Goal: Communication & Community: Answer question/provide support

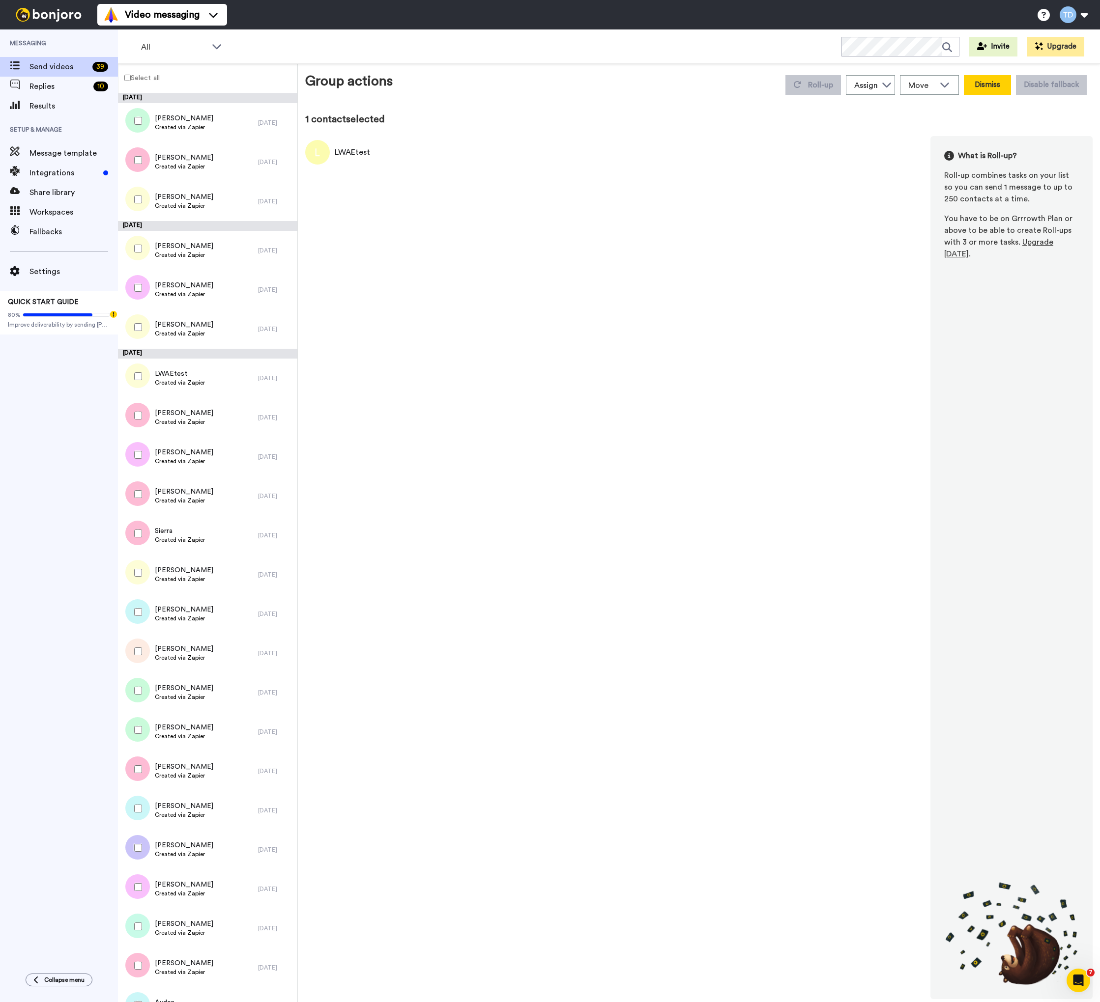
click at [996, 88] on button "Dismiss" at bounding box center [987, 85] width 47 height 20
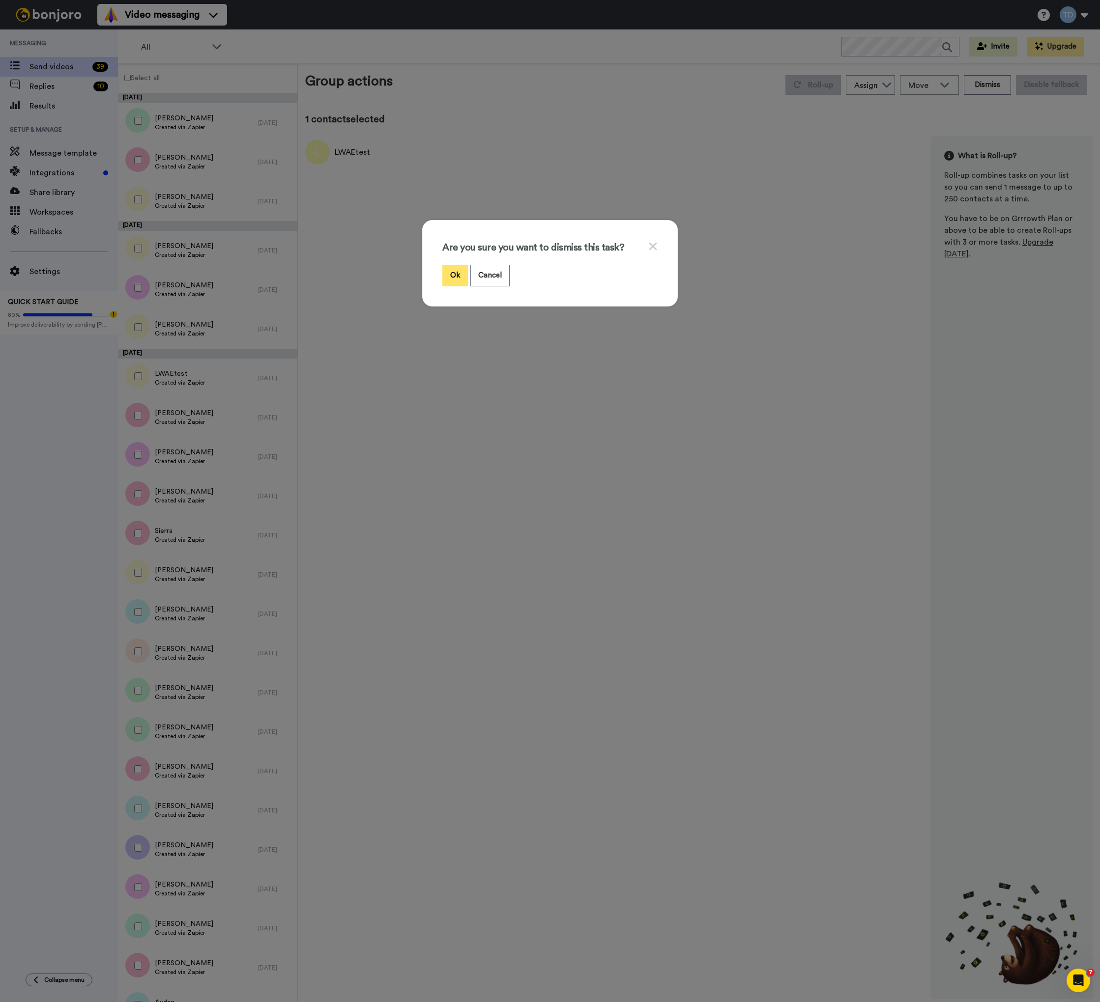
click at [452, 280] on button "Ok" at bounding box center [455, 275] width 26 height 21
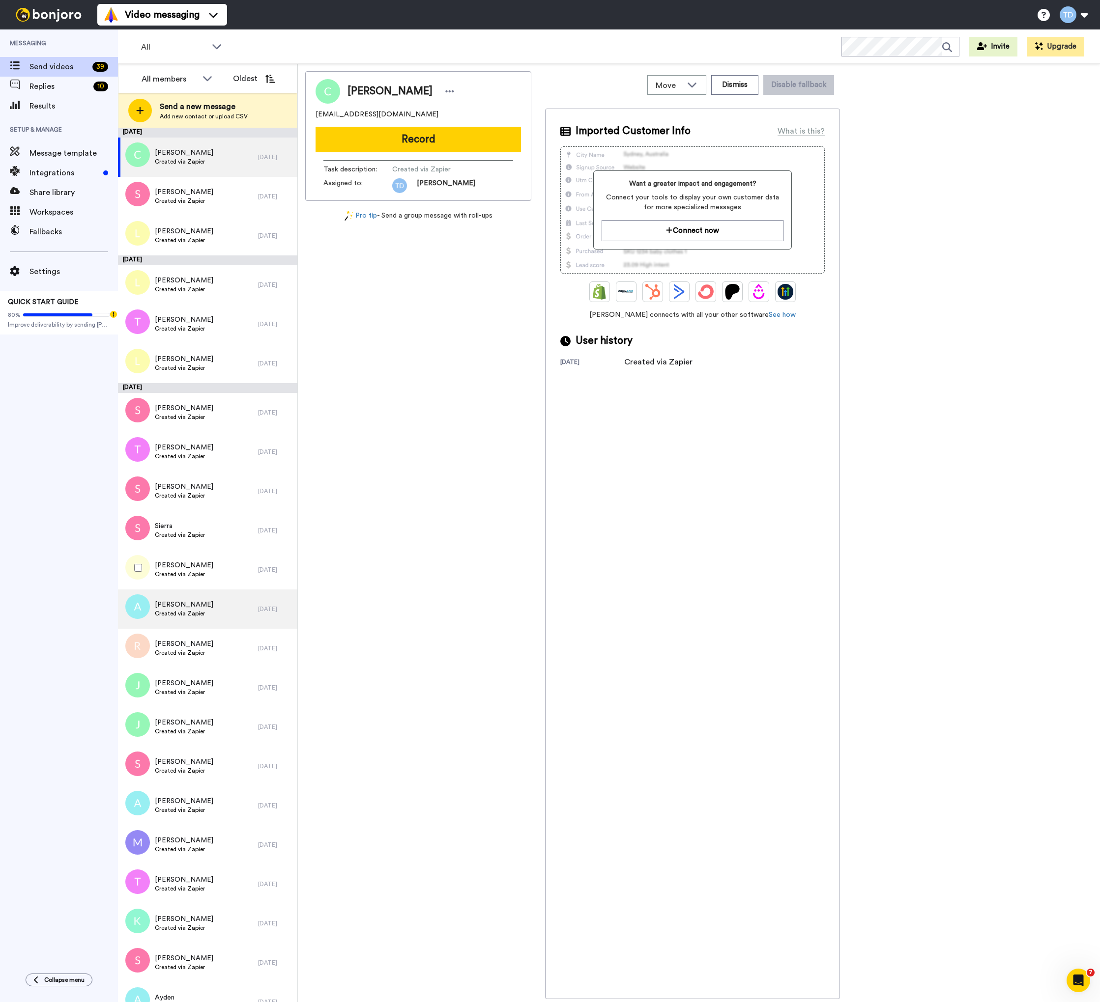
click at [201, 568] on span "Laura" at bounding box center [184, 566] width 58 height 10
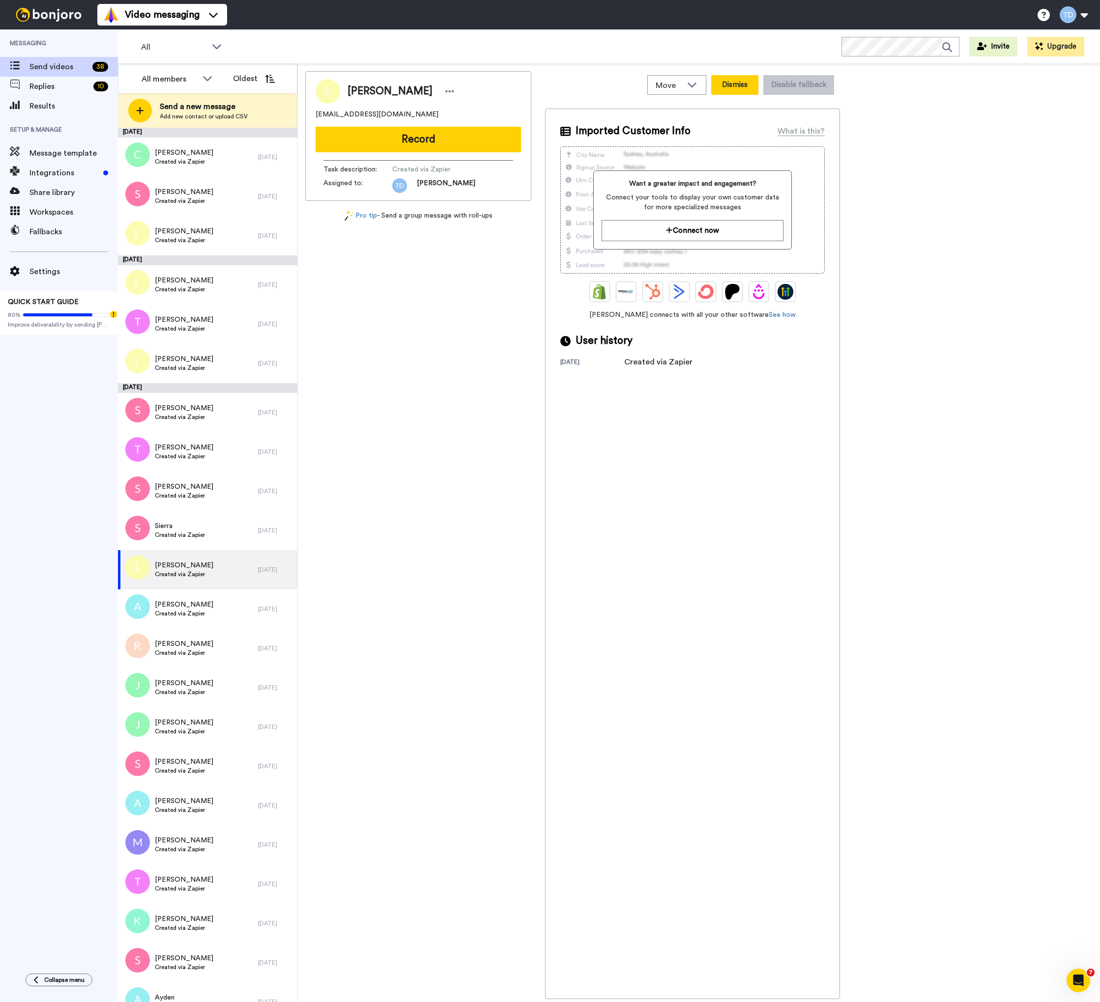
click at [738, 86] on button "Dismiss" at bounding box center [734, 85] width 47 height 20
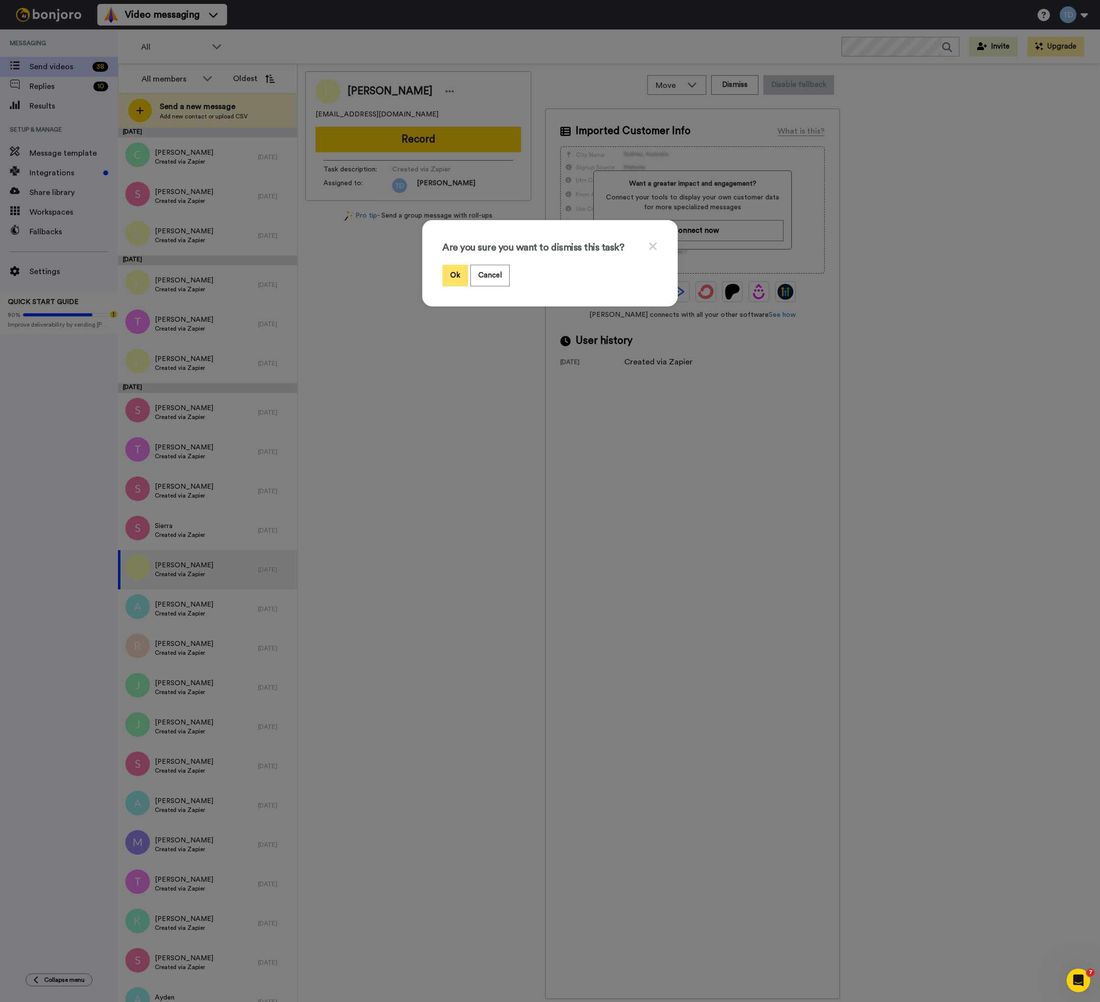
click at [457, 275] on button "Ok" at bounding box center [455, 275] width 26 height 21
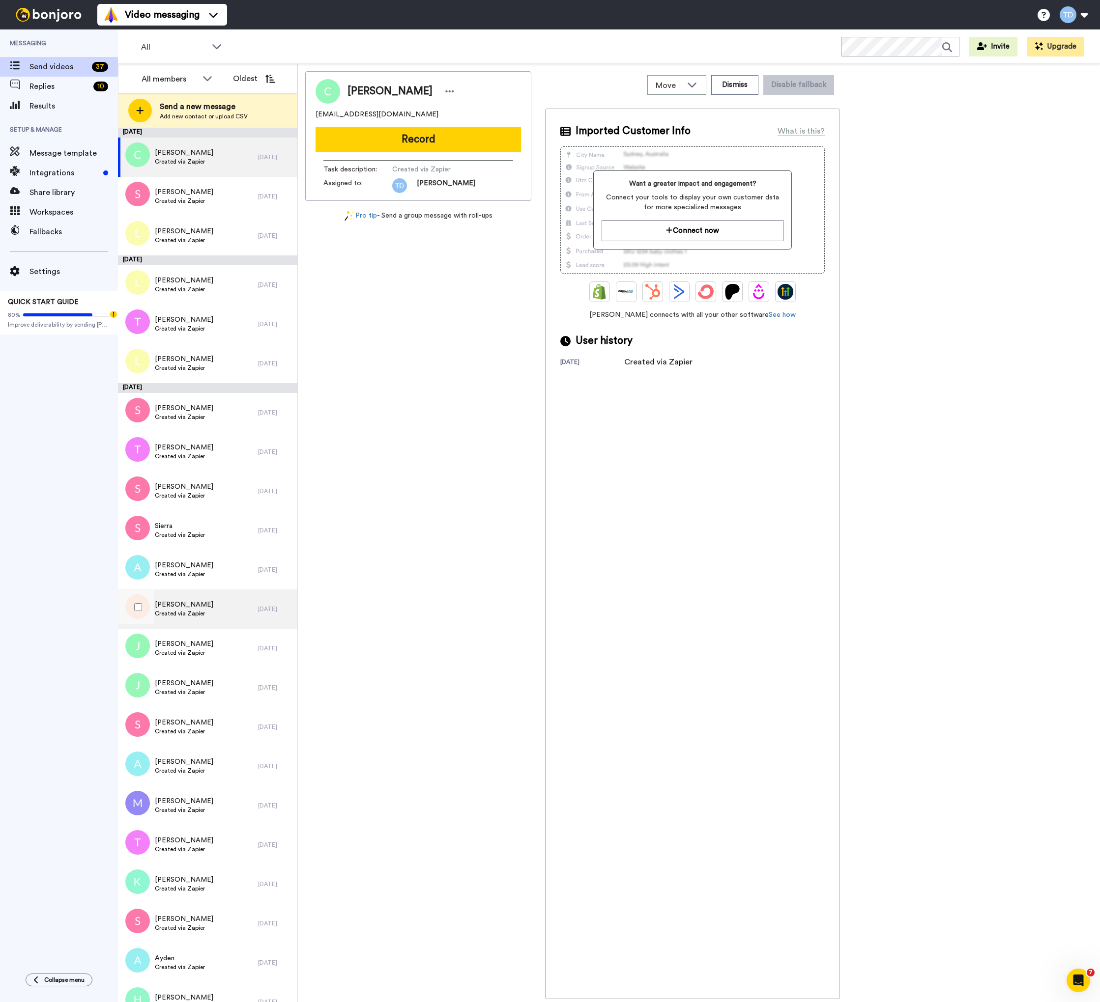
click at [226, 608] on div "Roxanne Created via Zapier" at bounding box center [188, 609] width 140 height 39
click at [739, 86] on button "Dismiss" at bounding box center [734, 85] width 47 height 20
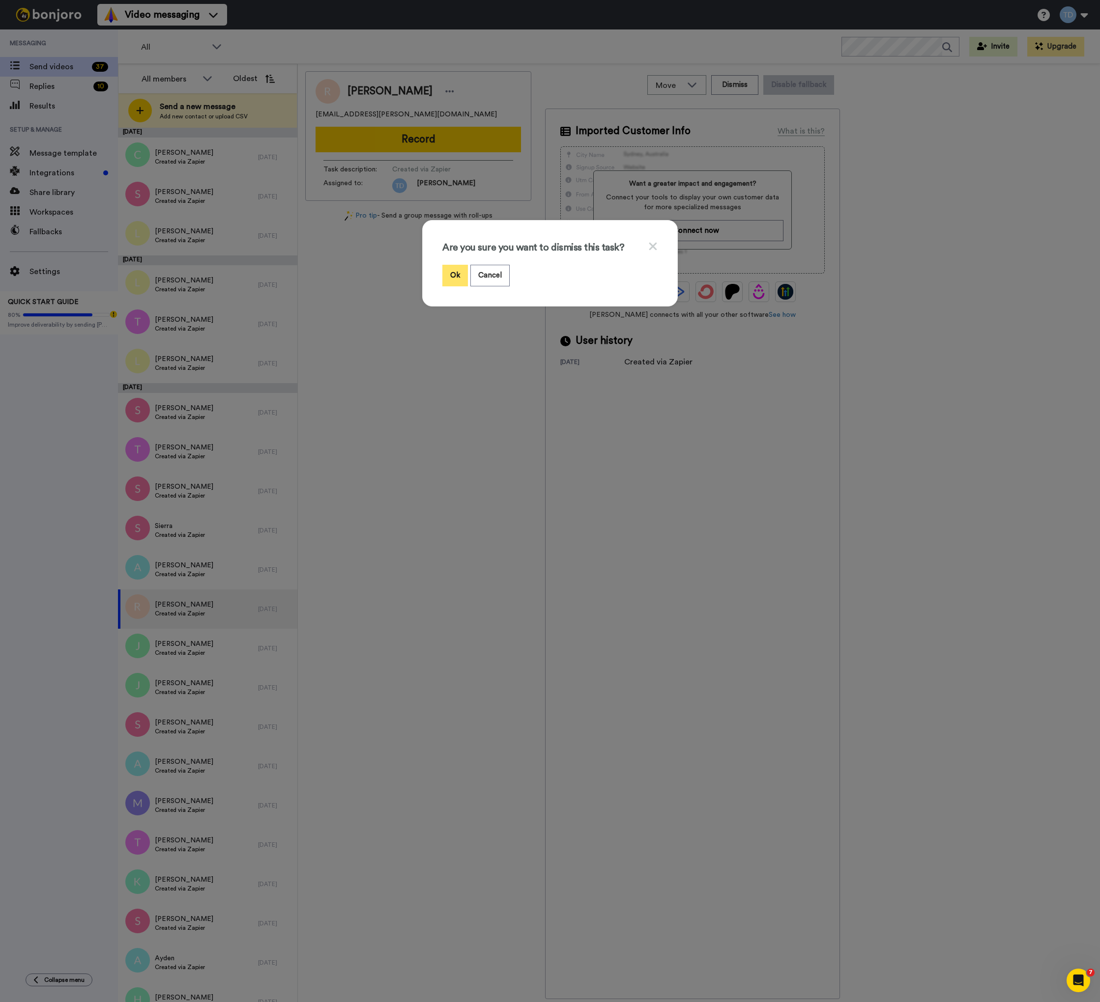
click at [462, 276] on button "Ok" at bounding box center [455, 275] width 26 height 21
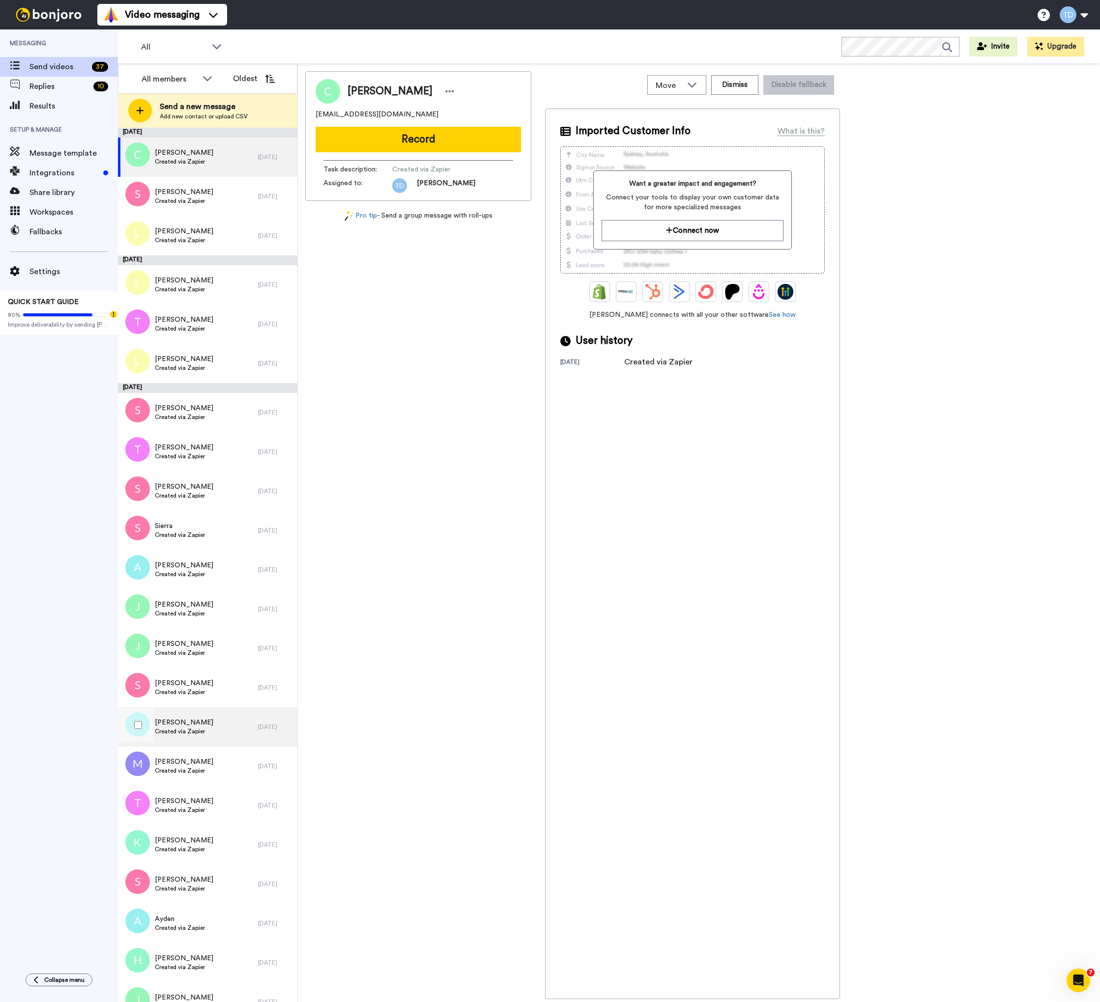
click at [200, 728] on span "Created via Zapier" at bounding box center [184, 732] width 58 height 8
click at [745, 85] on button "Dismiss" at bounding box center [734, 85] width 47 height 20
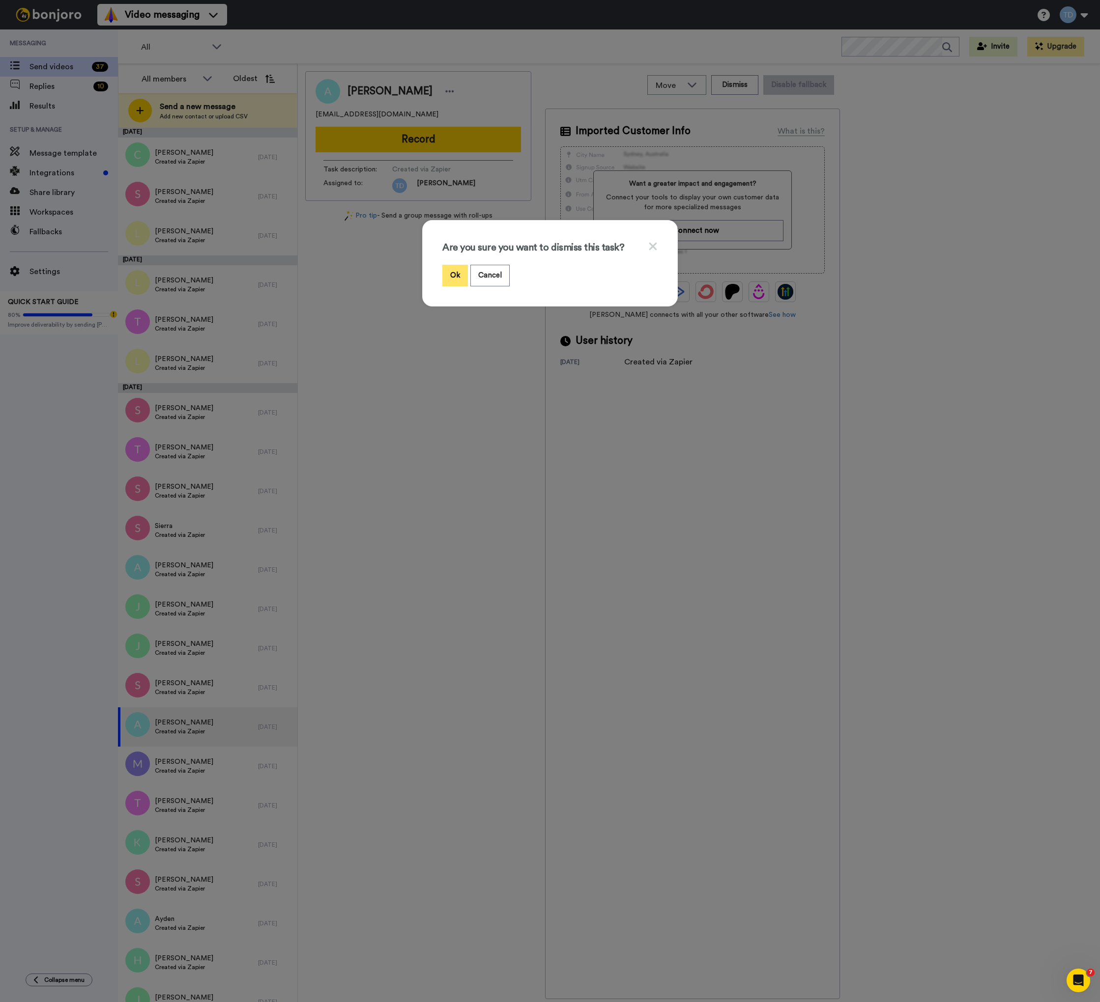
click at [453, 277] on button "Ok" at bounding box center [455, 275] width 26 height 21
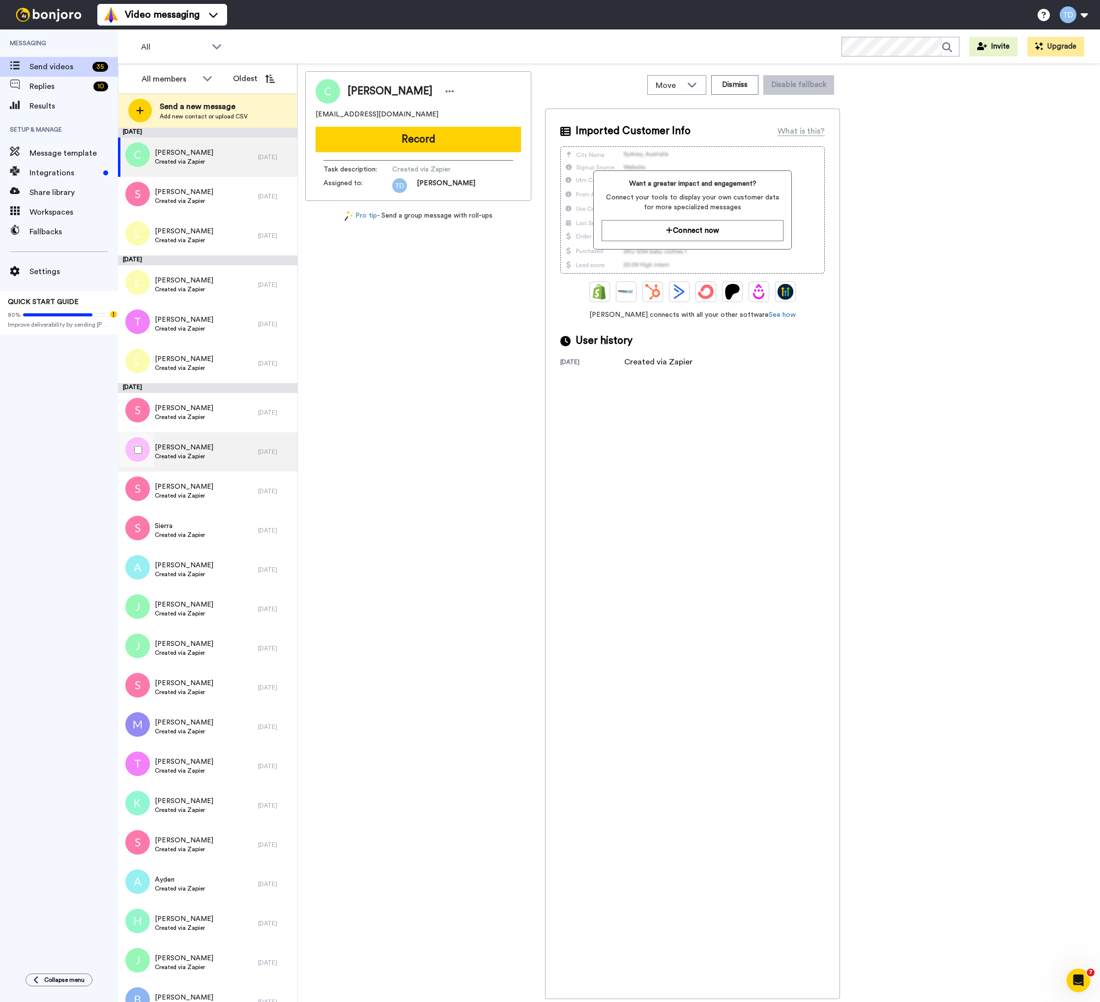
click at [188, 451] on span "Tony" at bounding box center [184, 448] width 58 height 10
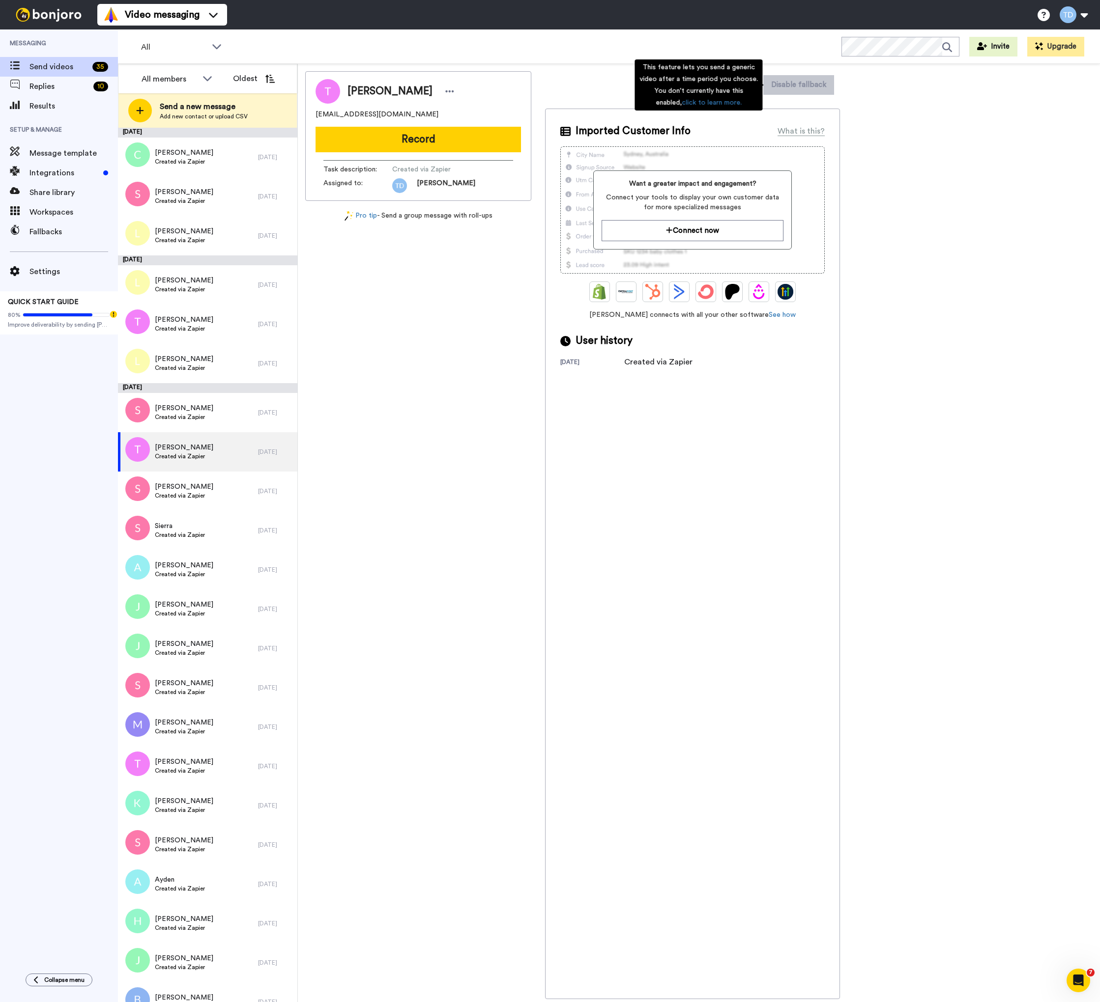
click at [737, 83] on div "This feature lets you send a generic video after a time period you choose. You …" at bounding box center [698, 84] width 128 height 51
click at [742, 86] on button "Dismiss" at bounding box center [734, 85] width 47 height 20
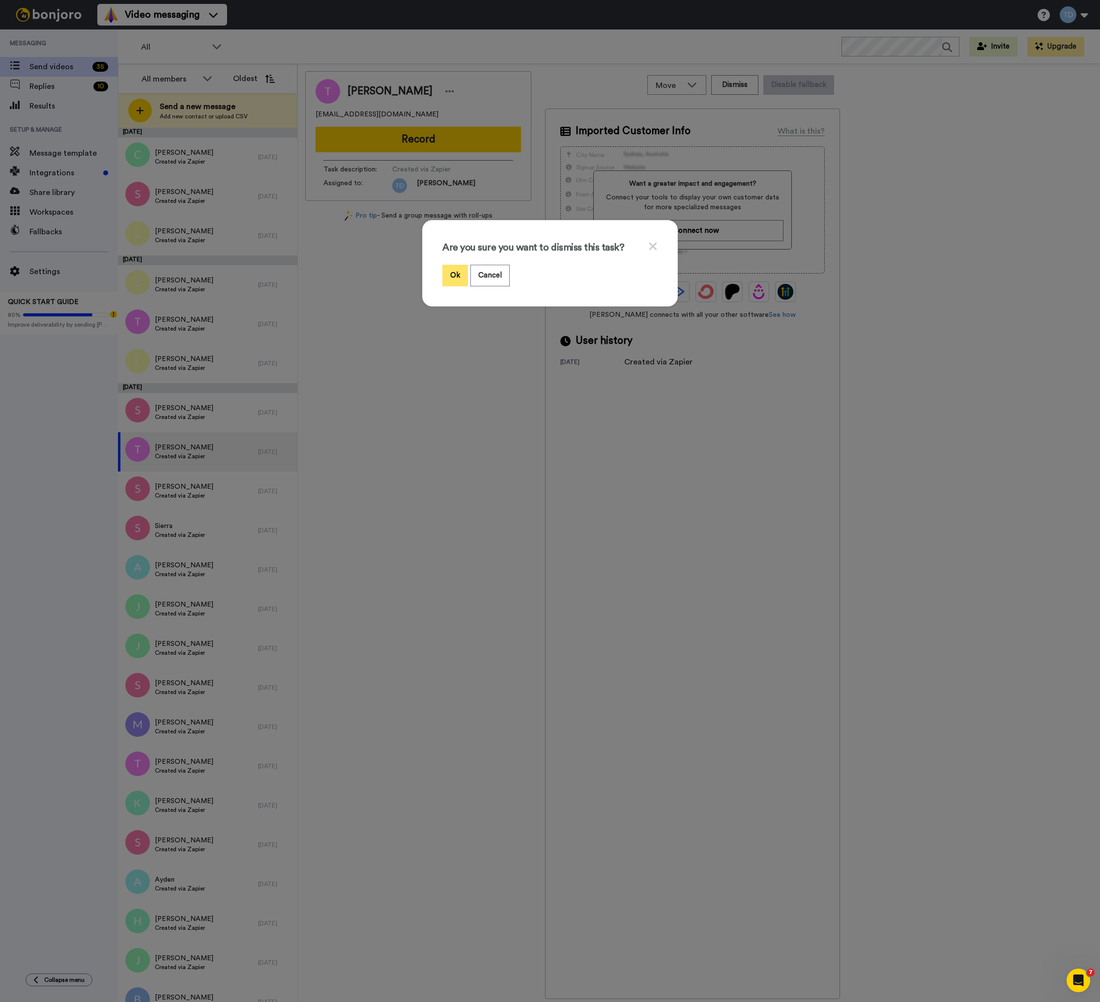
click at [452, 277] on button "Ok" at bounding box center [455, 275] width 26 height 21
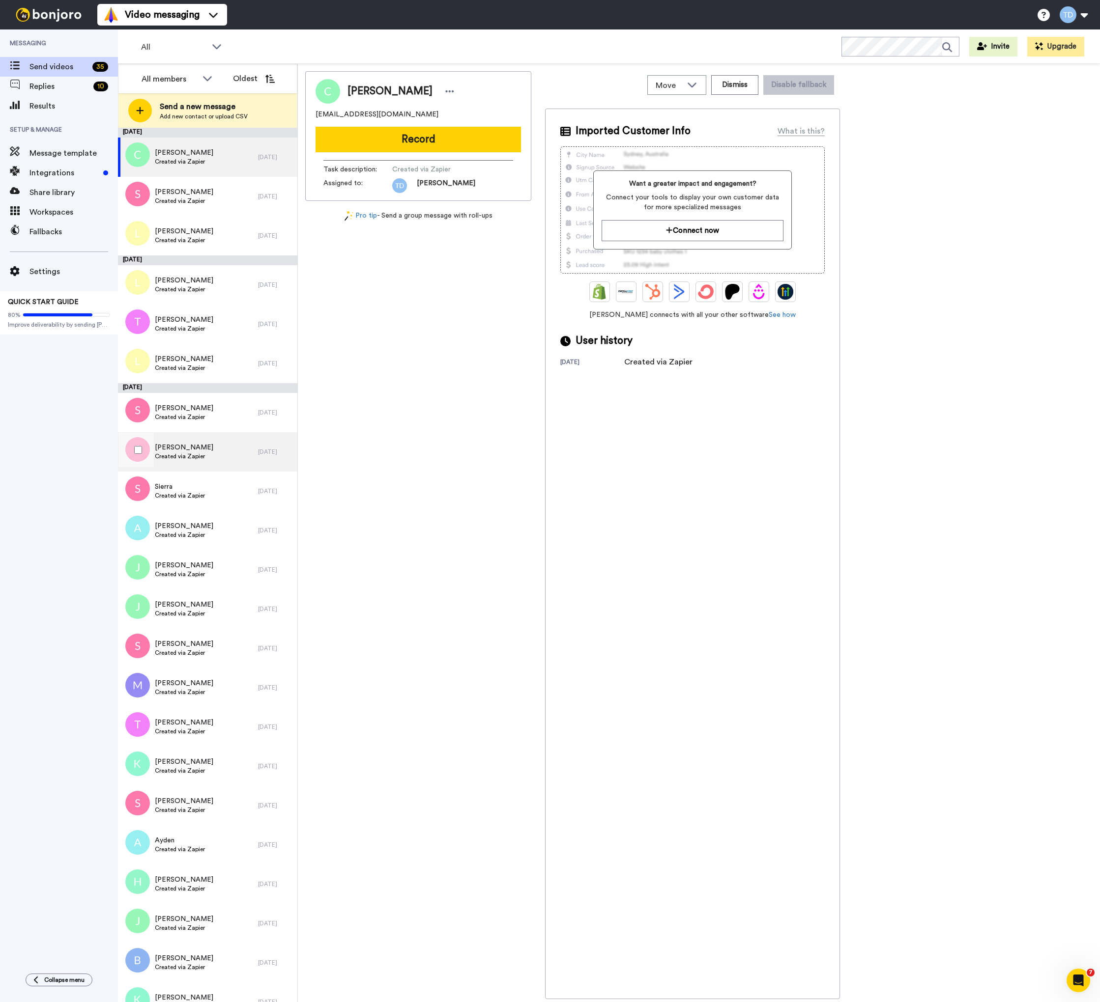
click at [201, 445] on span "Selia" at bounding box center [184, 448] width 58 height 10
click at [738, 86] on button "Dismiss" at bounding box center [734, 85] width 47 height 20
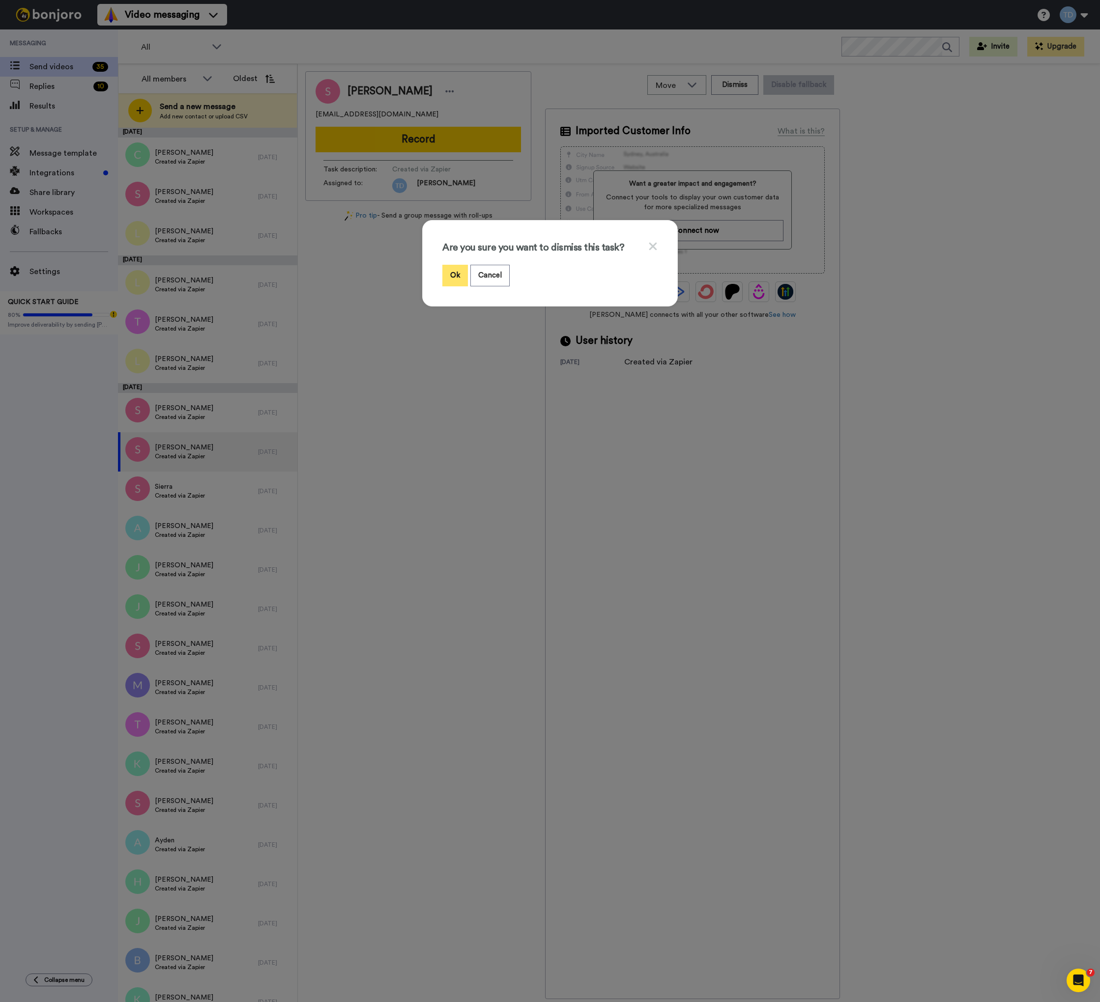
click at [456, 272] on button "Ok" at bounding box center [455, 275] width 26 height 21
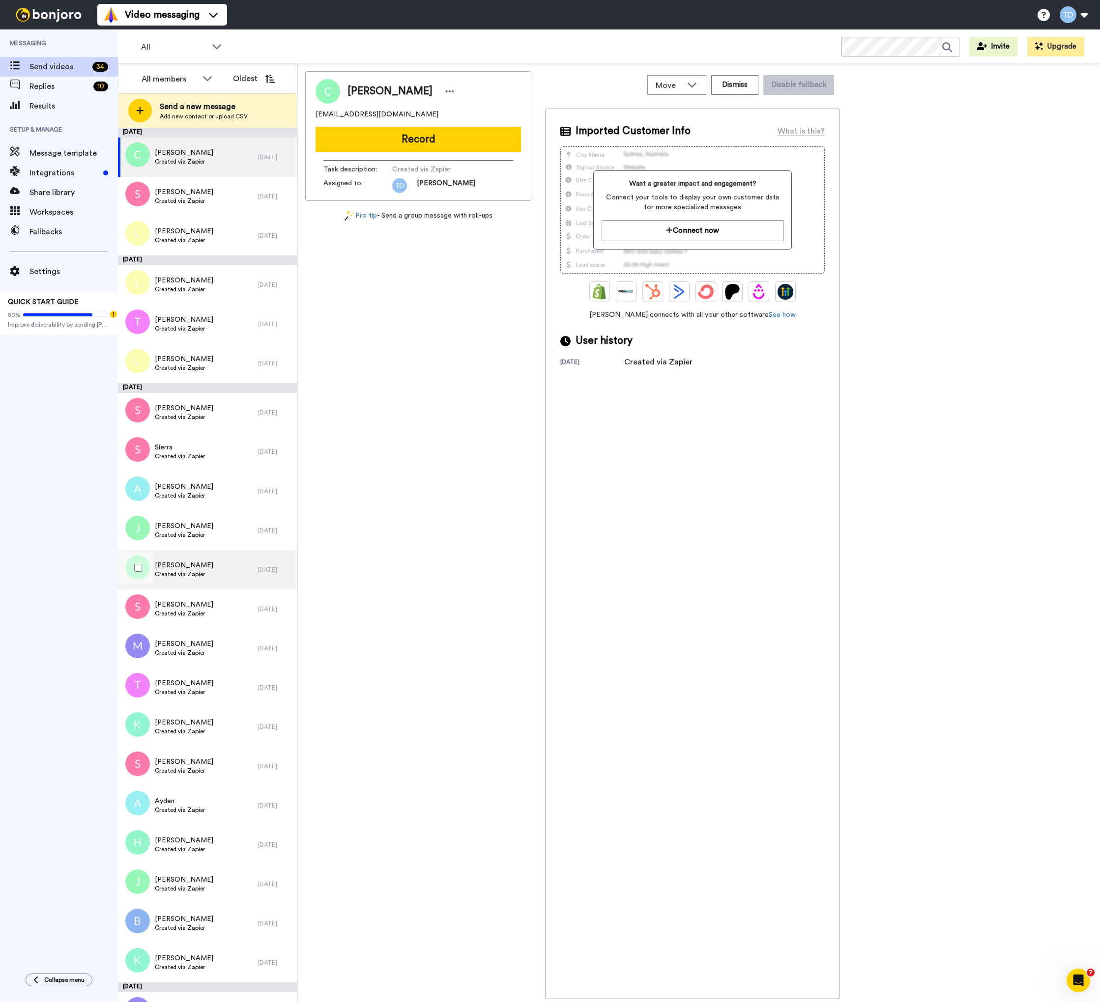
click at [197, 565] on span "Jeremy" at bounding box center [184, 566] width 58 height 10
click at [732, 82] on button "Dismiss" at bounding box center [734, 85] width 47 height 20
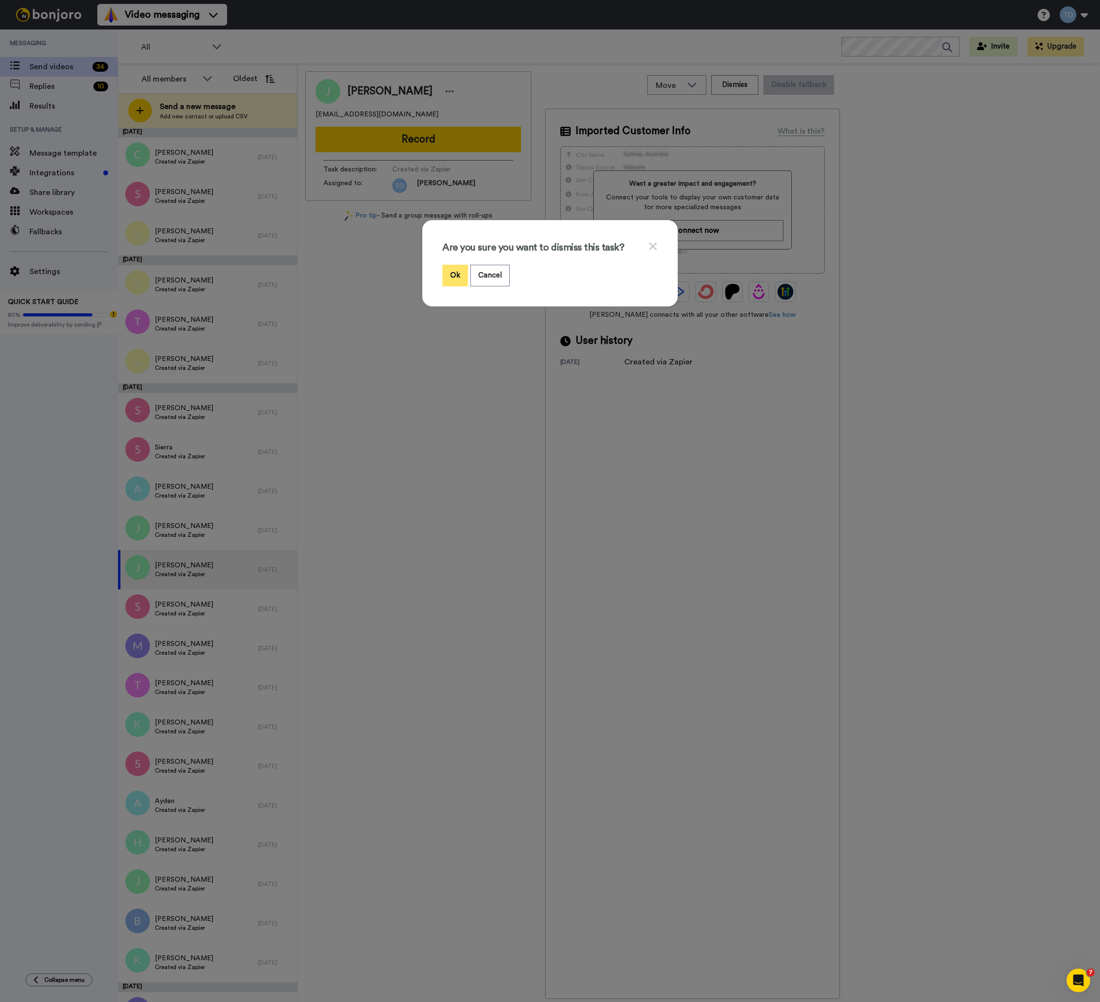
click at [444, 273] on button "Ok" at bounding box center [455, 275] width 26 height 21
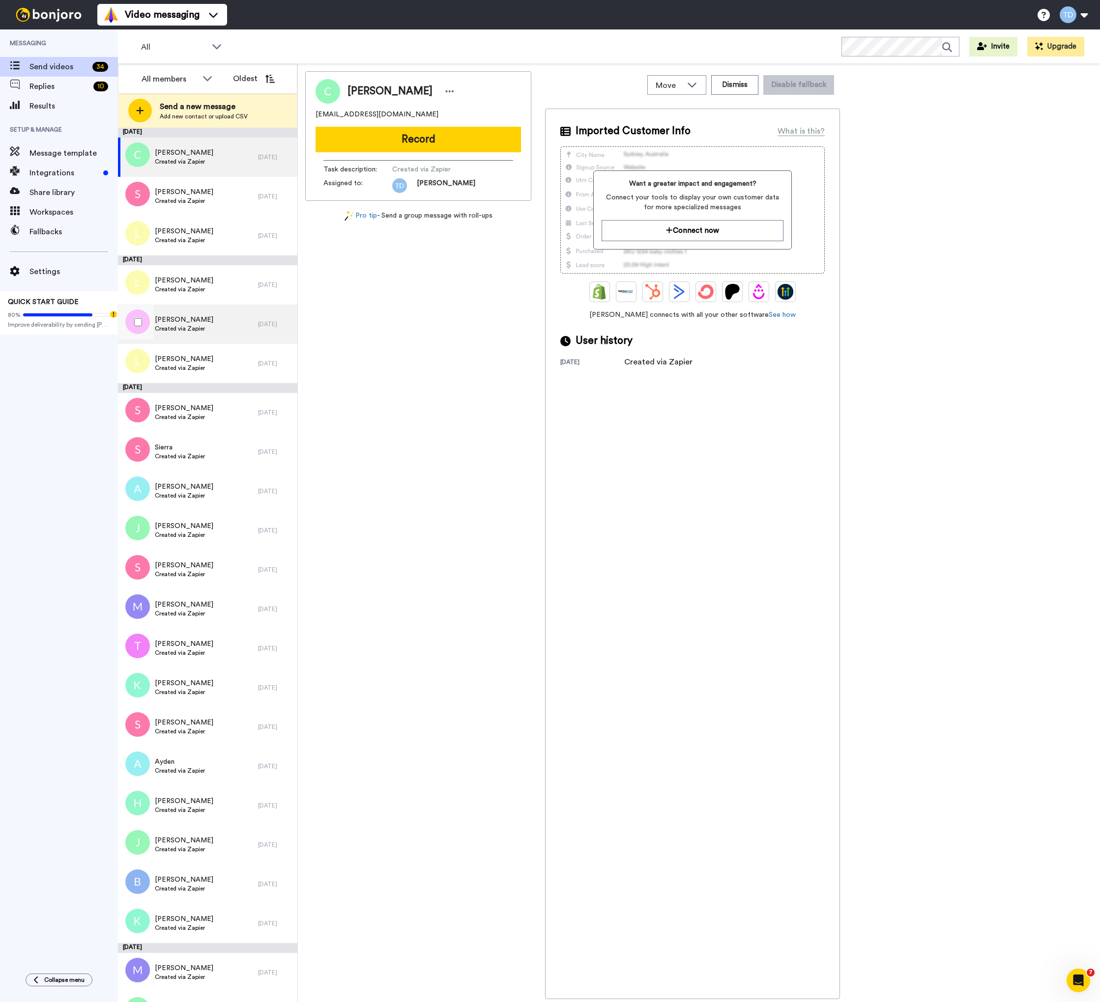
click at [233, 317] on div "Tony Created via Zapier" at bounding box center [188, 324] width 140 height 39
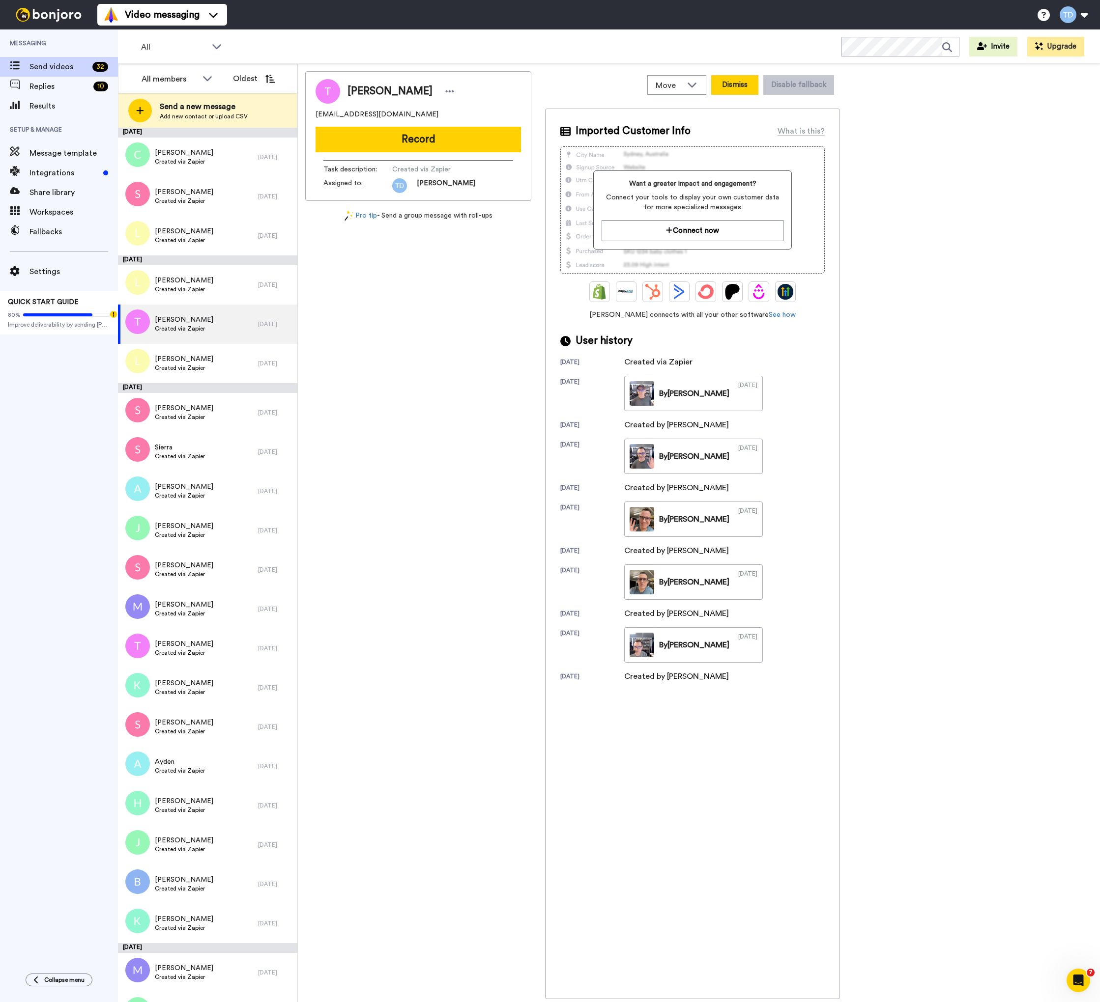
click at [737, 83] on button "Dismiss" at bounding box center [734, 85] width 47 height 20
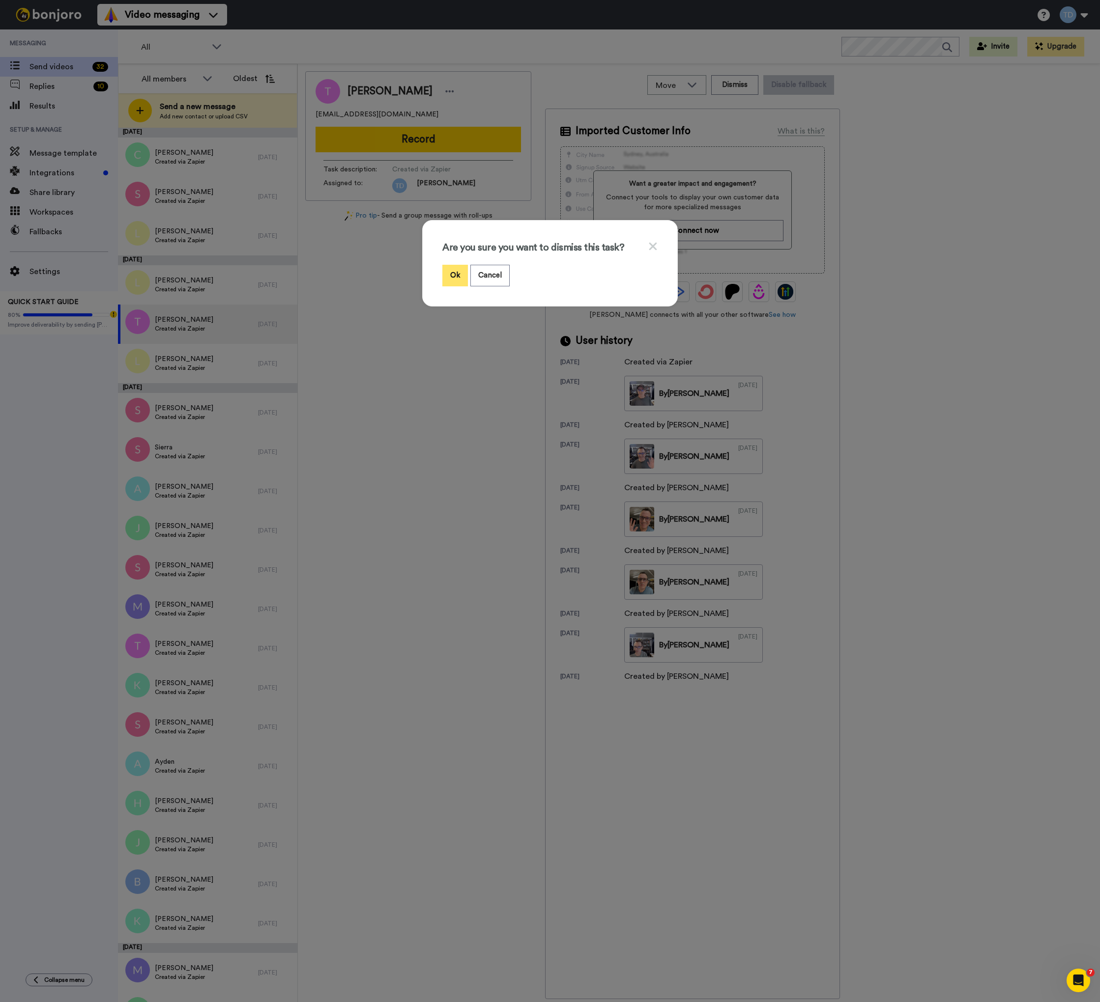
click at [450, 276] on button "Ok" at bounding box center [455, 275] width 26 height 21
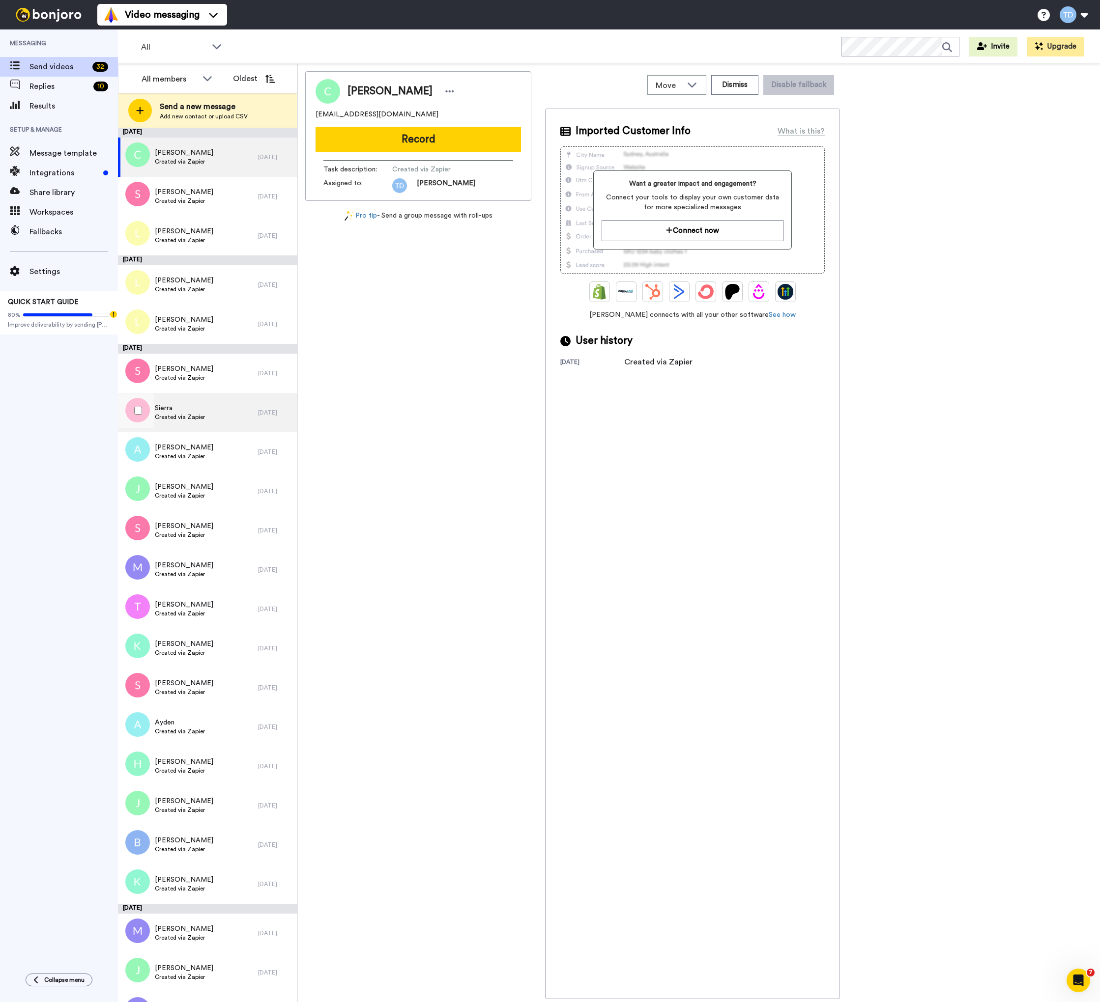
click at [202, 405] on span "Sierra" at bounding box center [180, 408] width 50 height 10
click at [727, 85] on button "Dismiss" at bounding box center [734, 85] width 47 height 20
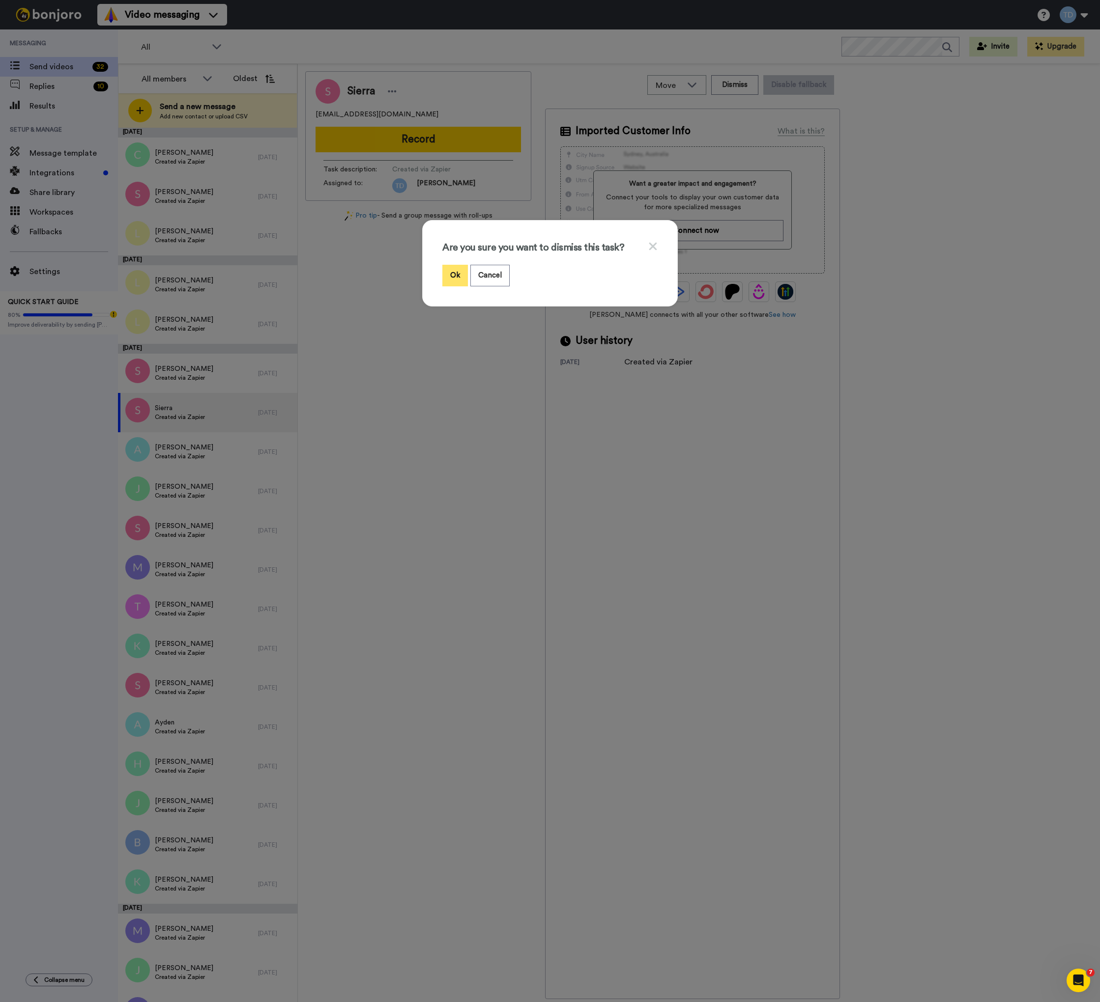
click at [453, 276] on button "Ok" at bounding box center [455, 275] width 26 height 21
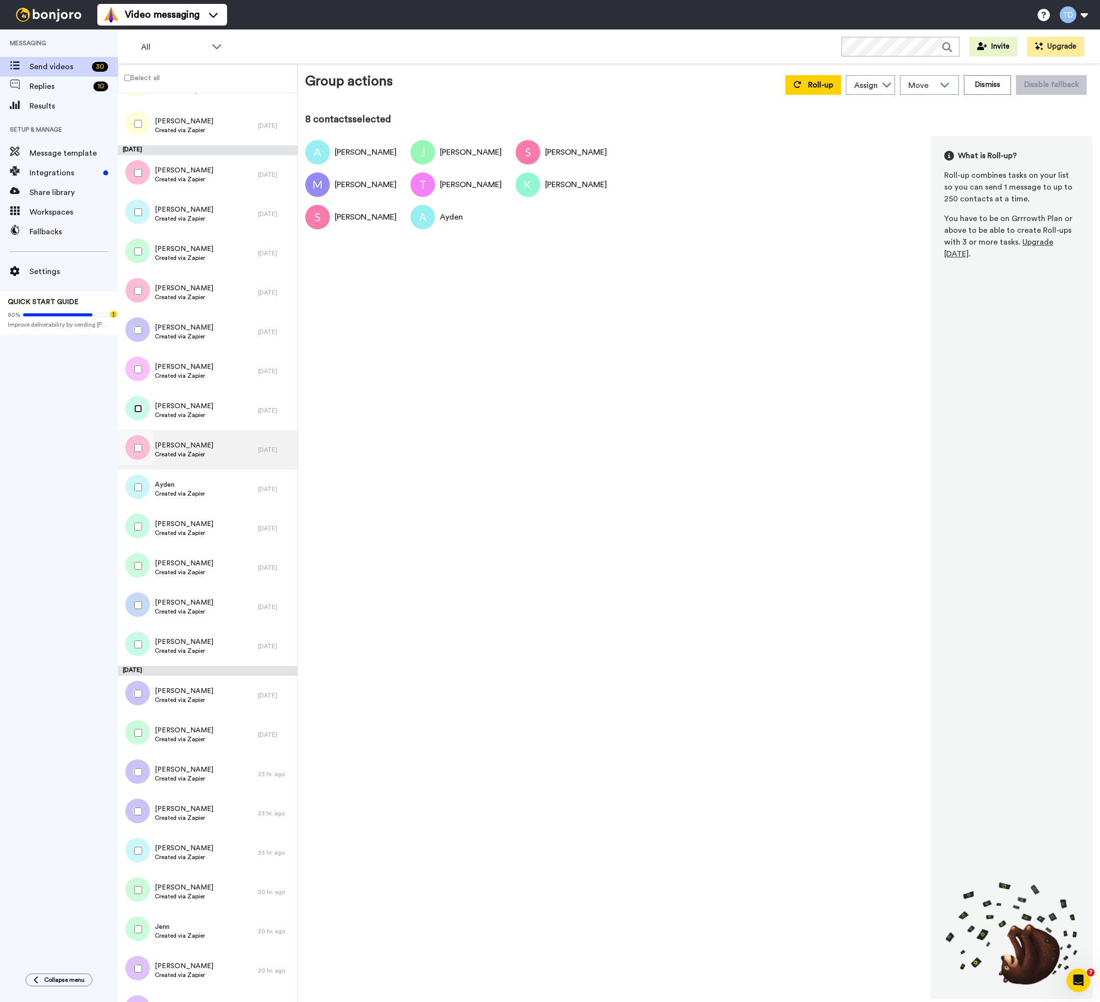
scroll to position [310, 0]
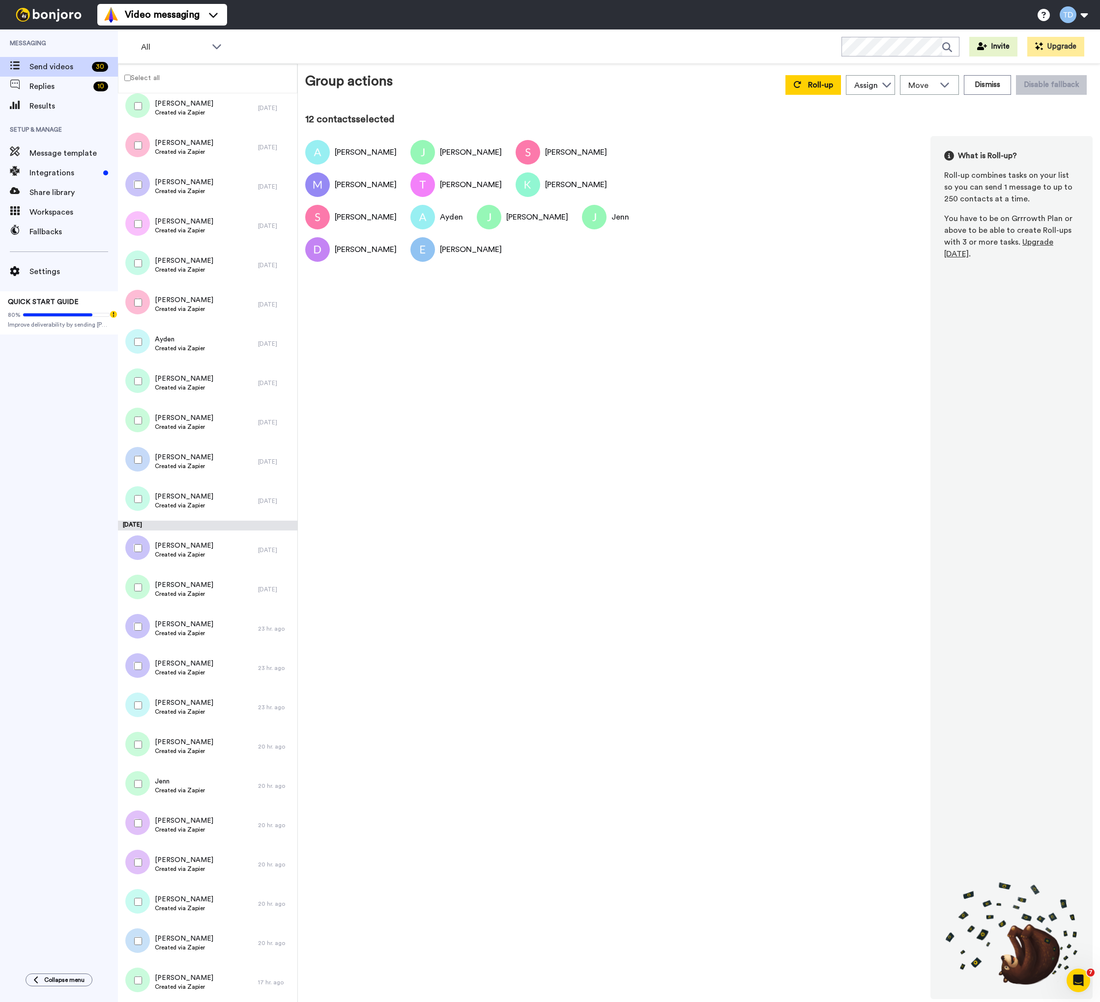
click at [138, 906] on div at bounding box center [135, 902] width 35 height 34
click at [989, 83] on button "Dismiss" at bounding box center [987, 85] width 47 height 20
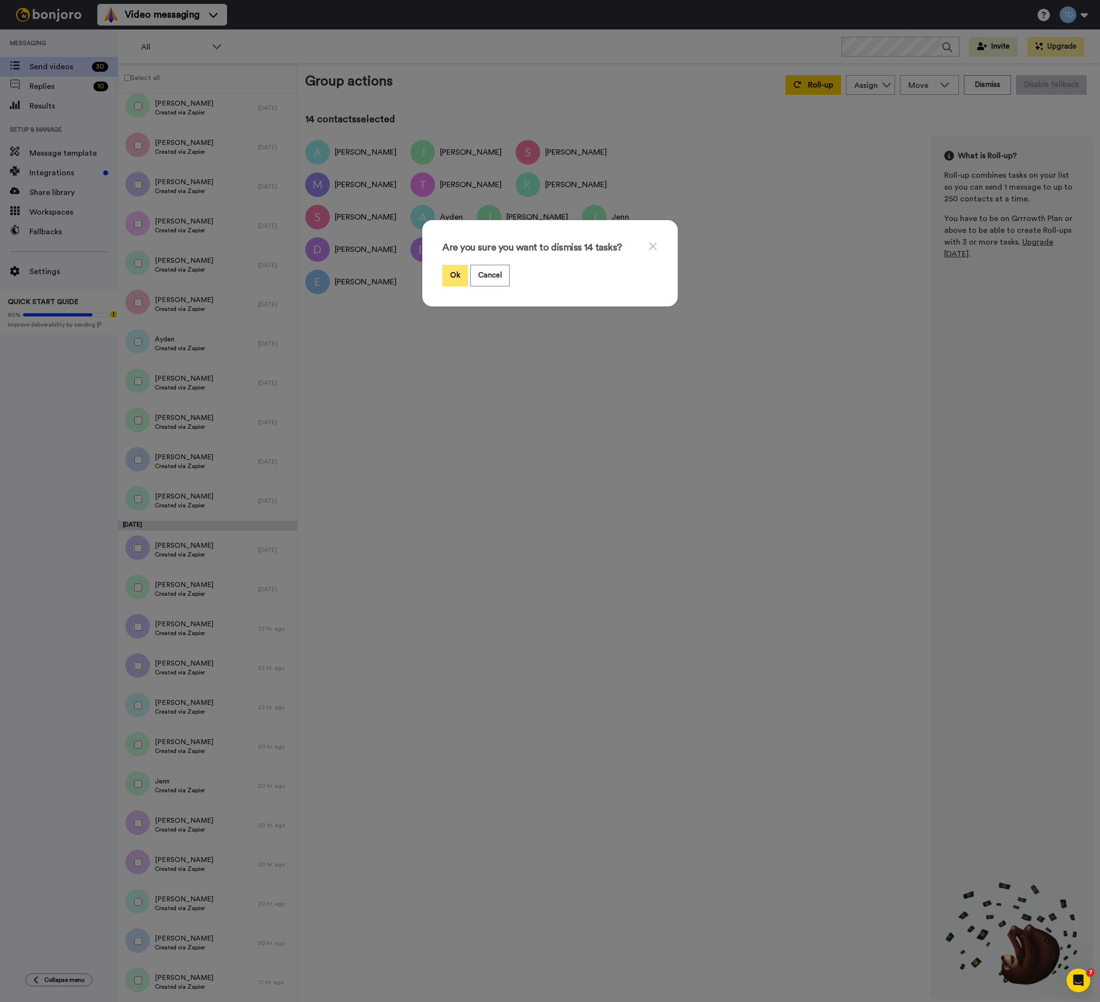
click at [456, 274] on button "Ok" at bounding box center [455, 275] width 26 height 21
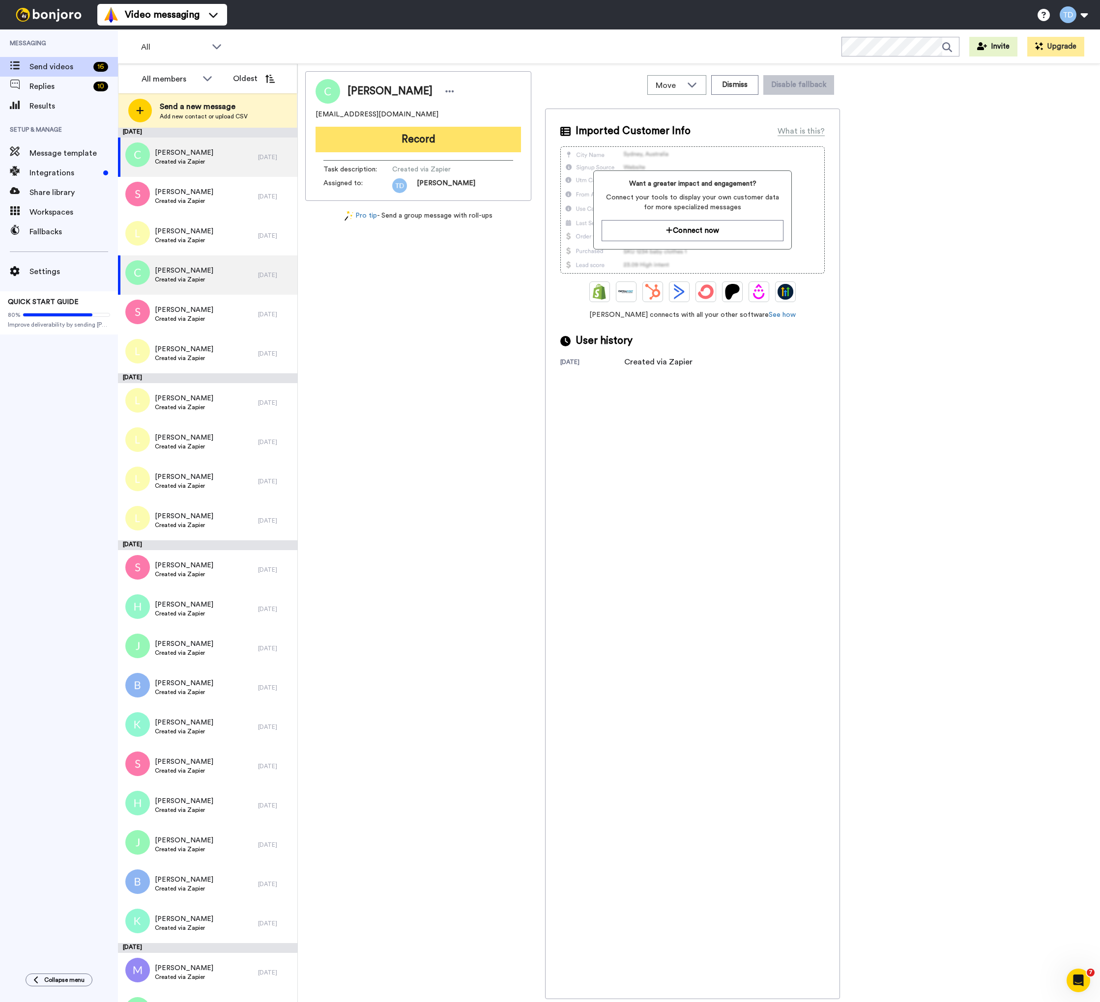
click at [430, 142] on button "Record" at bounding box center [417, 140] width 205 height 26
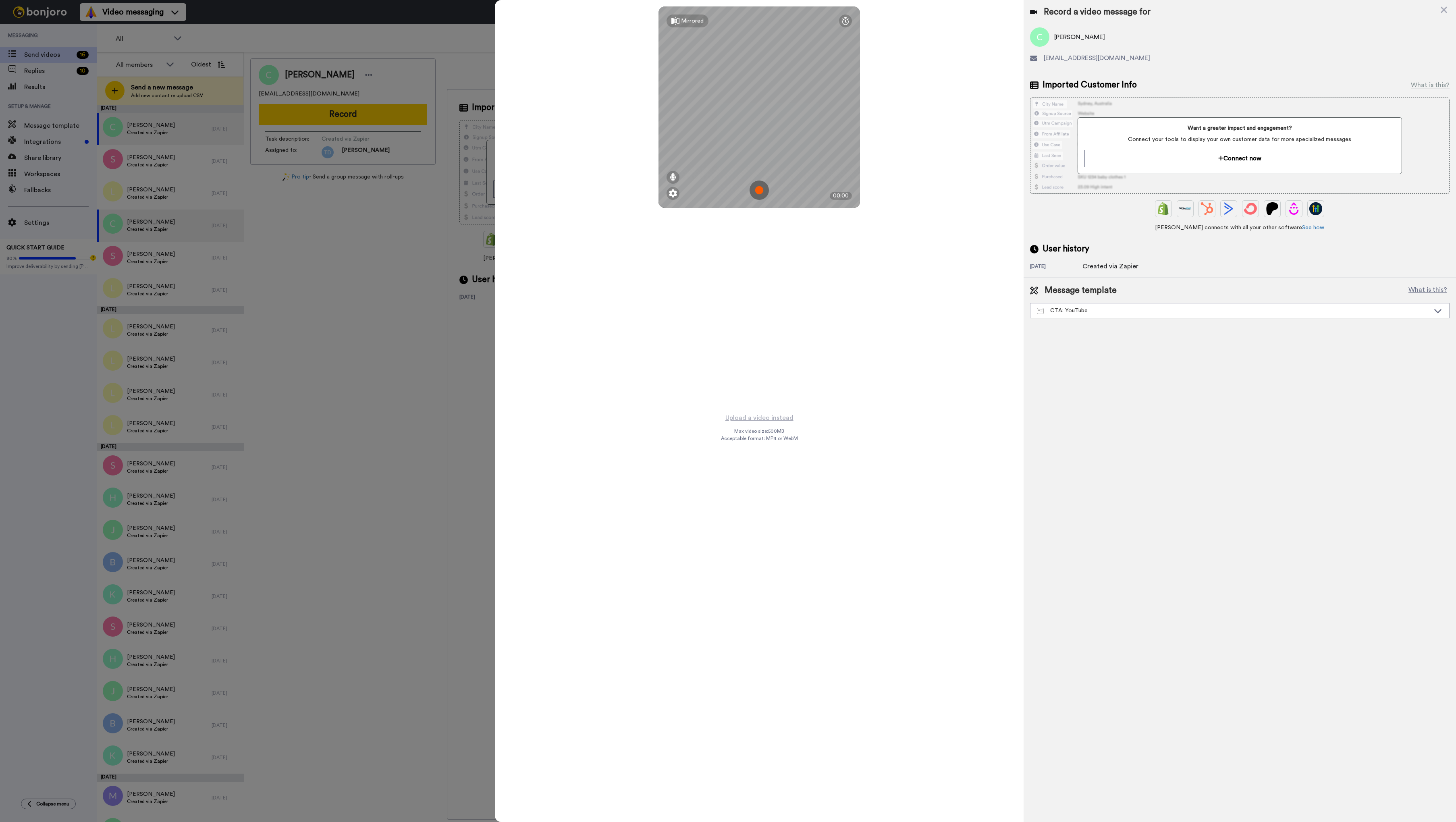
click at [760, 192] on img at bounding box center [760, 190] width 20 height 20
click at [759, 132] on button "Ok" at bounding box center [760, 134] width 21 height 17
click at [759, 190] on img at bounding box center [760, 190] width 20 height 20
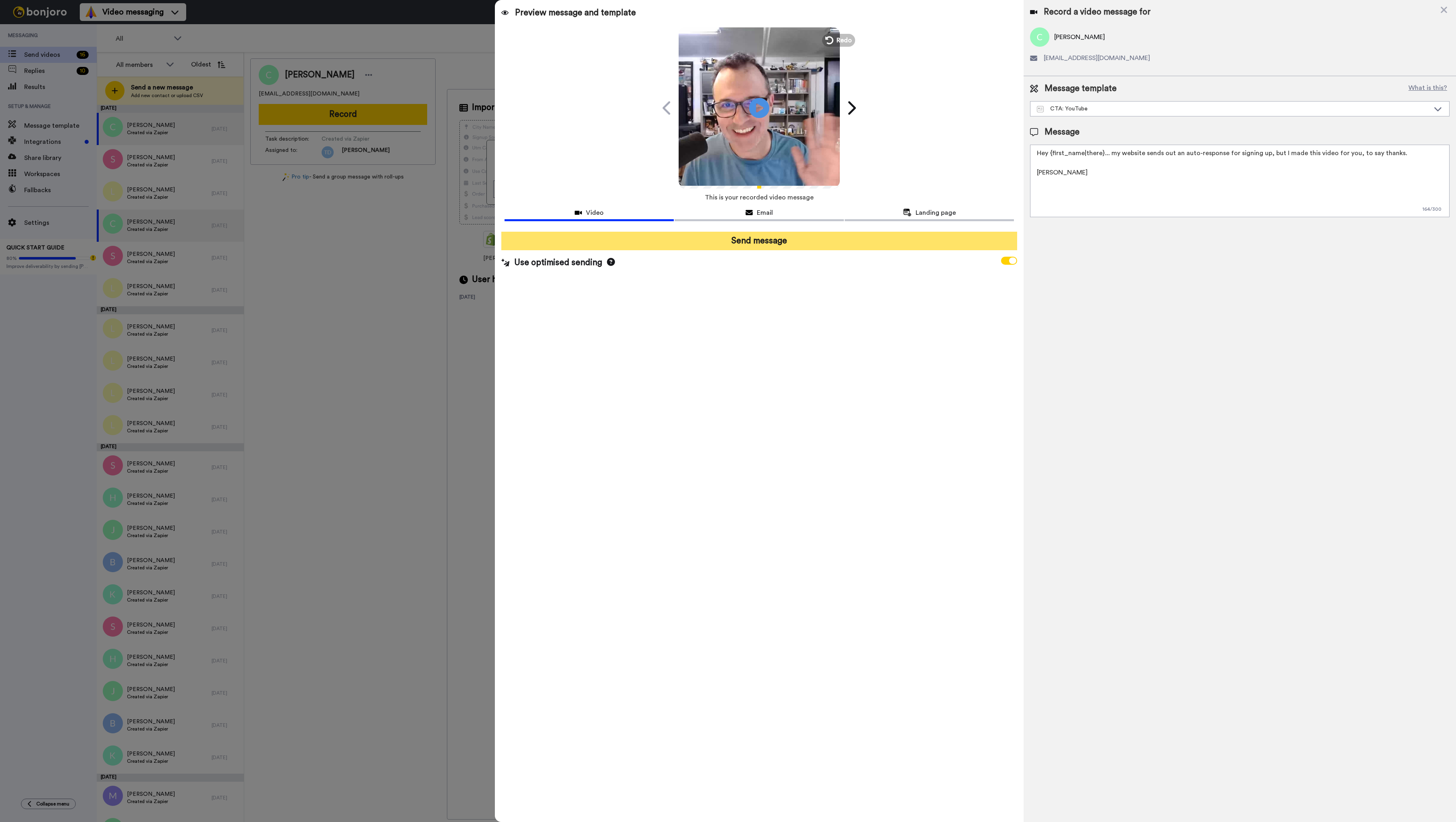
click at [782, 242] on button "Send message" at bounding box center [759, 241] width 516 height 19
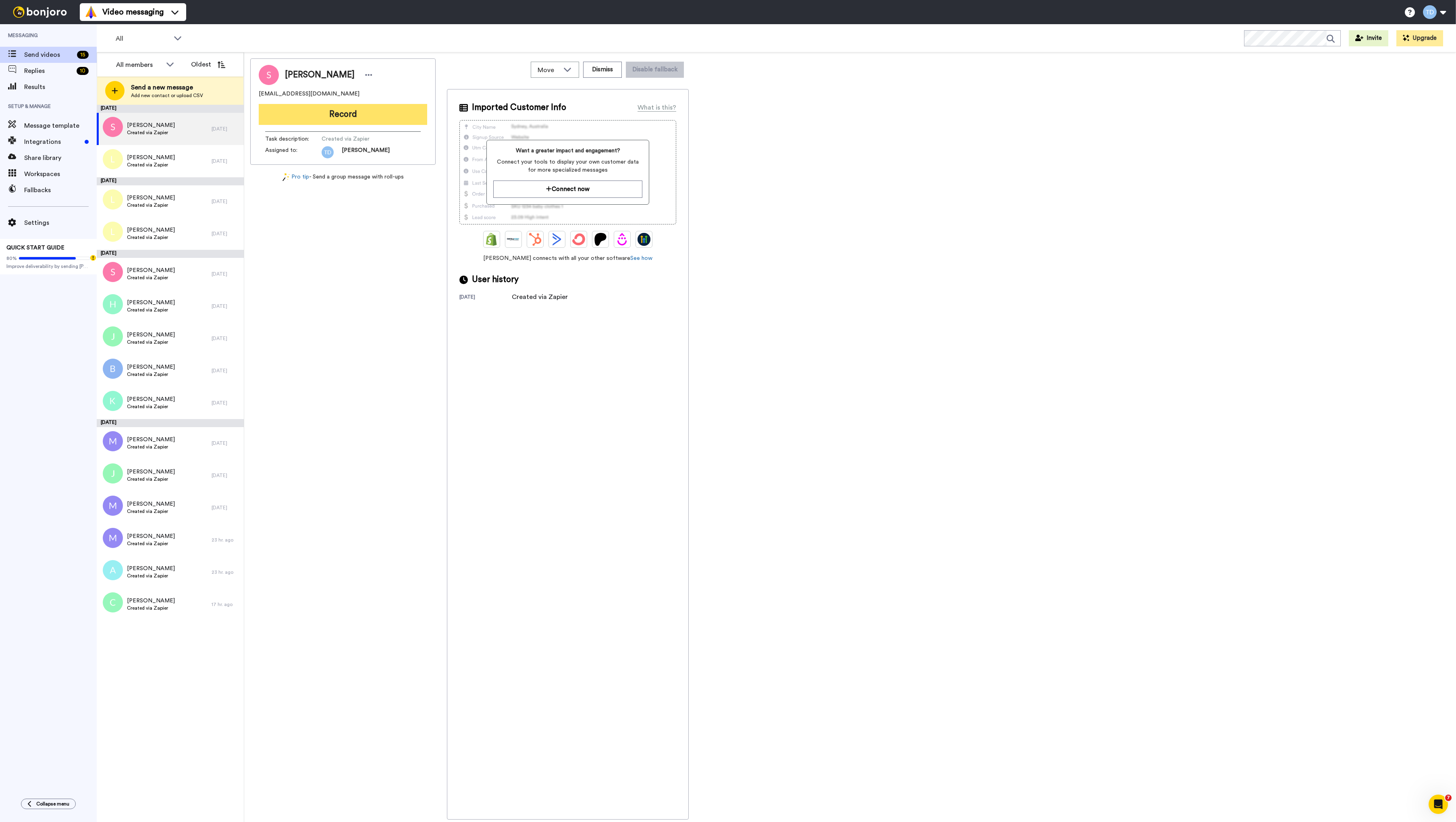
click at [351, 119] on button "Record" at bounding box center [342, 115] width 168 height 21
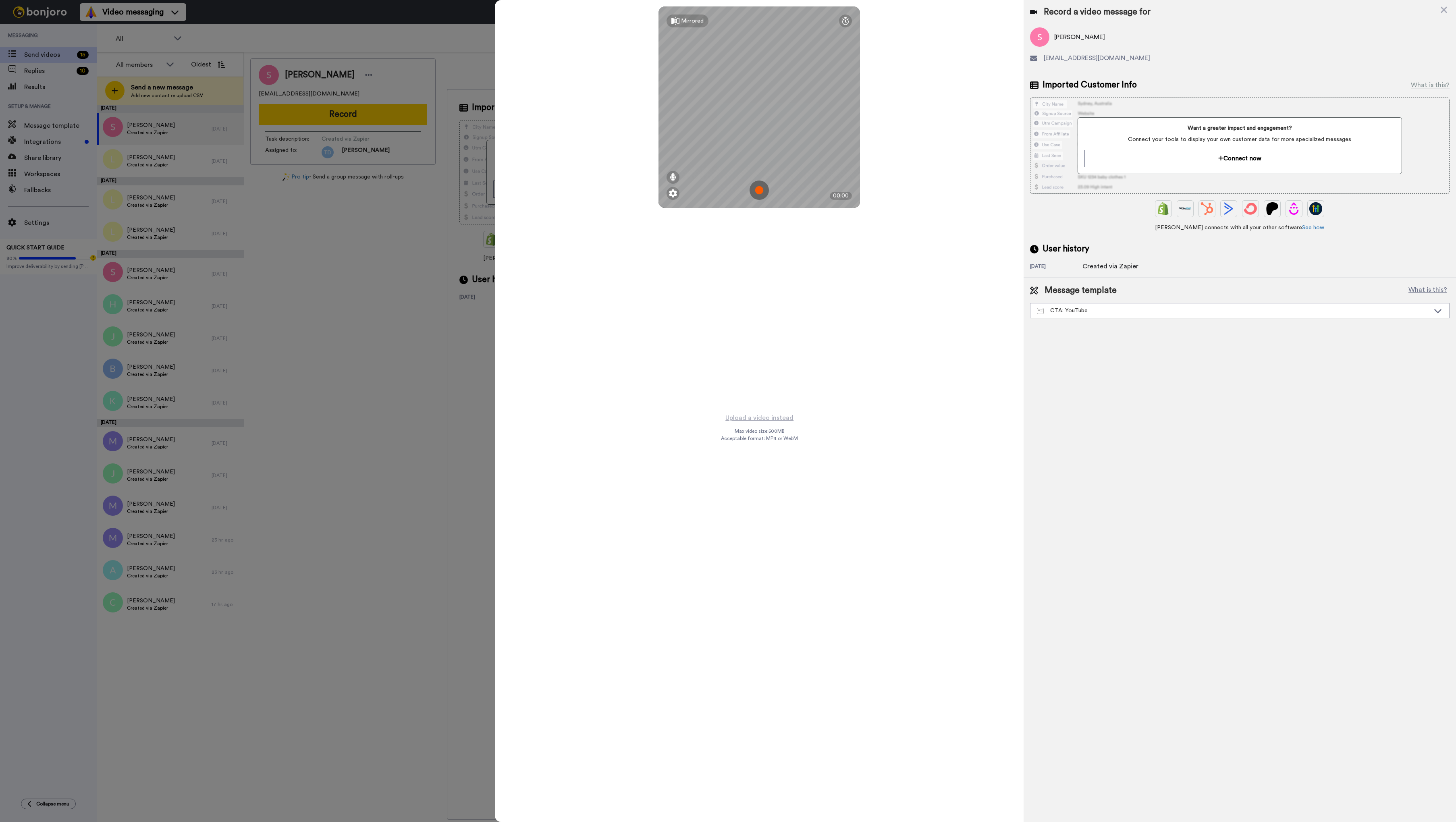
click at [759, 187] on img at bounding box center [760, 190] width 20 height 20
click at [760, 129] on button "Ok" at bounding box center [760, 134] width 21 height 17
click at [762, 190] on img at bounding box center [760, 190] width 20 height 20
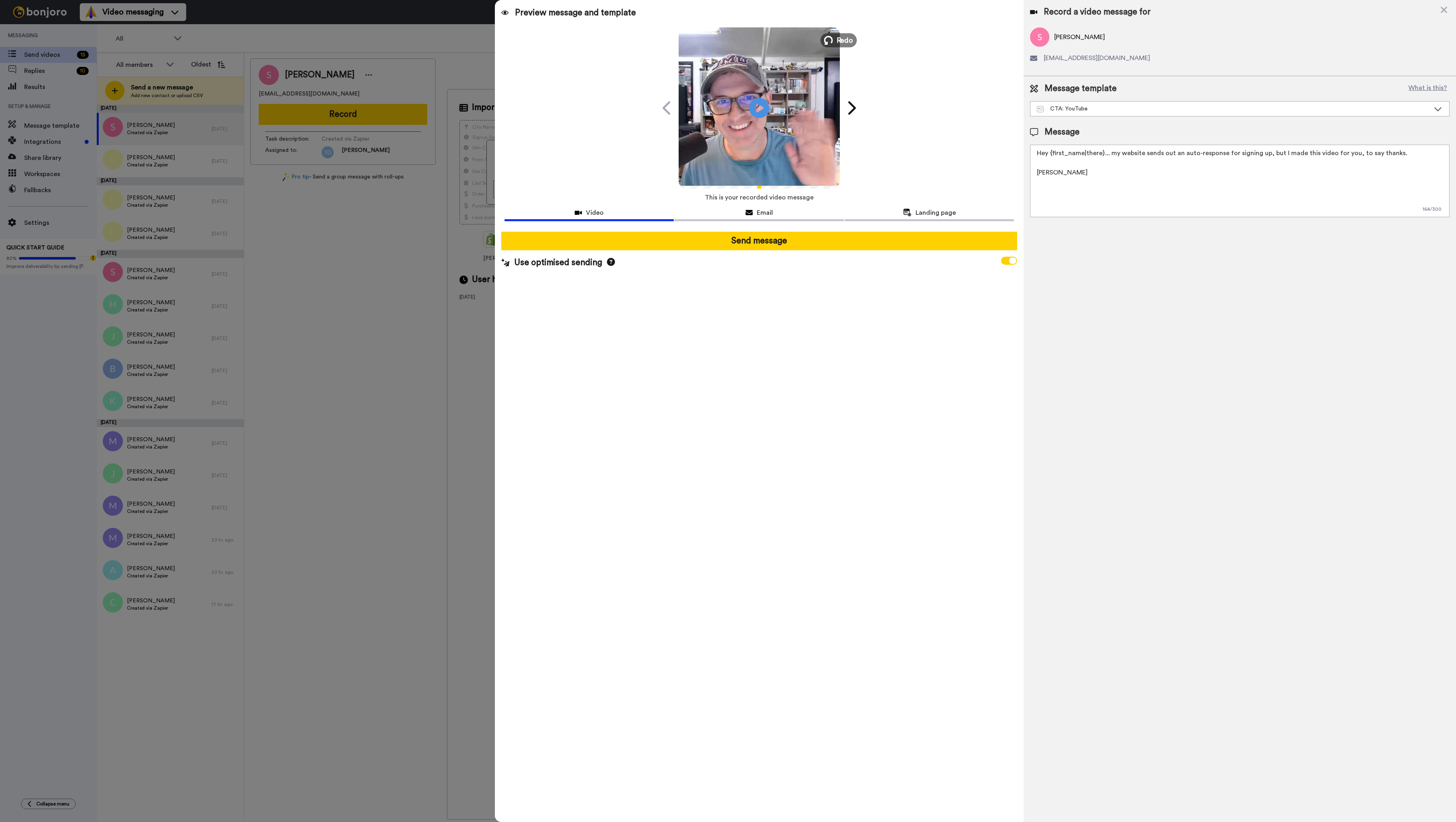
click at [843, 41] on span "Redo" at bounding box center [845, 39] width 17 height 11
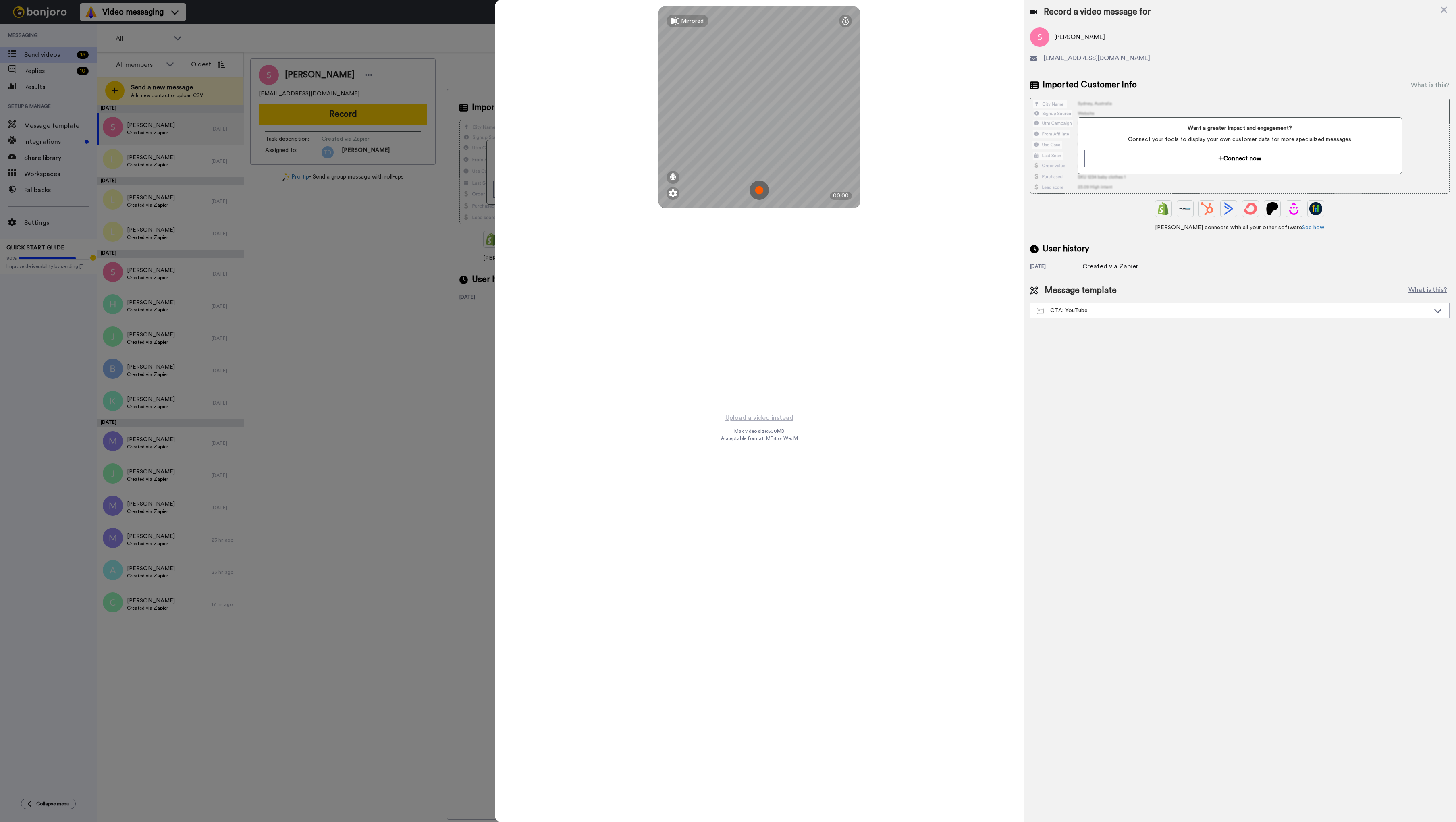
click at [759, 187] on img at bounding box center [760, 190] width 20 height 20
click at [759, 132] on button "Ok" at bounding box center [760, 134] width 21 height 17
click at [758, 190] on img at bounding box center [760, 190] width 20 height 20
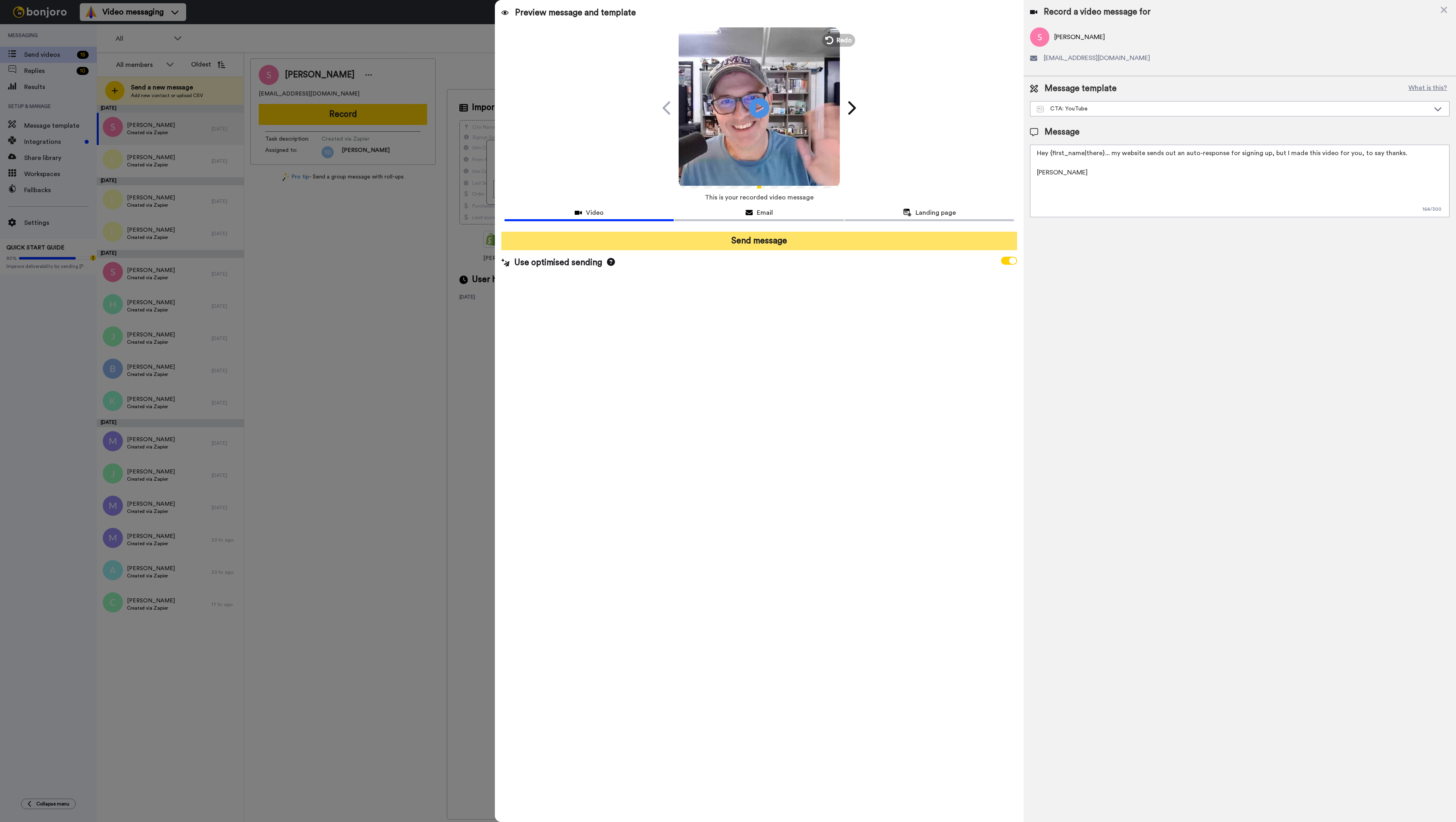
click at [778, 240] on button "Send message" at bounding box center [759, 241] width 516 height 19
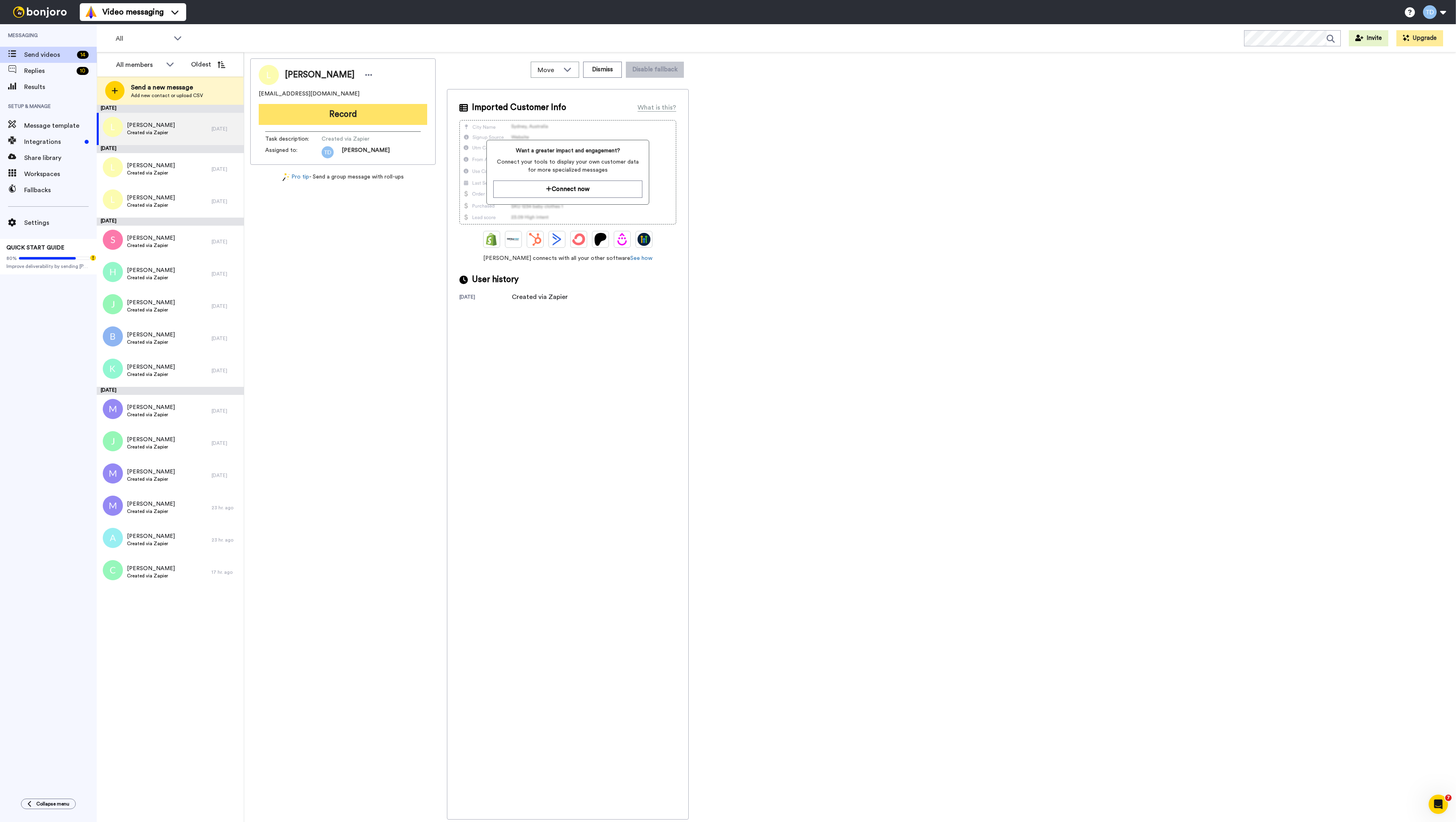
click at [354, 117] on button "Record" at bounding box center [342, 115] width 168 height 21
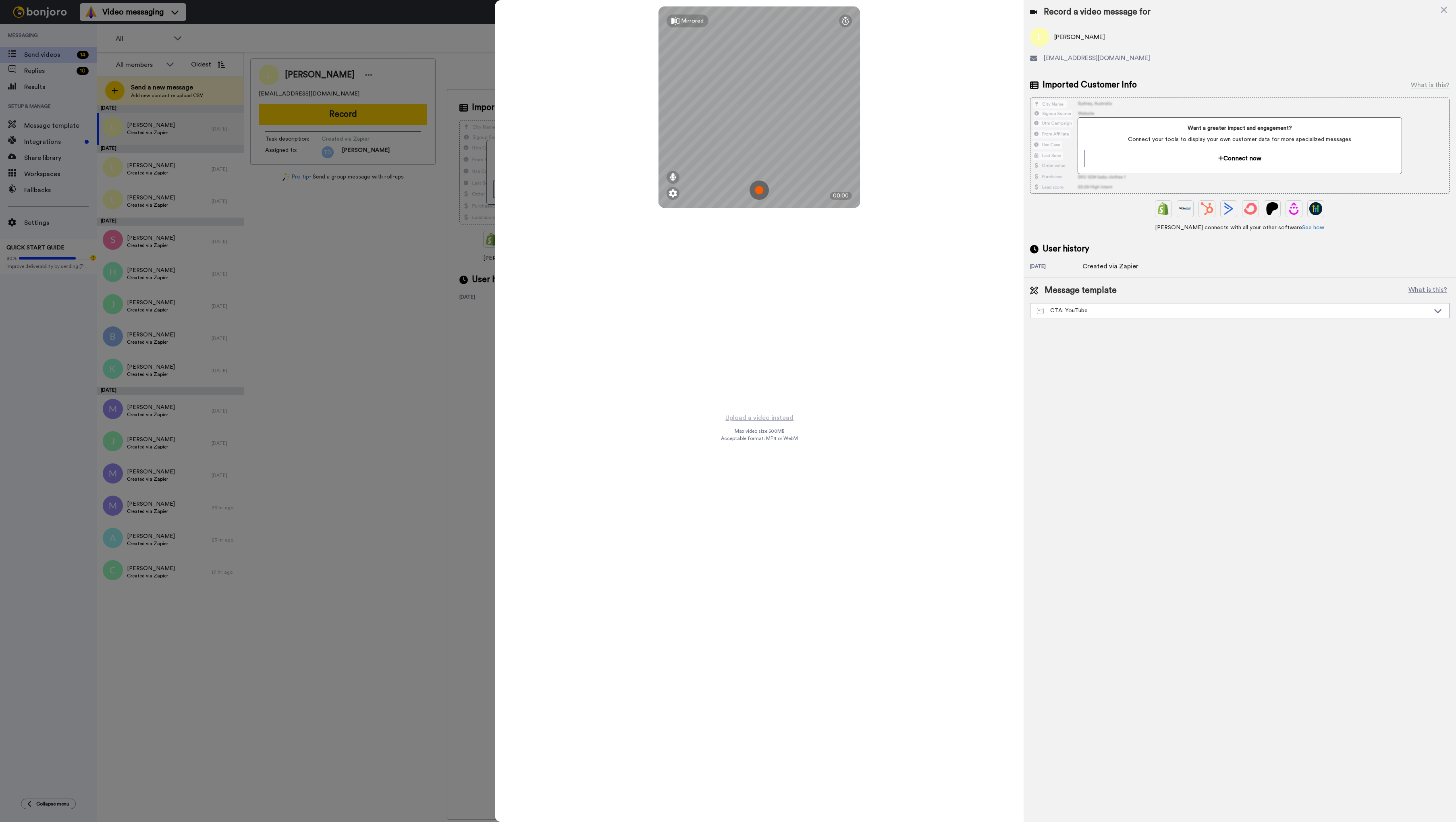
click at [756, 193] on img at bounding box center [760, 190] width 20 height 20
click at [761, 137] on button "Ok" at bounding box center [760, 134] width 21 height 17
click at [762, 190] on img at bounding box center [760, 190] width 20 height 20
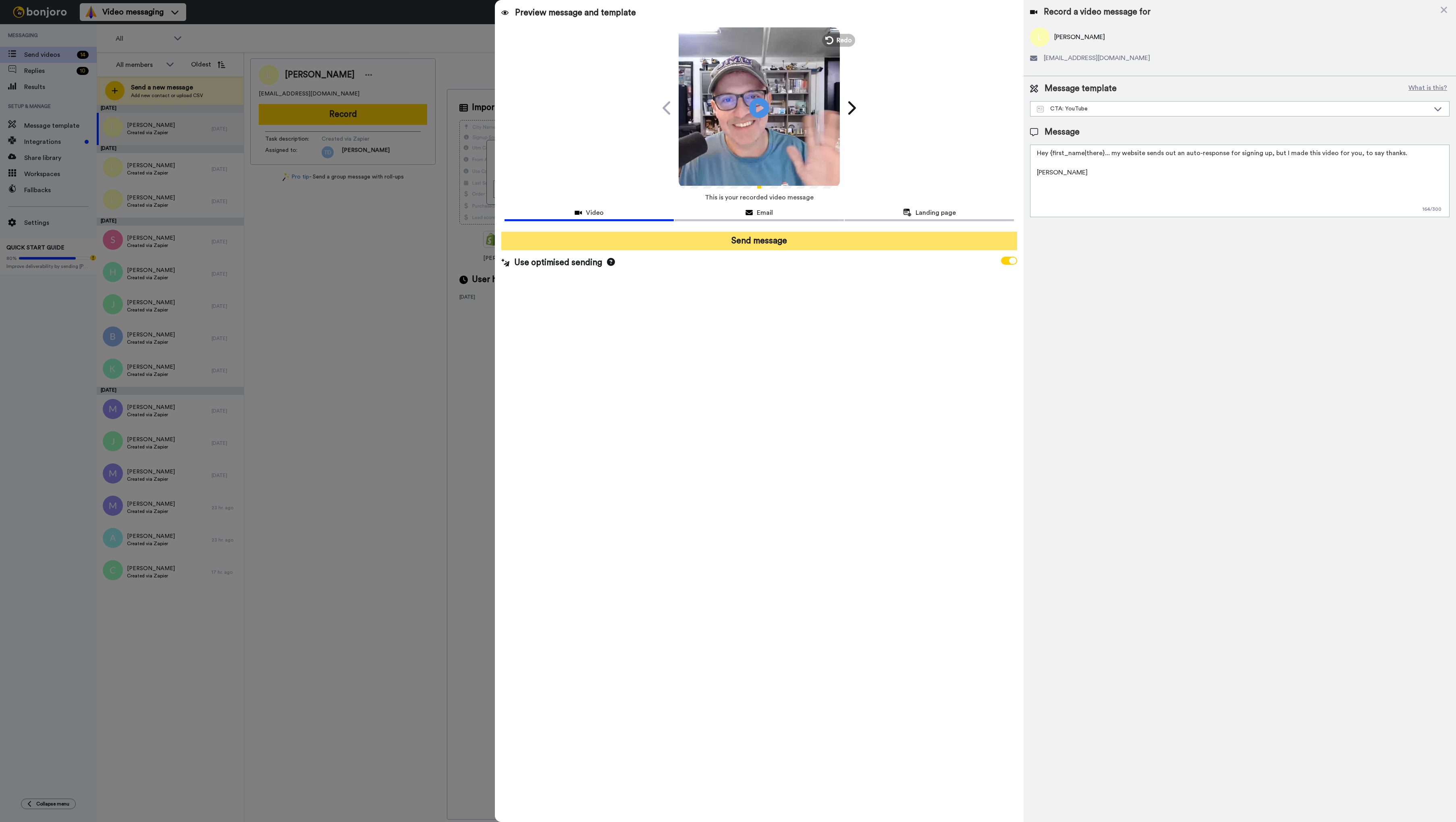
click at [755, 237] on button "Send message" at bounding box center [759, 241] width 516 height 19
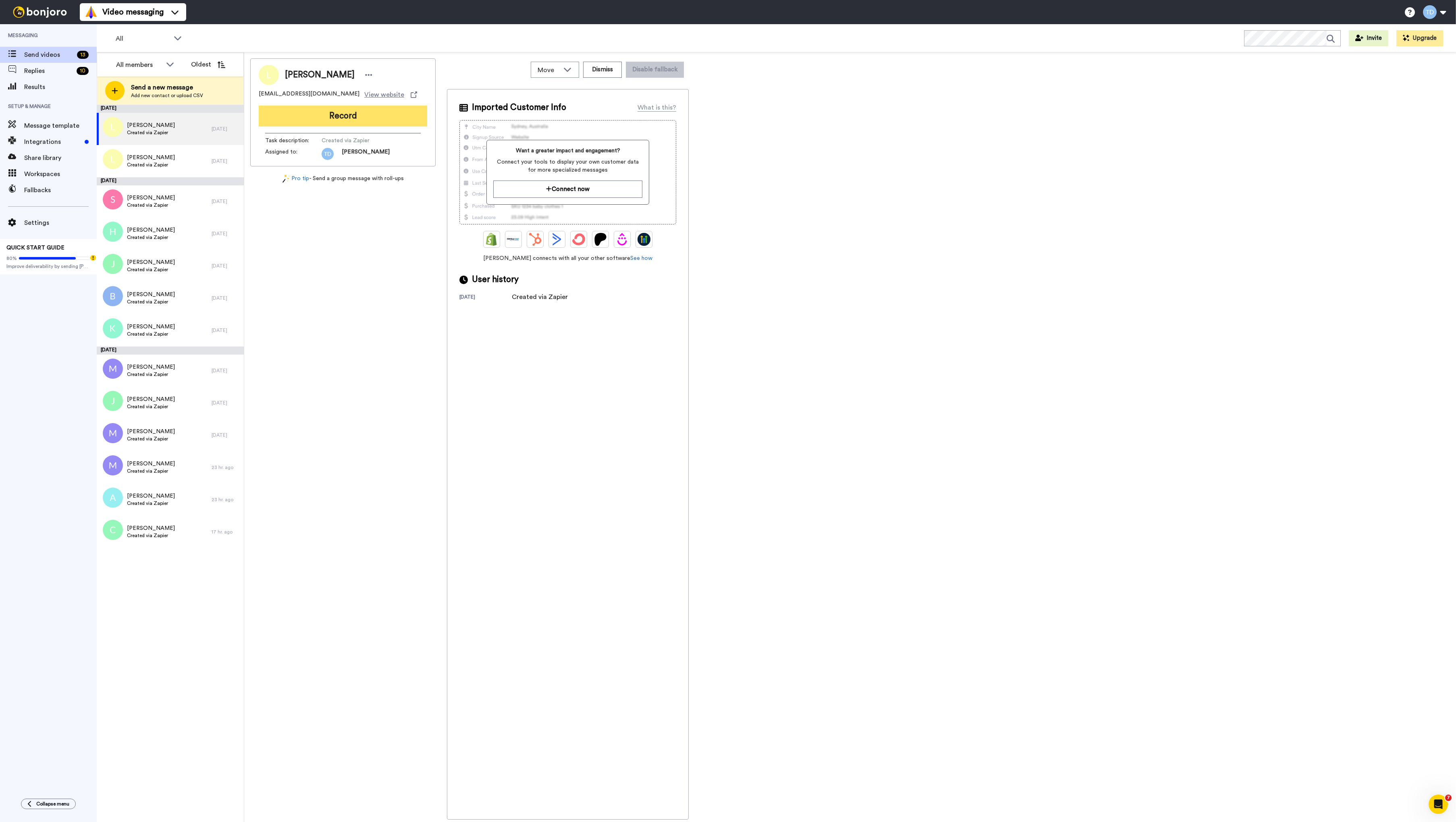
click at [371, 116] on button "Record" at bounding box center [342, 116] width 168 height 21
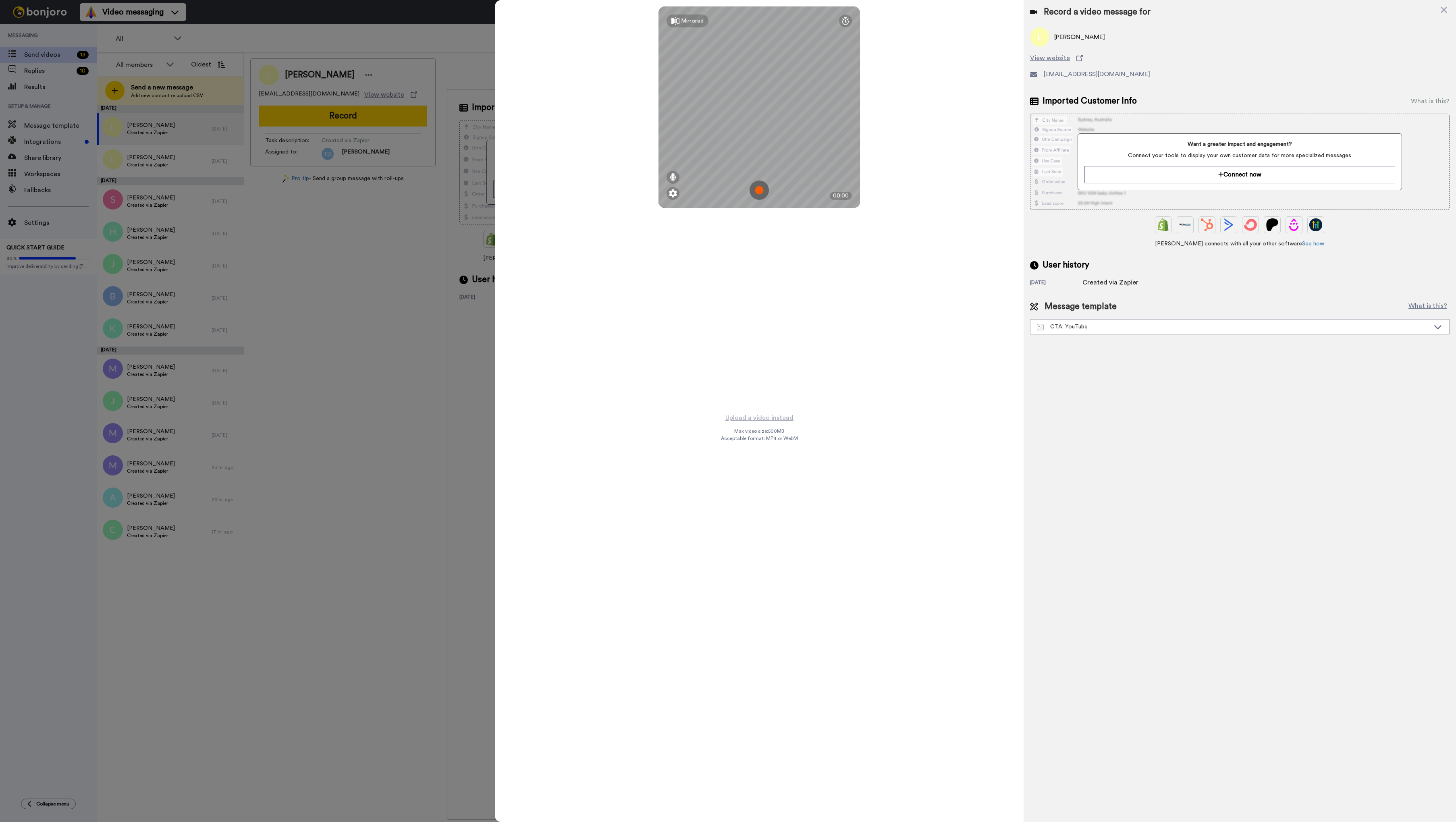
click at [766, 195] on img at bounding box center [760, 190] width 20 height 20
click at [769, 135] on button "Ok" at bounding box center [760, 134] width 21 height 17
click at [760, 191] on img at bounding box center [760, 190] width 20 height 20
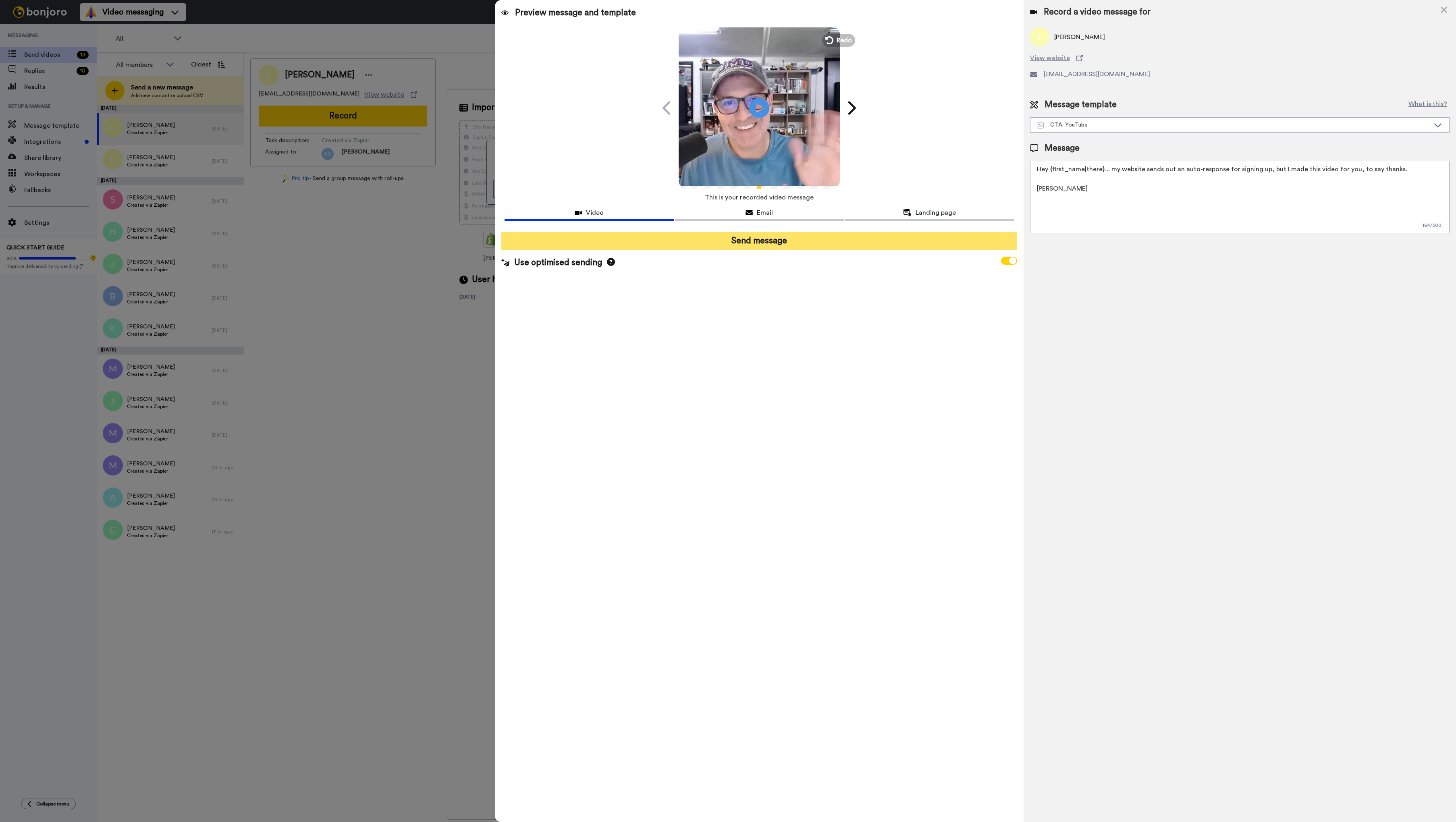
click at [777, 244] on button "Send message" at bounding box center [759, 241] width 516 height 19
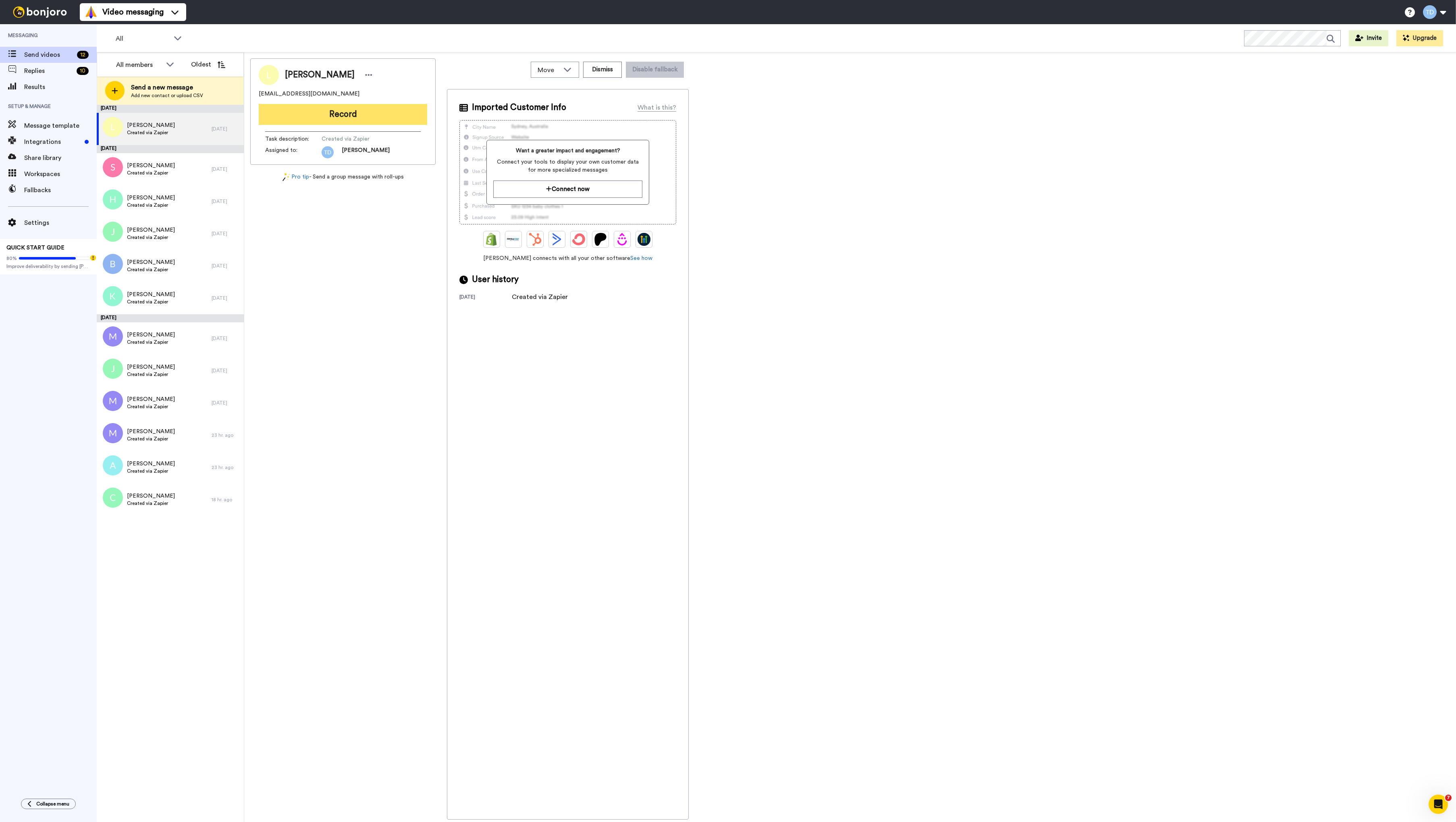
click at [354, 113] on button "Record" at bounding box center [342, 115] width 168 height 21
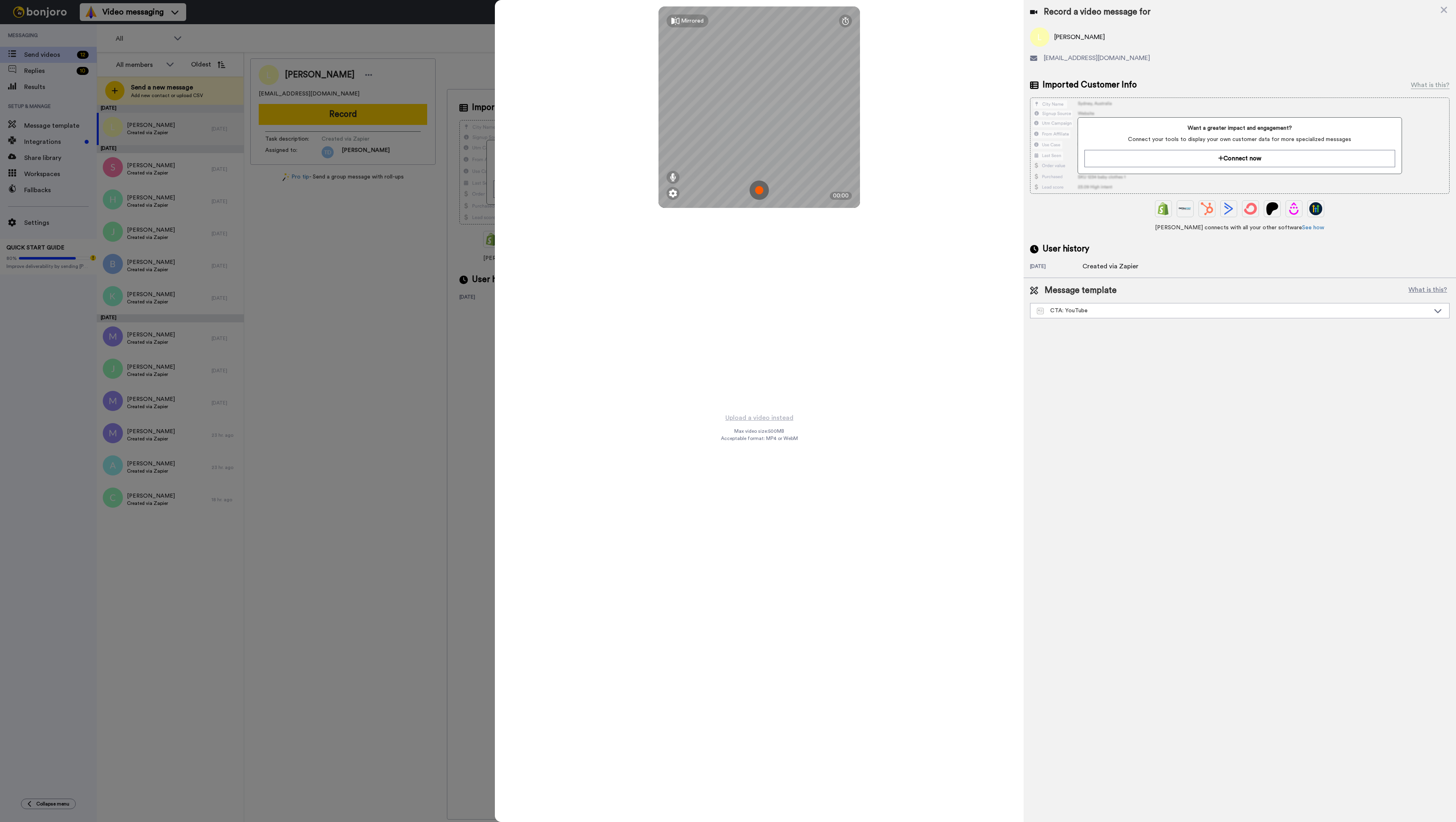
click at [761, 191] on img at bounding box center [760, 190] width 20 height 20
click at [766, 130] on button "Ok" at bounding box center [760, 134] width 21 height 17
click at [759, 191] on img at bounding box center [760, 190] width 20 height 20
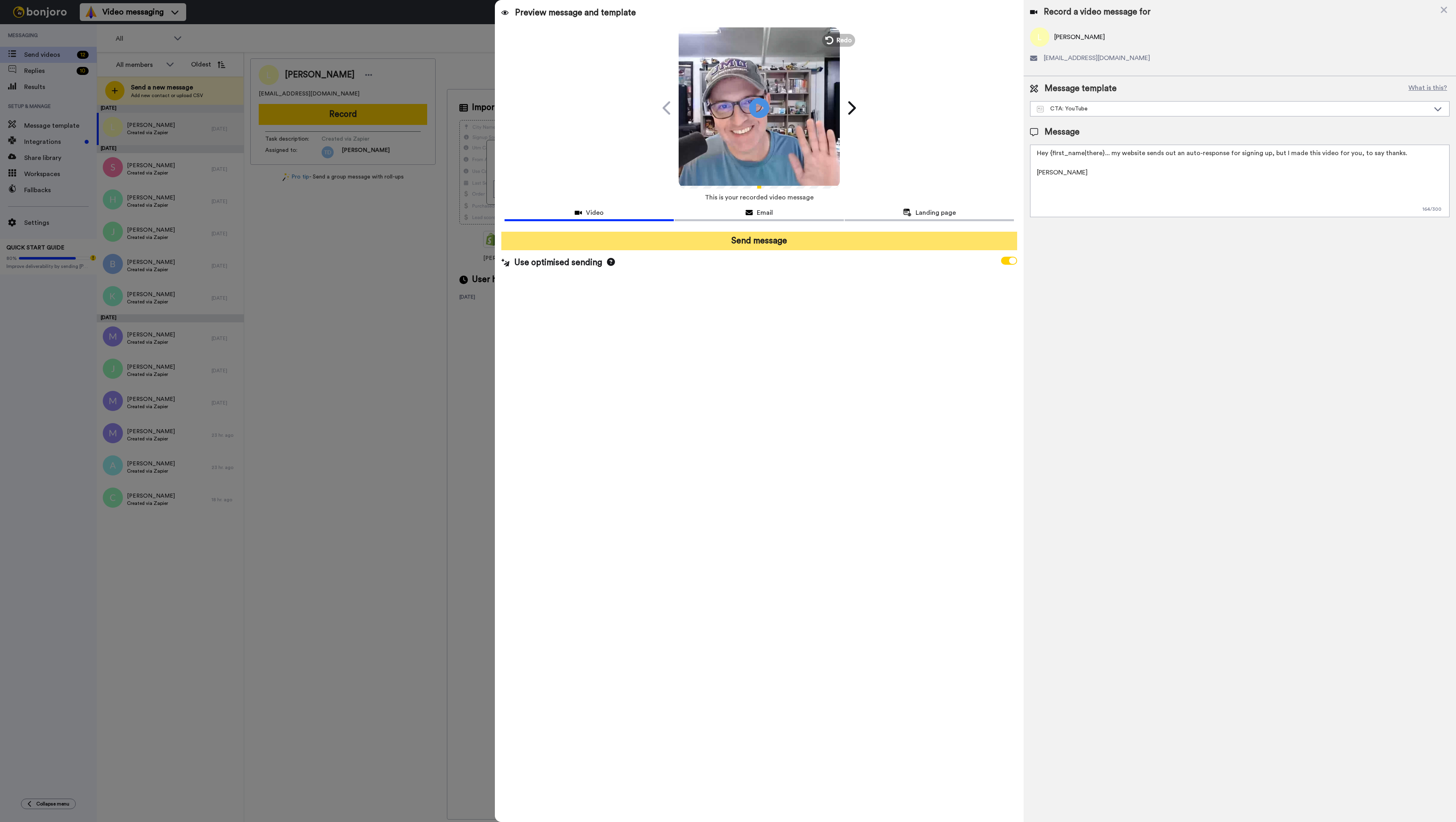
click at [766, 235] on button "Send message" at bounding box center [759, 241] width 516 height 19
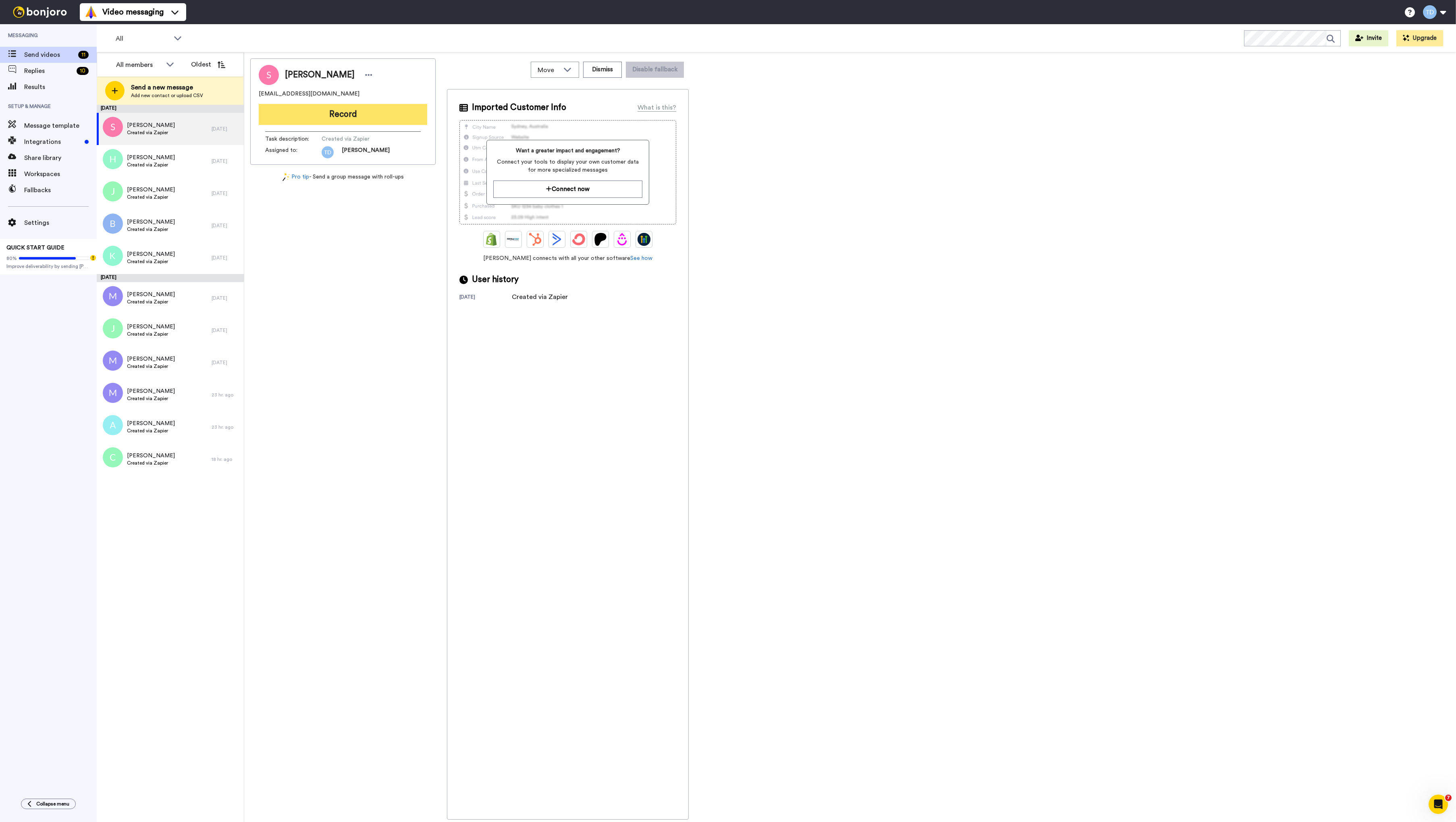
click at [336, 114] on button "Record" at bounding box center [342, 115] width 168 height 21
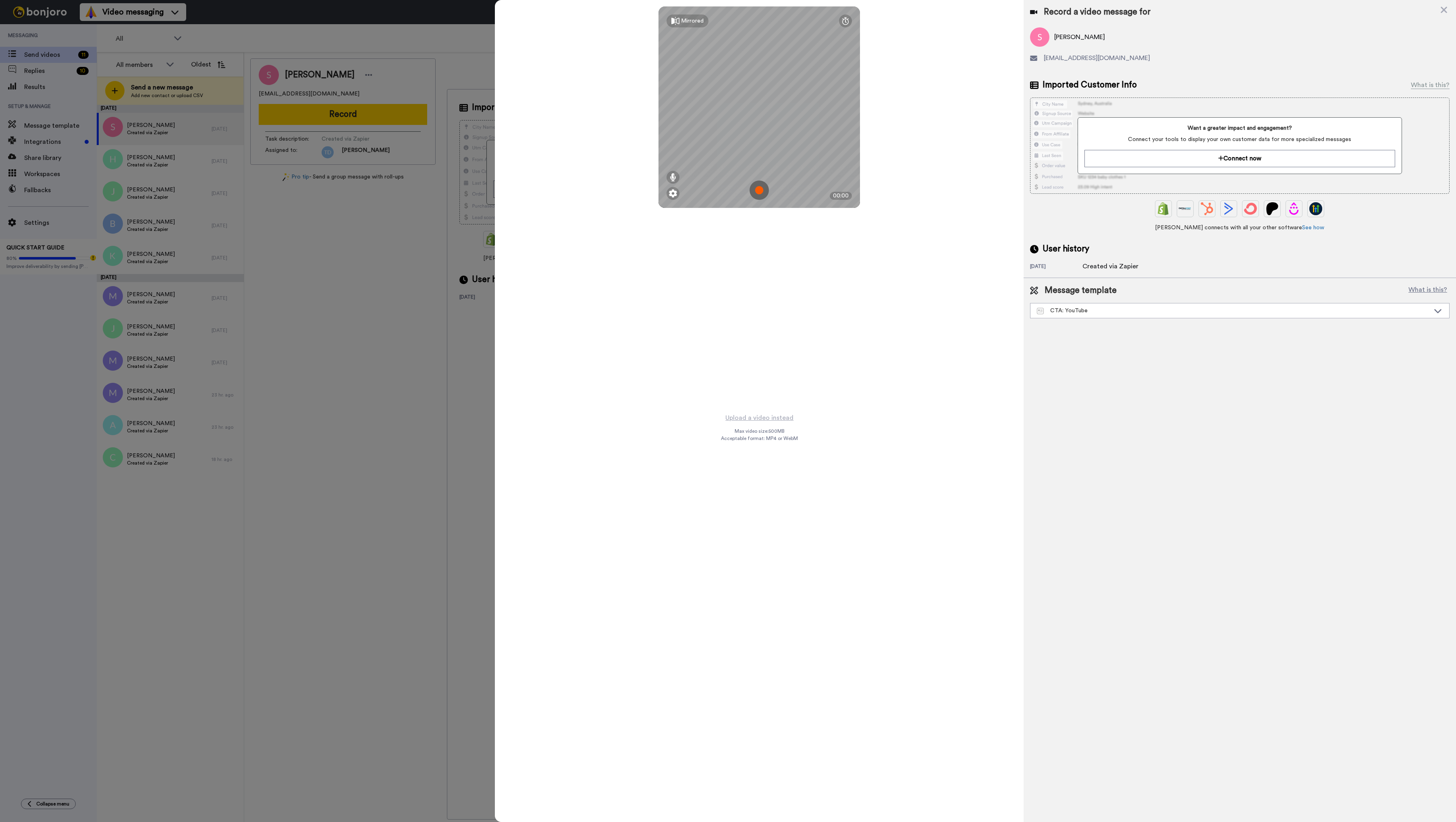
click at [760, 190] on img at bounding box center [760, 190] width 20 height 20
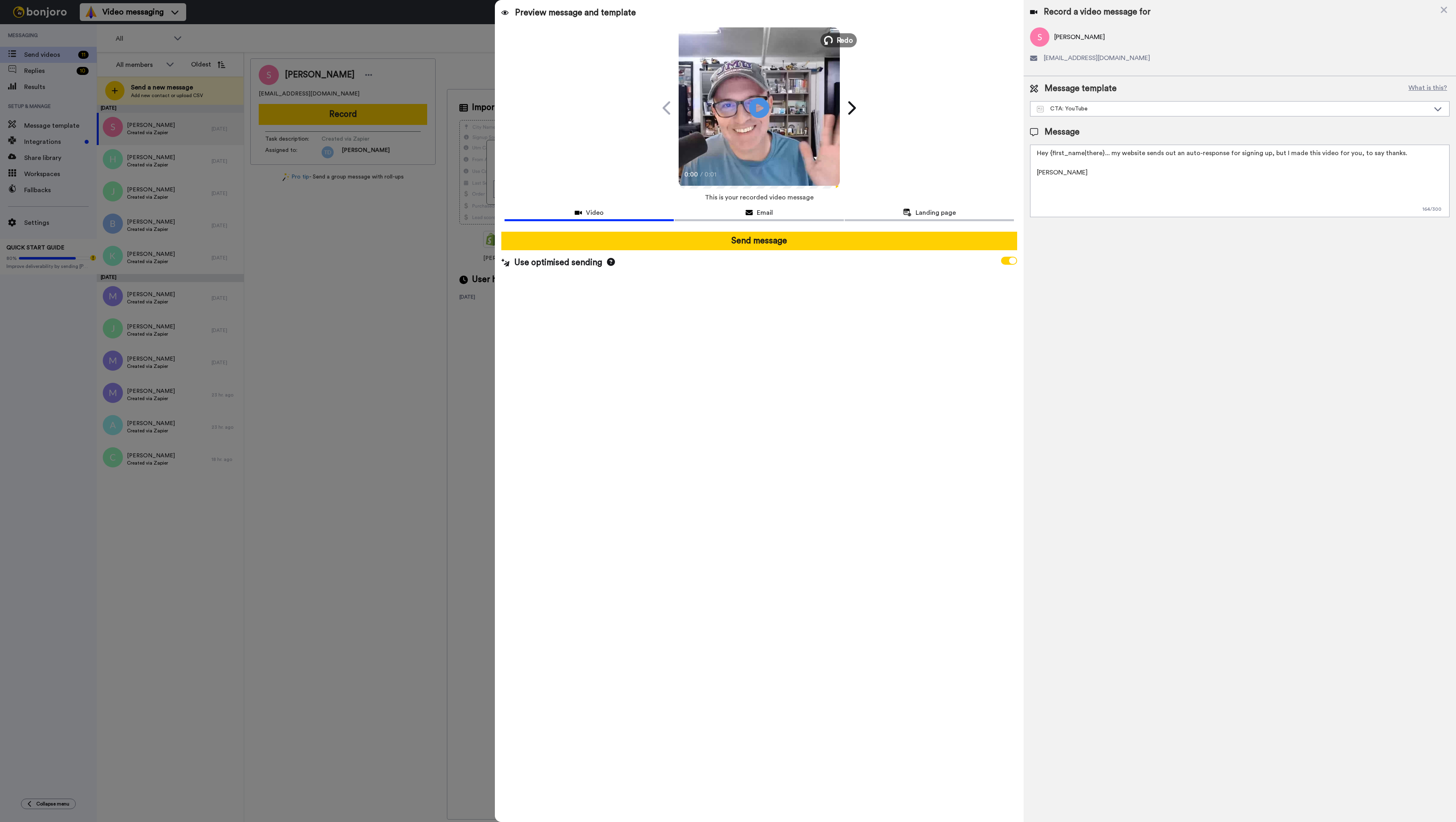
click at [842, 42] on span "Redo" at bounding box center [845, 39] width 17 height 11
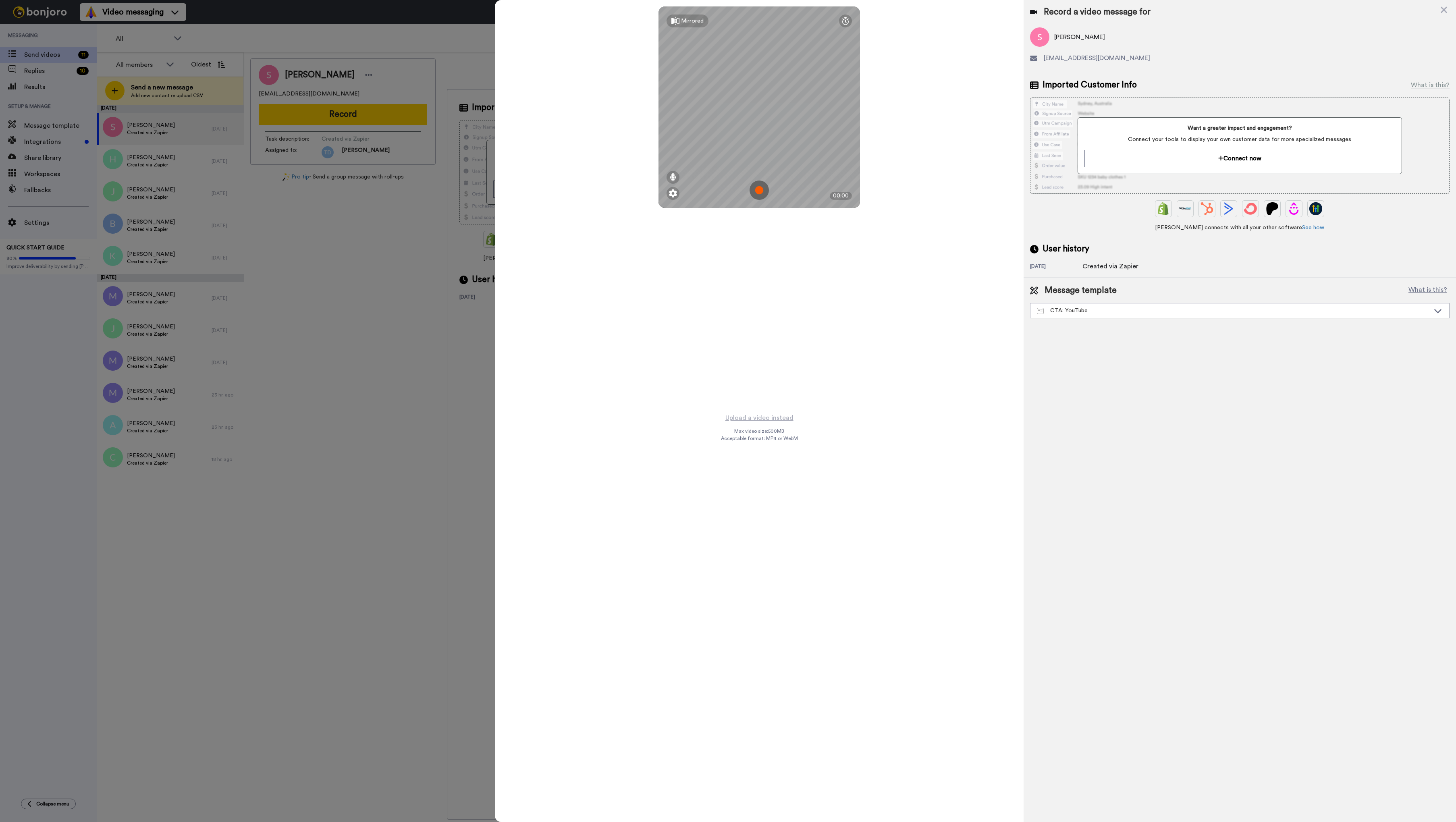
click at [762, 193] on img at bounding box center [760, 190] width 20 height 20
click at [767, 131] on button "Ok" at bounding box center [760, 134] width 21 height 17
click at [759, 188] on img at bounding box center [760, 190] width 20 height 20
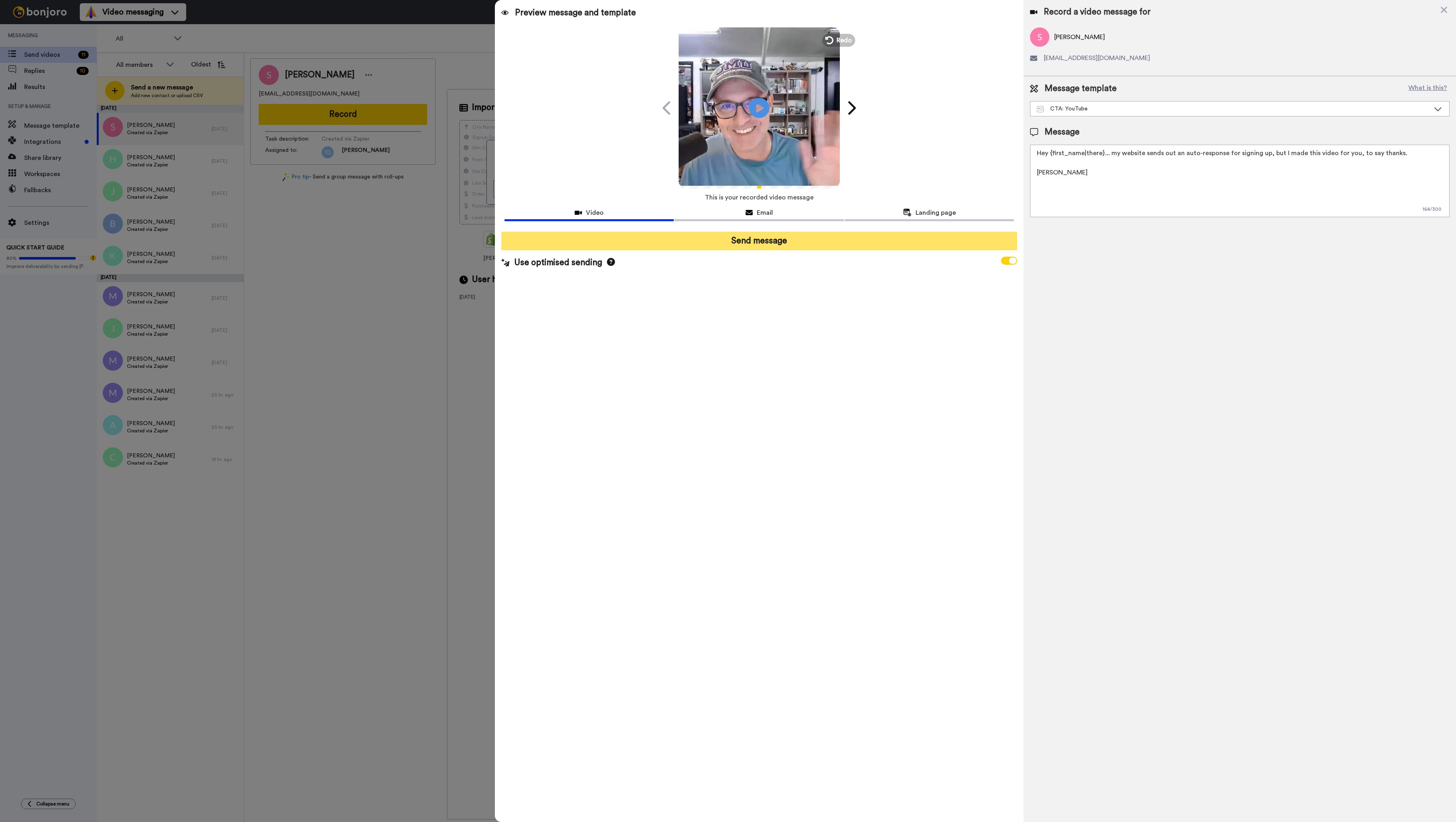
click at [748, 244] on button "Send message" at bounding box center [759, 241] width 516 height 19
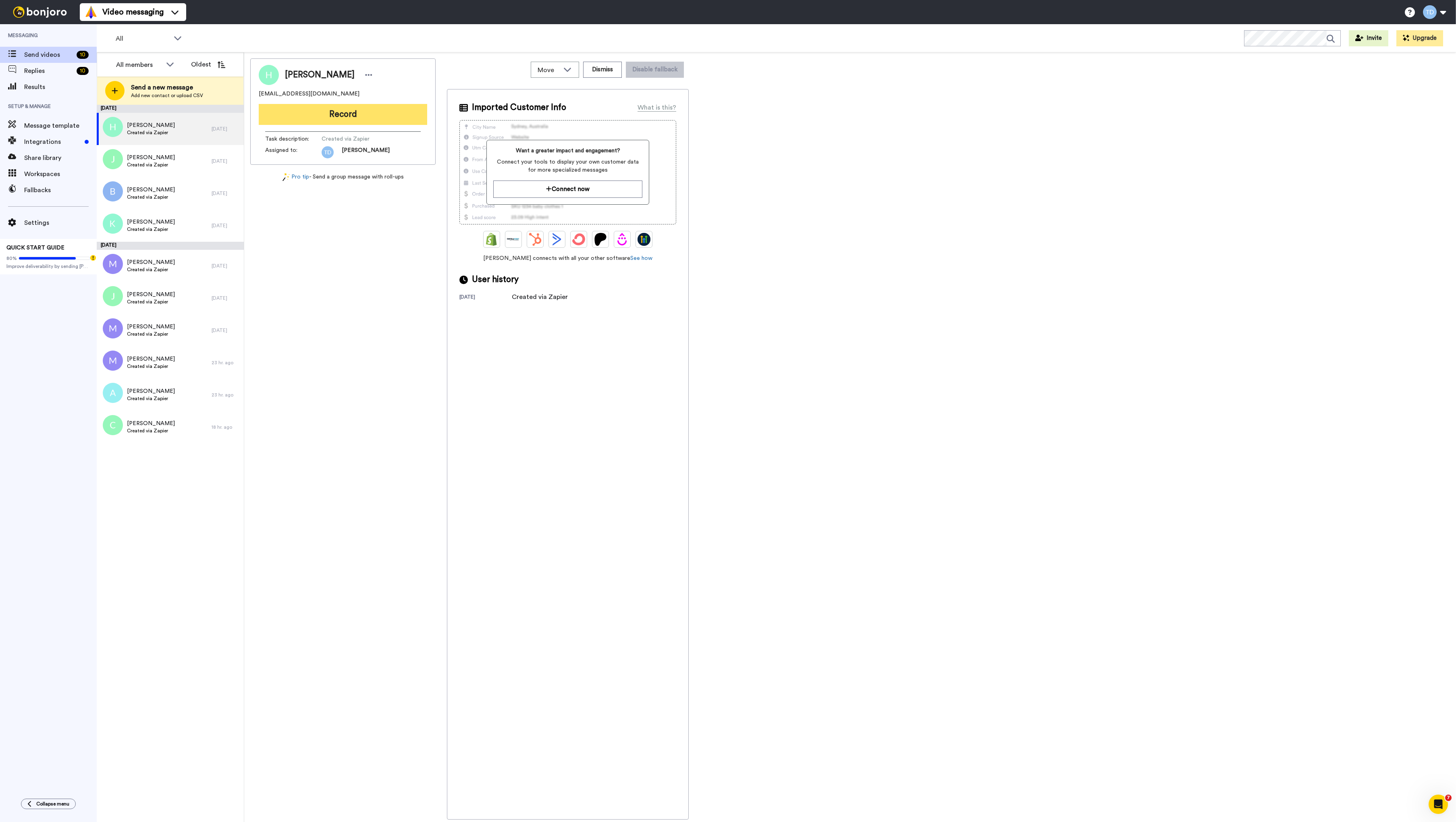
click at [349, 112] on button "Record" at bounding box center [342, 115] width 168 height 21
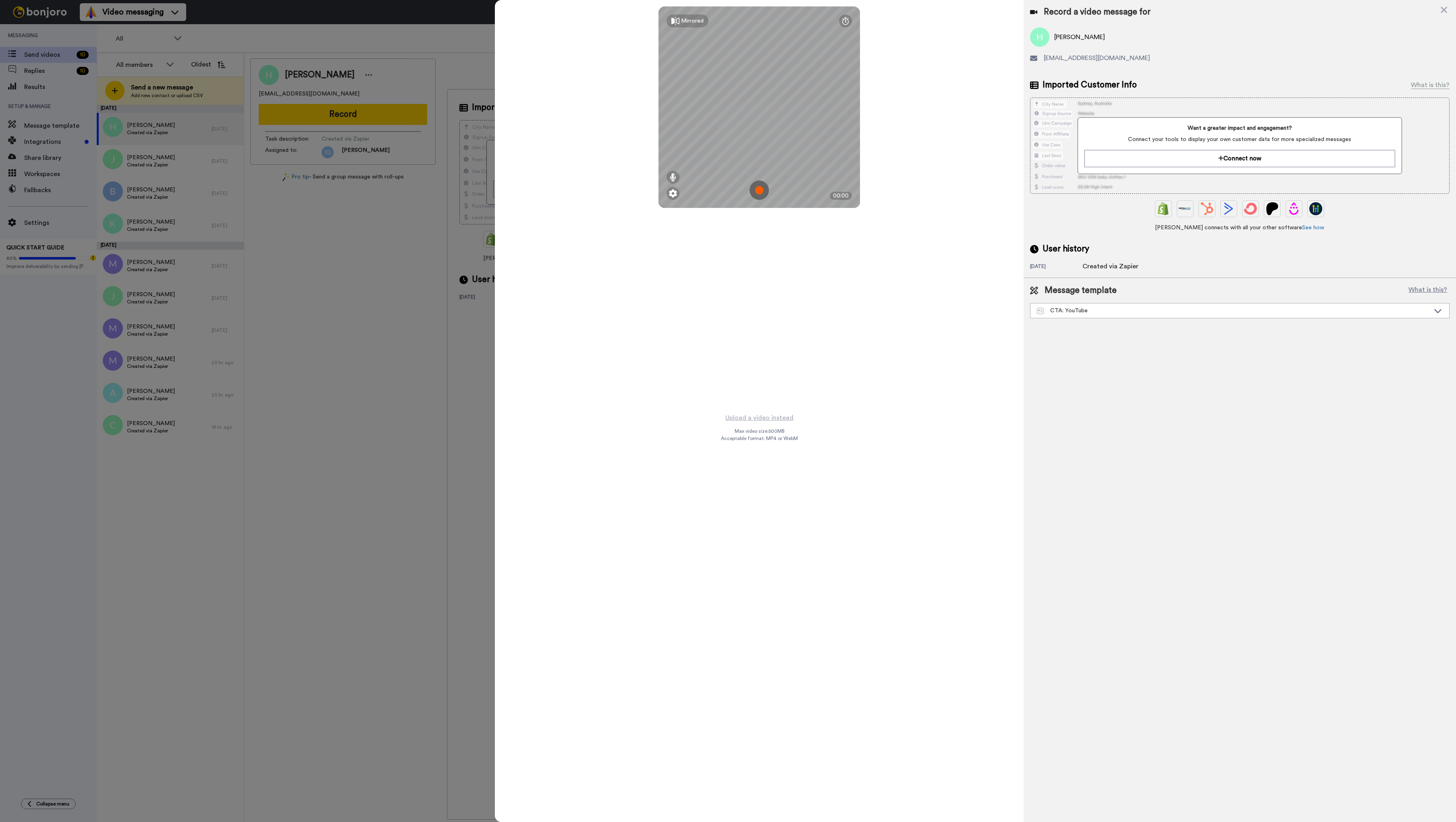
click at [759, 193] on img at bounding box center [760, 190] width 20 height 20
click at [757, 193] on img at bounding box center [760, 190] width 20 height 20
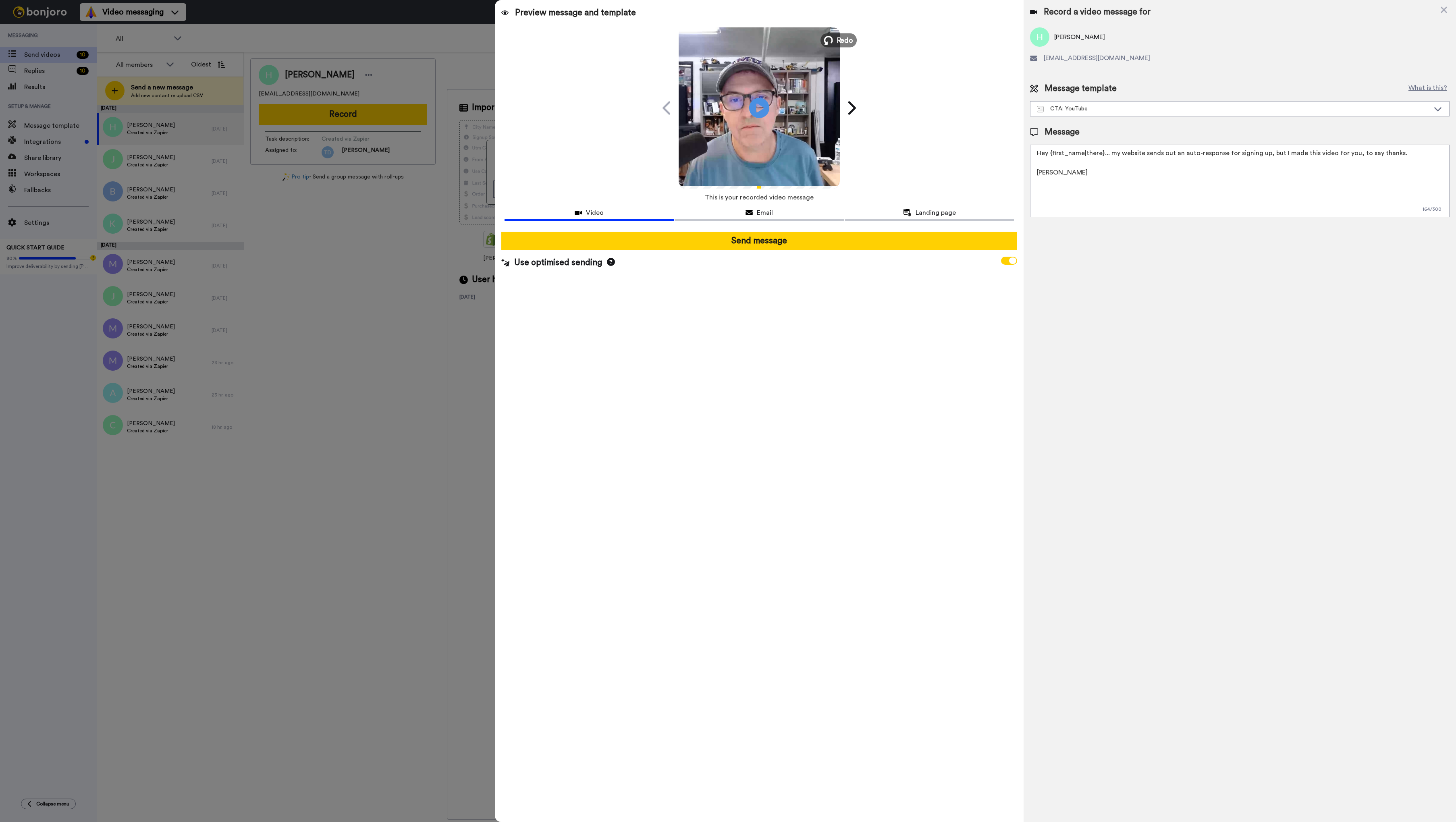
click at [847, 37] on span "Redo" at bounding box center [845, 39] width 17 height 11
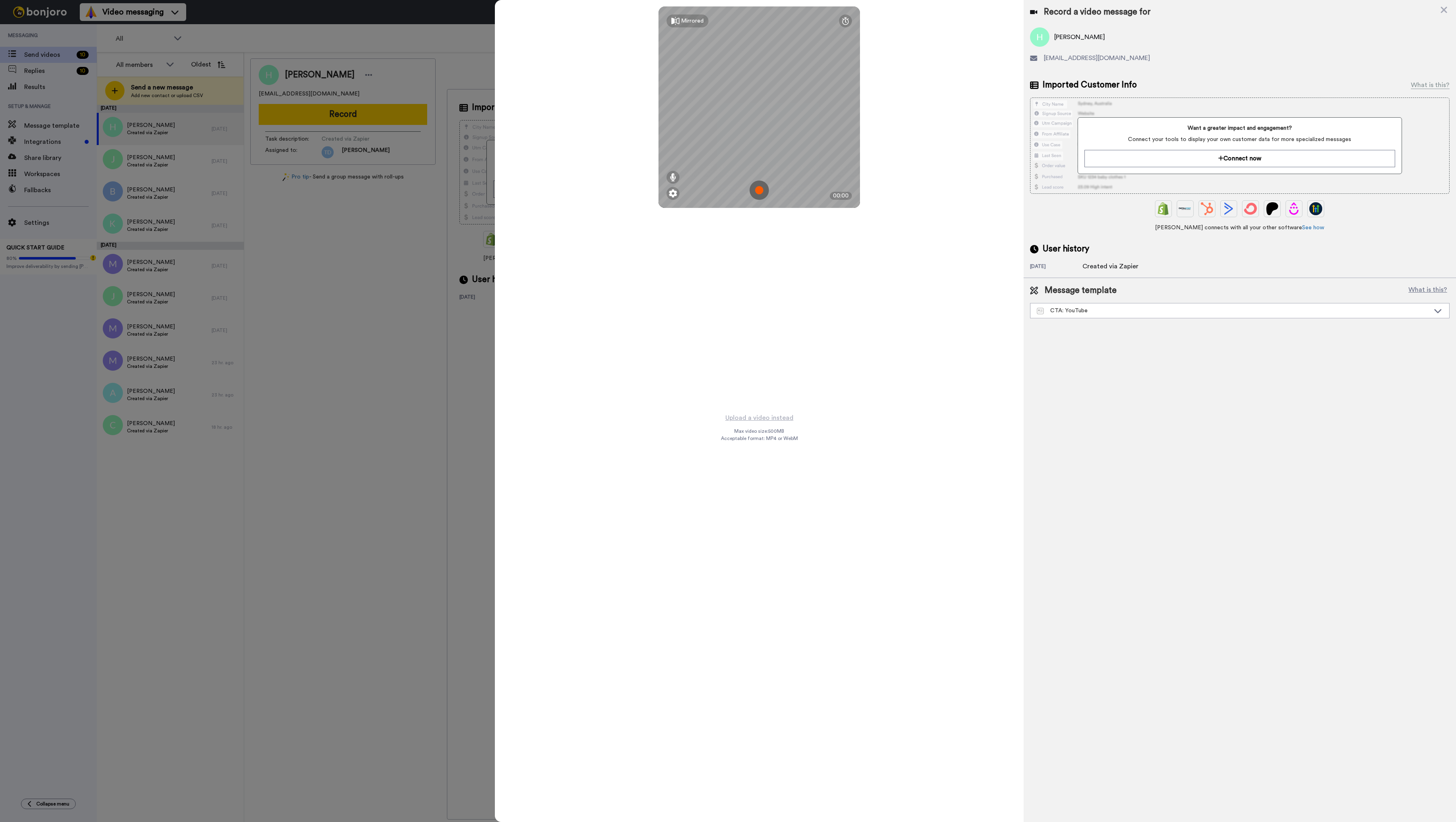
click at [760, 189] on img at bounding box center [760, 190] width 20 height 20
click at [759, 130] on button "Ok" at bounding box center [760, 134] width 21 height 17
click at [757, 190] on img at bounding box center [760, 190] width 20 height 20
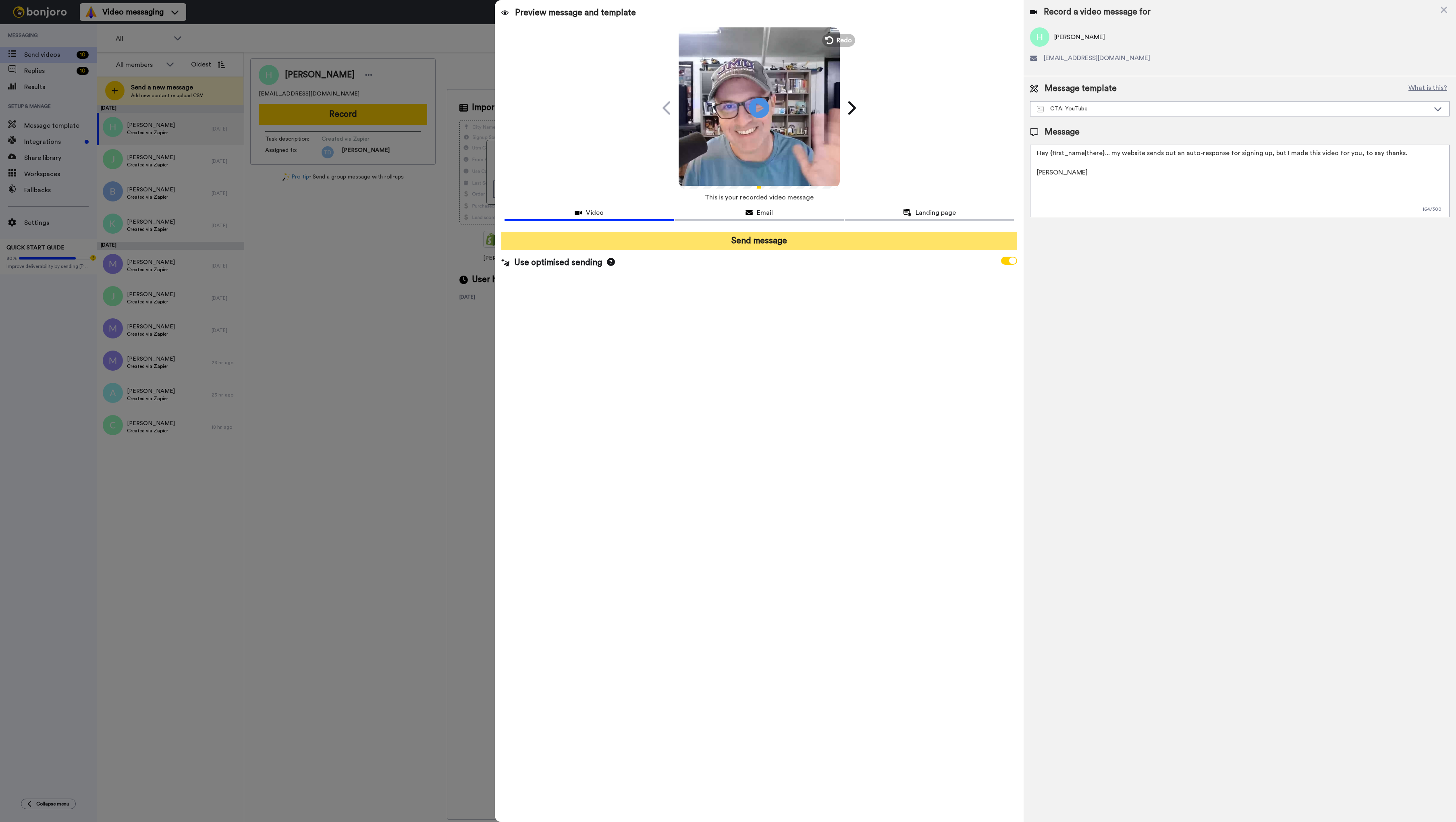
click at [758, 241] on button "Send message" at bounding box center [759, 241] width 516 height 19
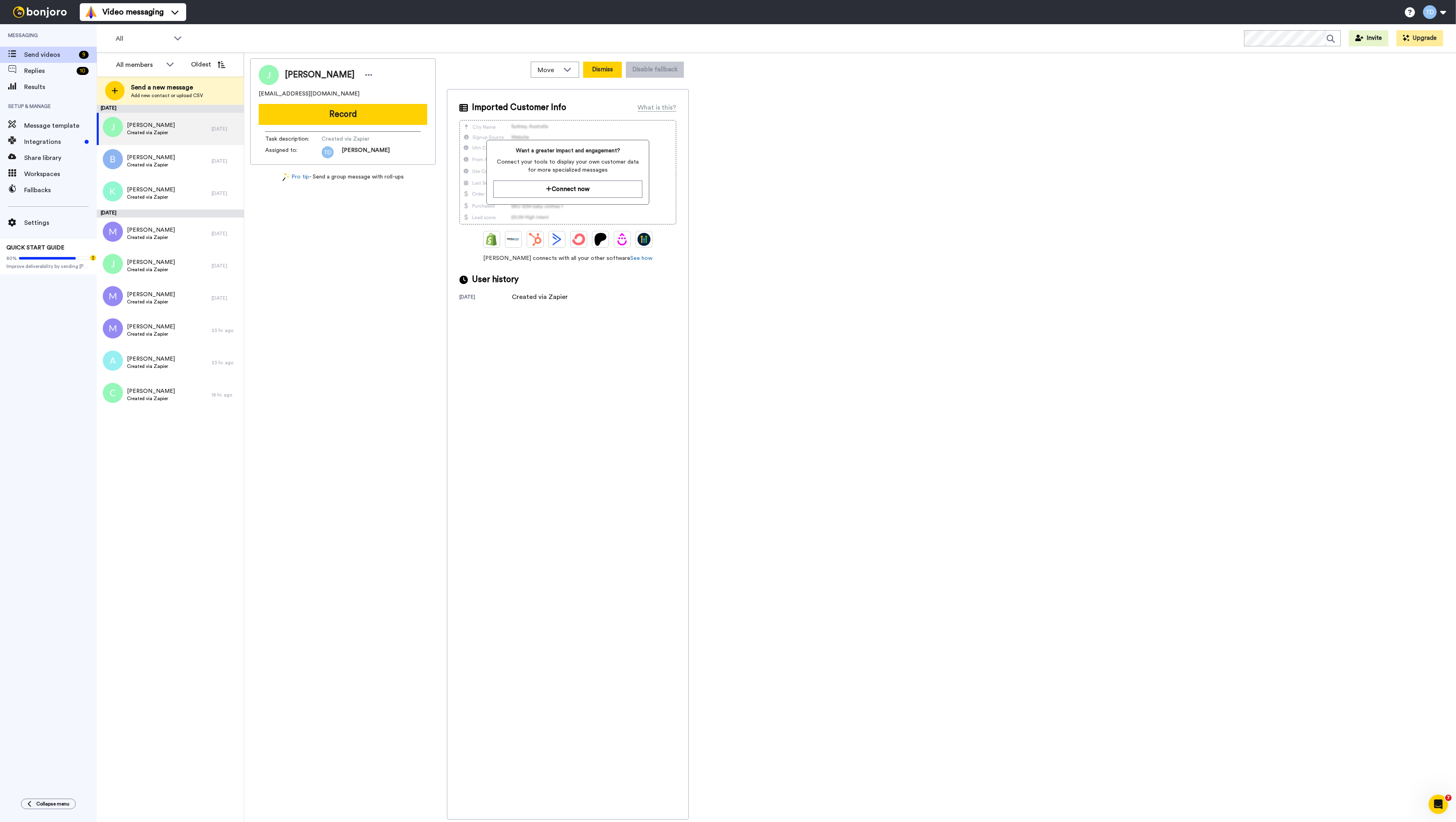
click at [605, 73] on button "Dismiss" at bounding box center [602, 70] width 39 height 16
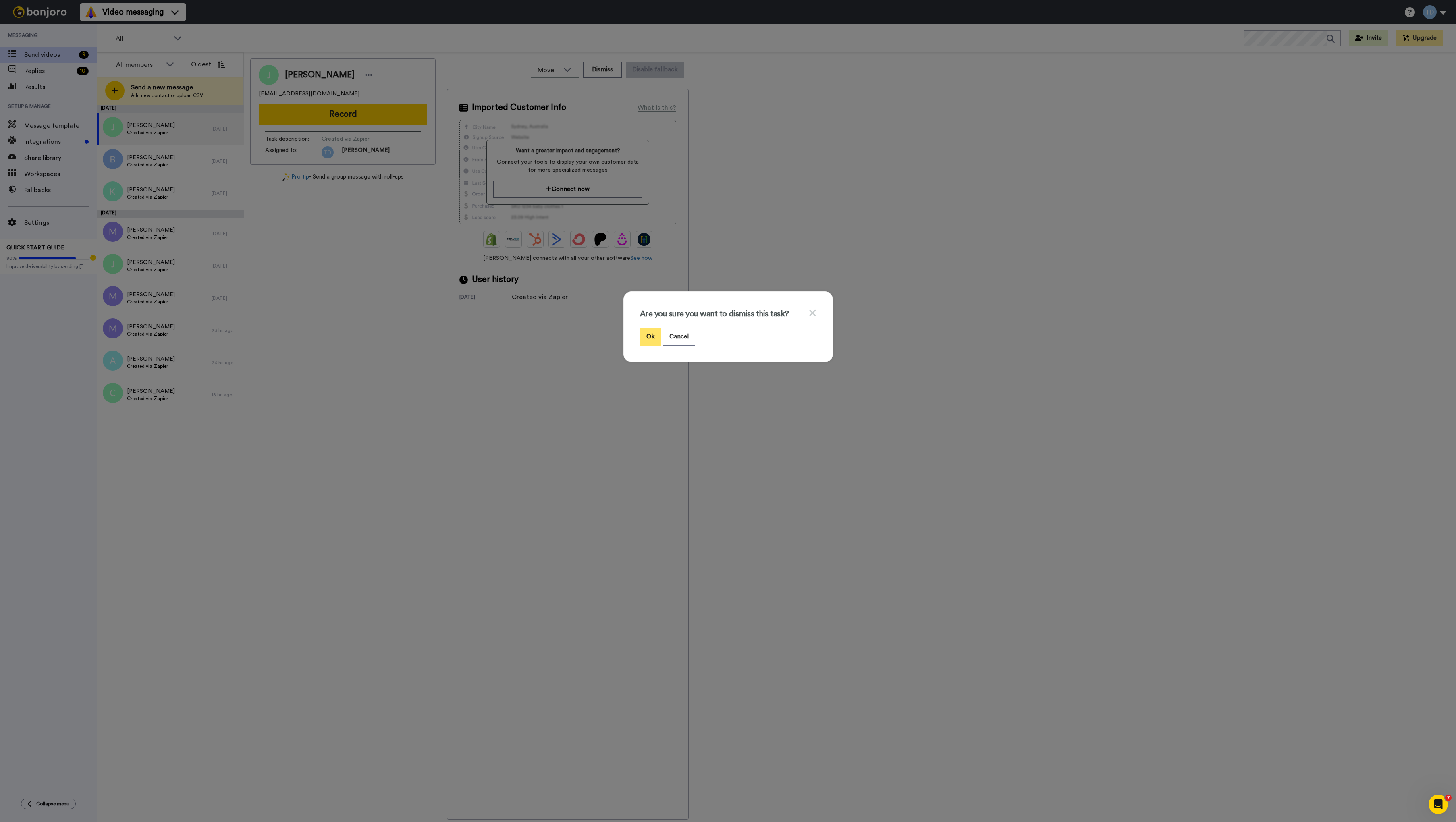
click at [648, 337] on button "Ok" at bounding box center [650, 336] width 21 height 17
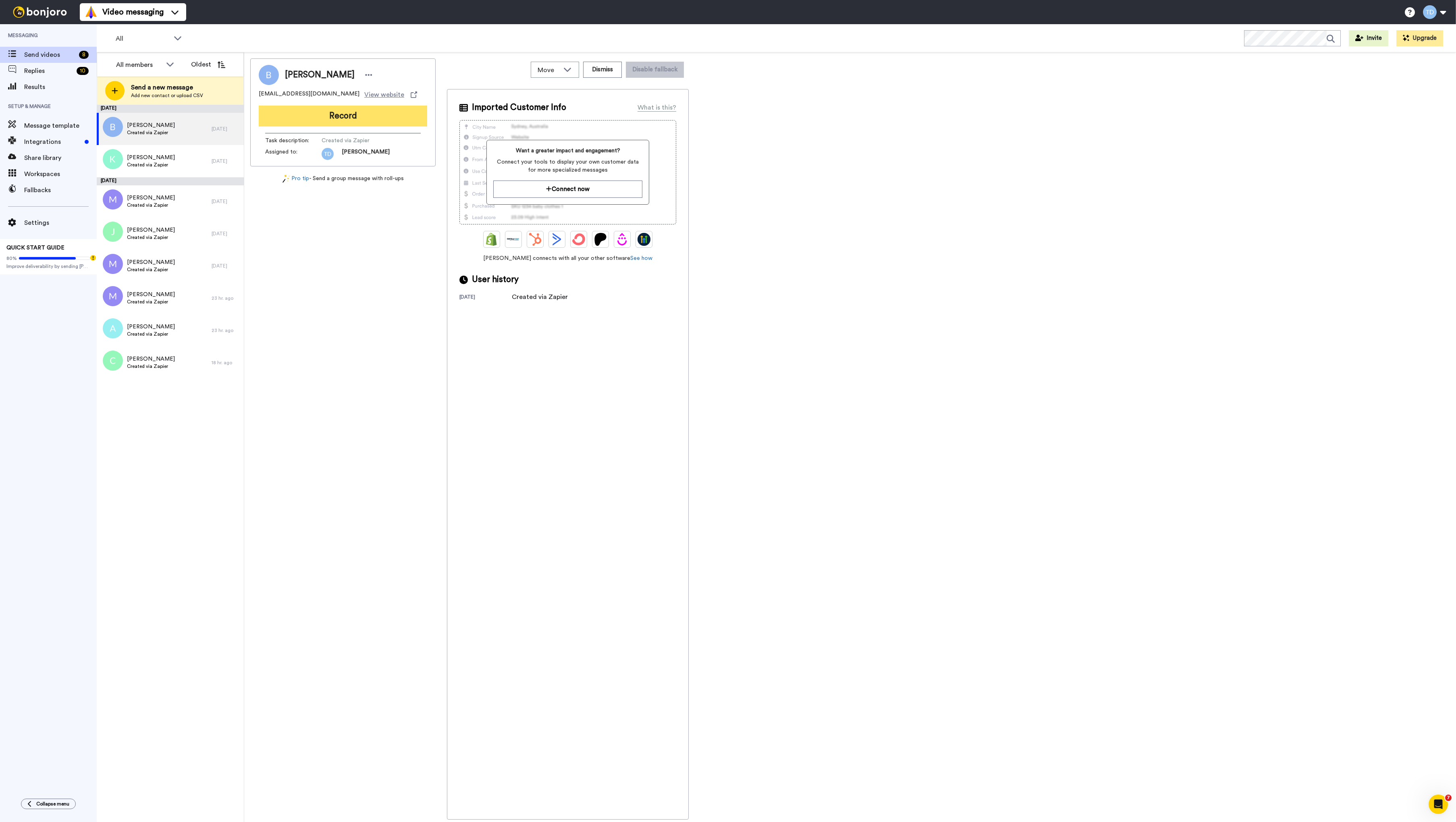
click at [344, 117] on button "Record" at bounding box center [342, 116] width 168 height 21
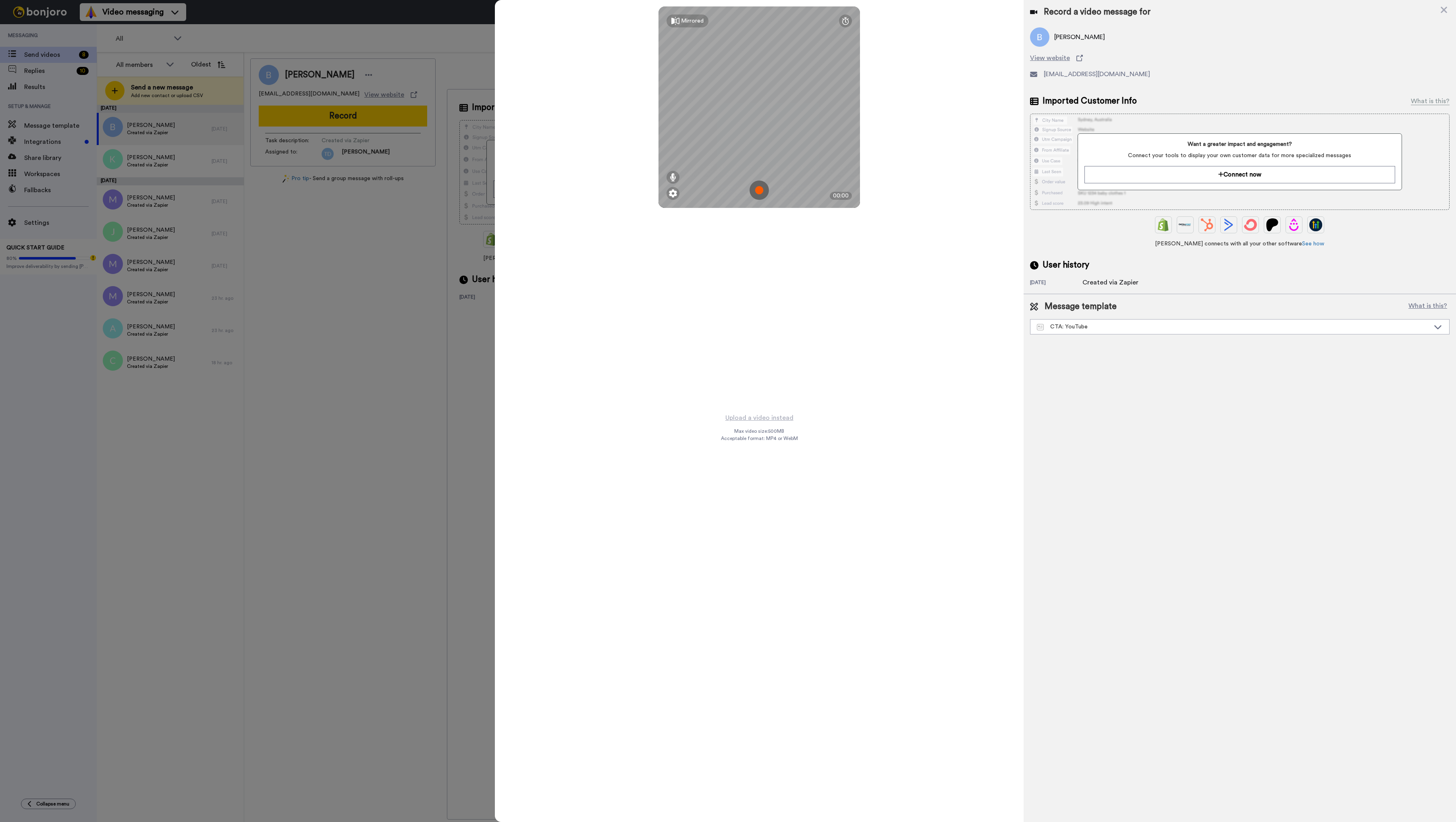
click at [765, 190] on img at bounding box center [760, 190] width 20 height 20
click at [755, 133] on button "Ok" at bounding box center [760, 134] width 21 height 17
click at [760, 187] on img at bounding box center [760, 190] width 20 height 20
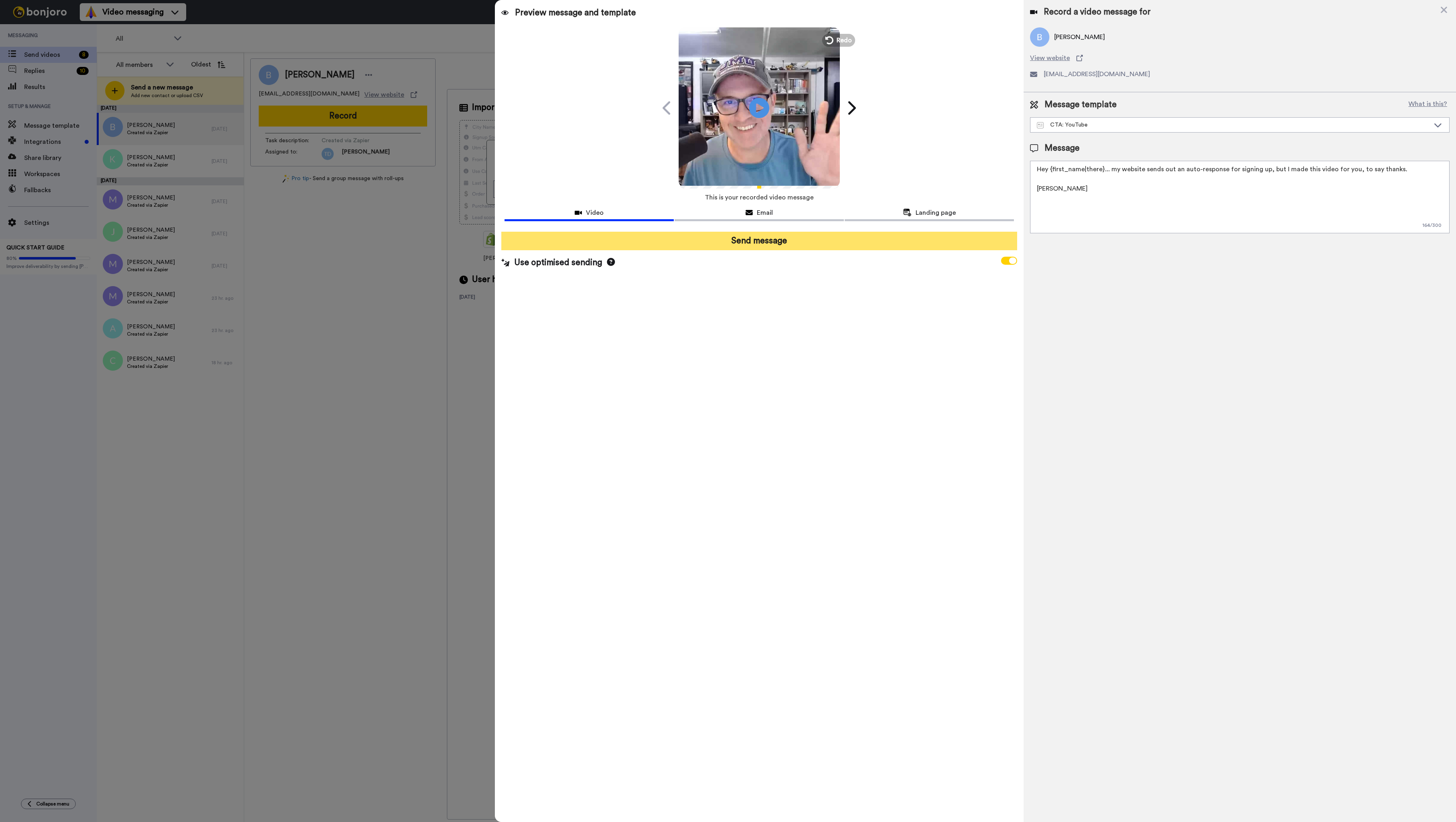
click at [752, 241] on button "Send message" at bounding box center [759, 241] width 516 height 19
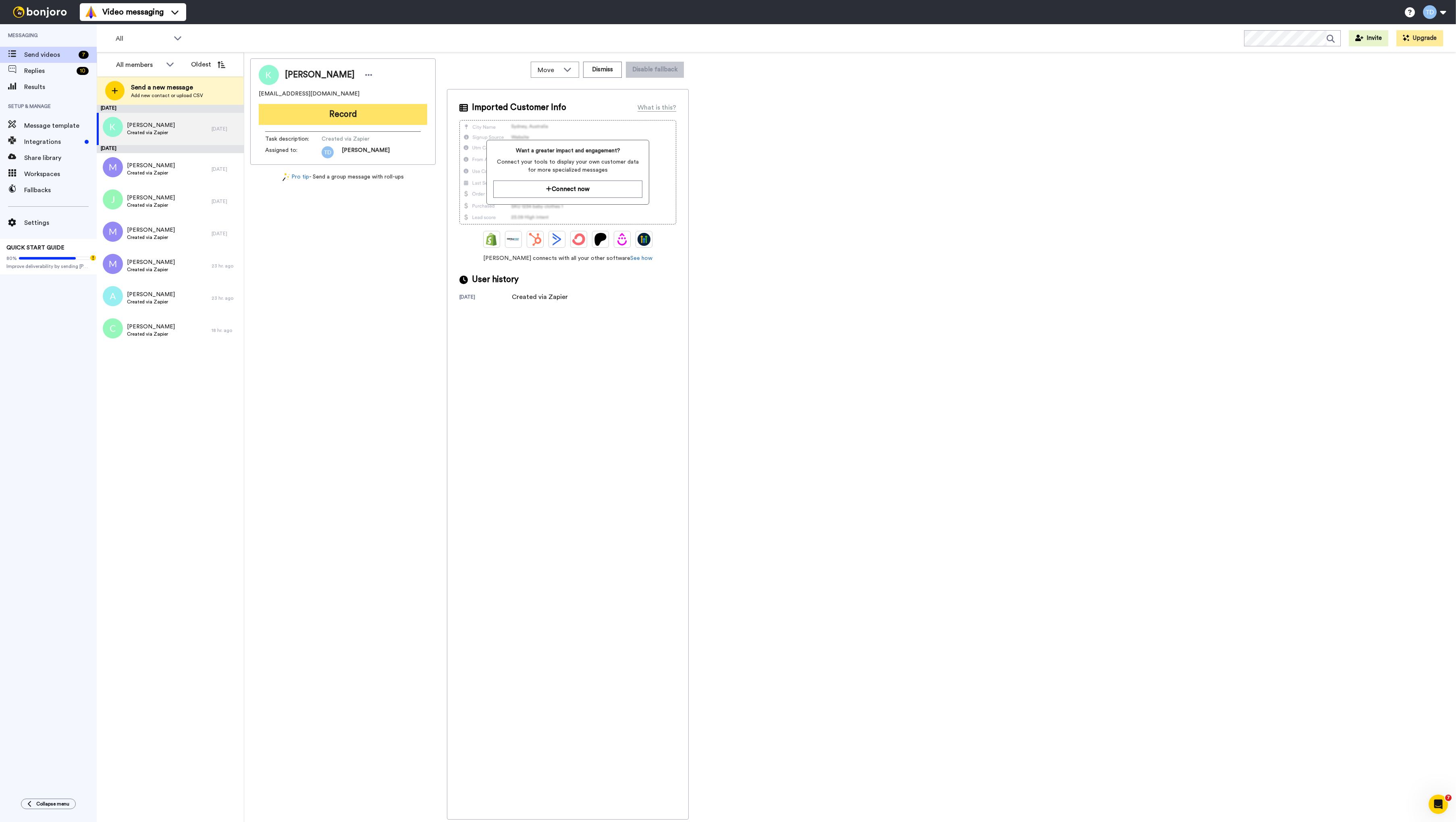
click at [356, 110] on button "Record" at bounding box center [342, 115] width 168 height 21
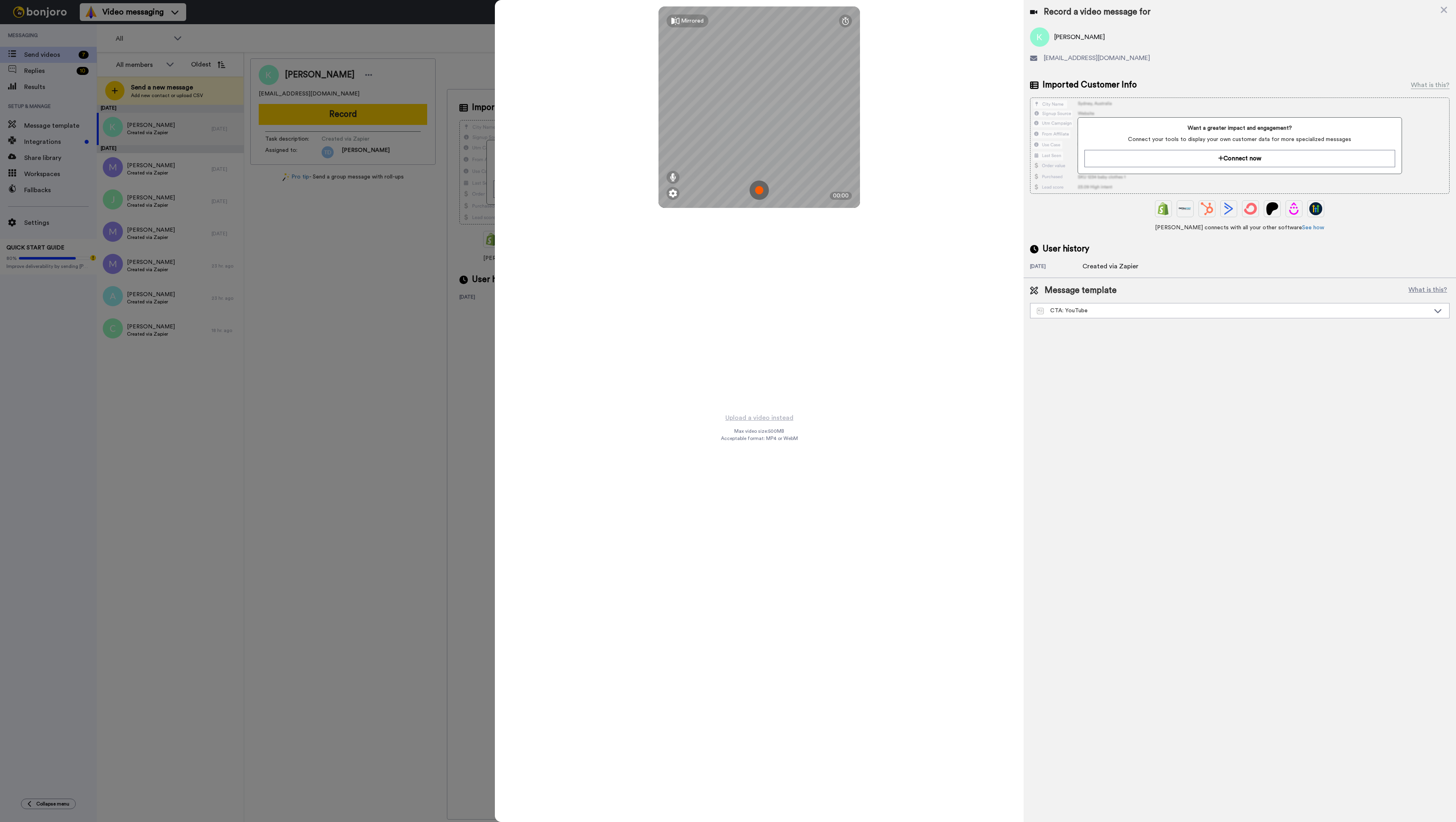
click at [761, 193] on img at bounding box center [760, 190] width 20 height 20
click at [756, 139] on button "Ok" at bounding box center [760, 134] width 21 height 17
click at [759, 190] on img at bounding box center [760, 190] width 20 height 20
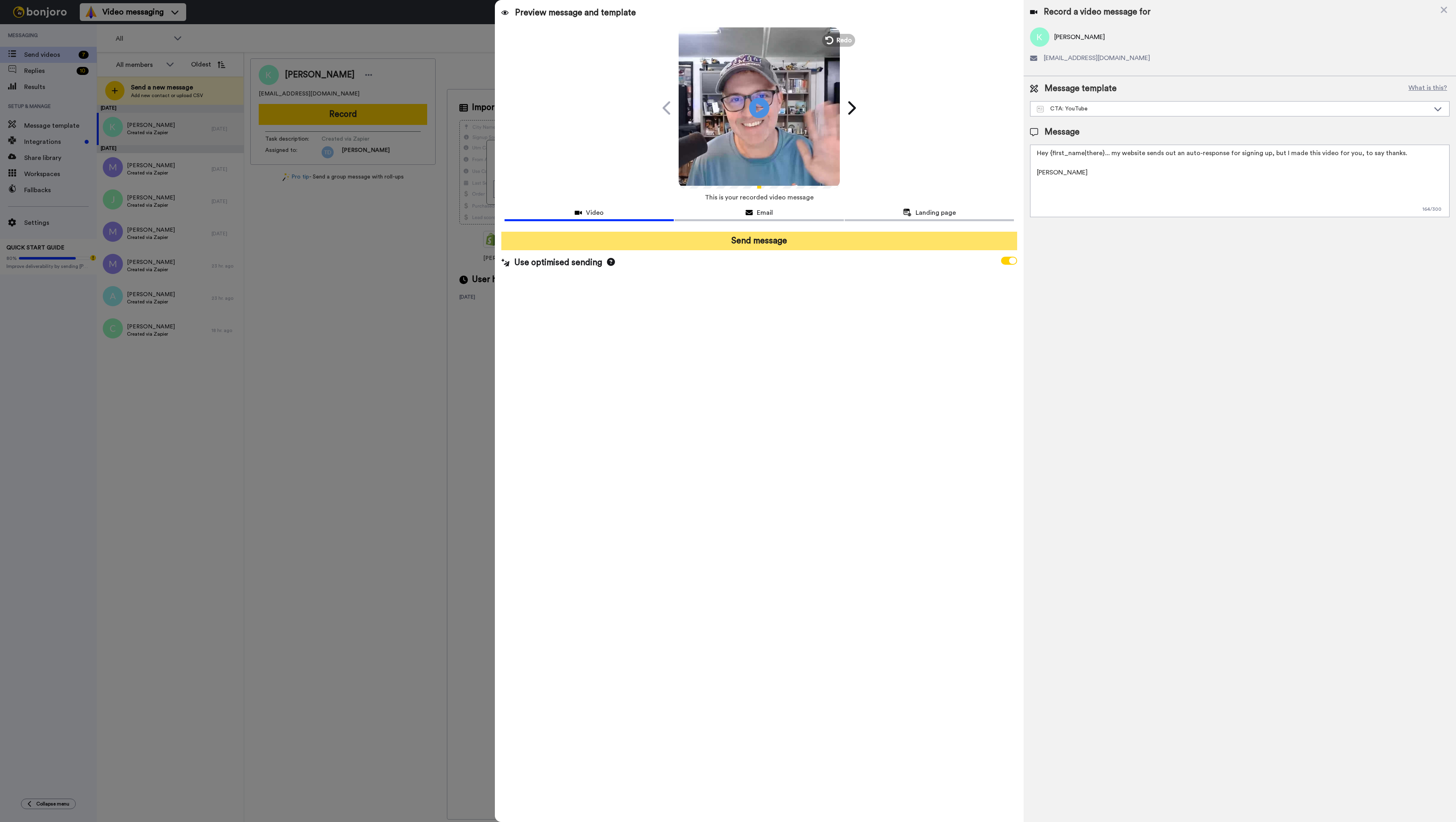
click at [787, 241] on button "Send message" at bounding box center [759, 241] width 516 height 19
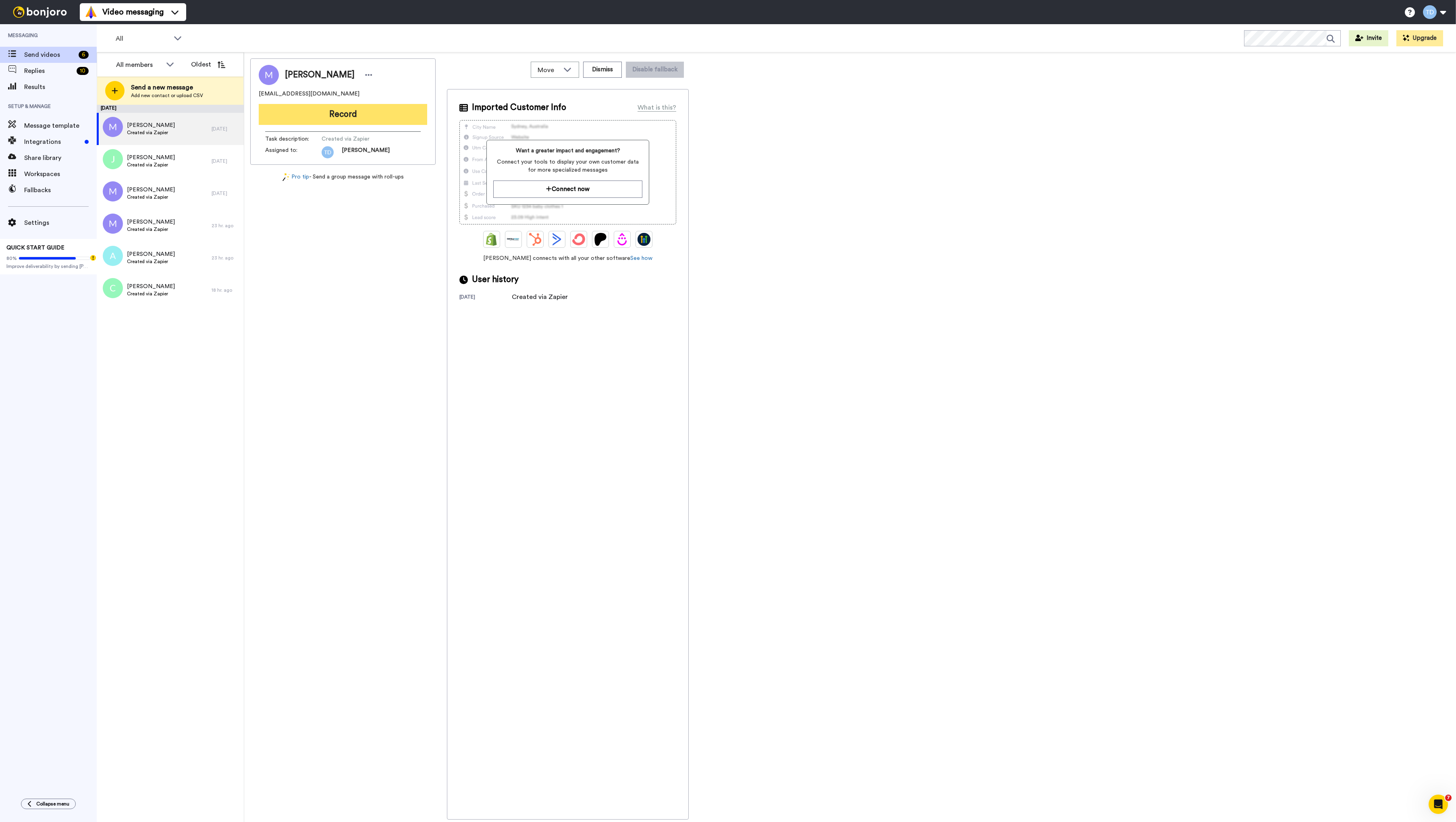
click at [342, 112] on button "Record" at bounding box center [342, 115] width 168 height 21
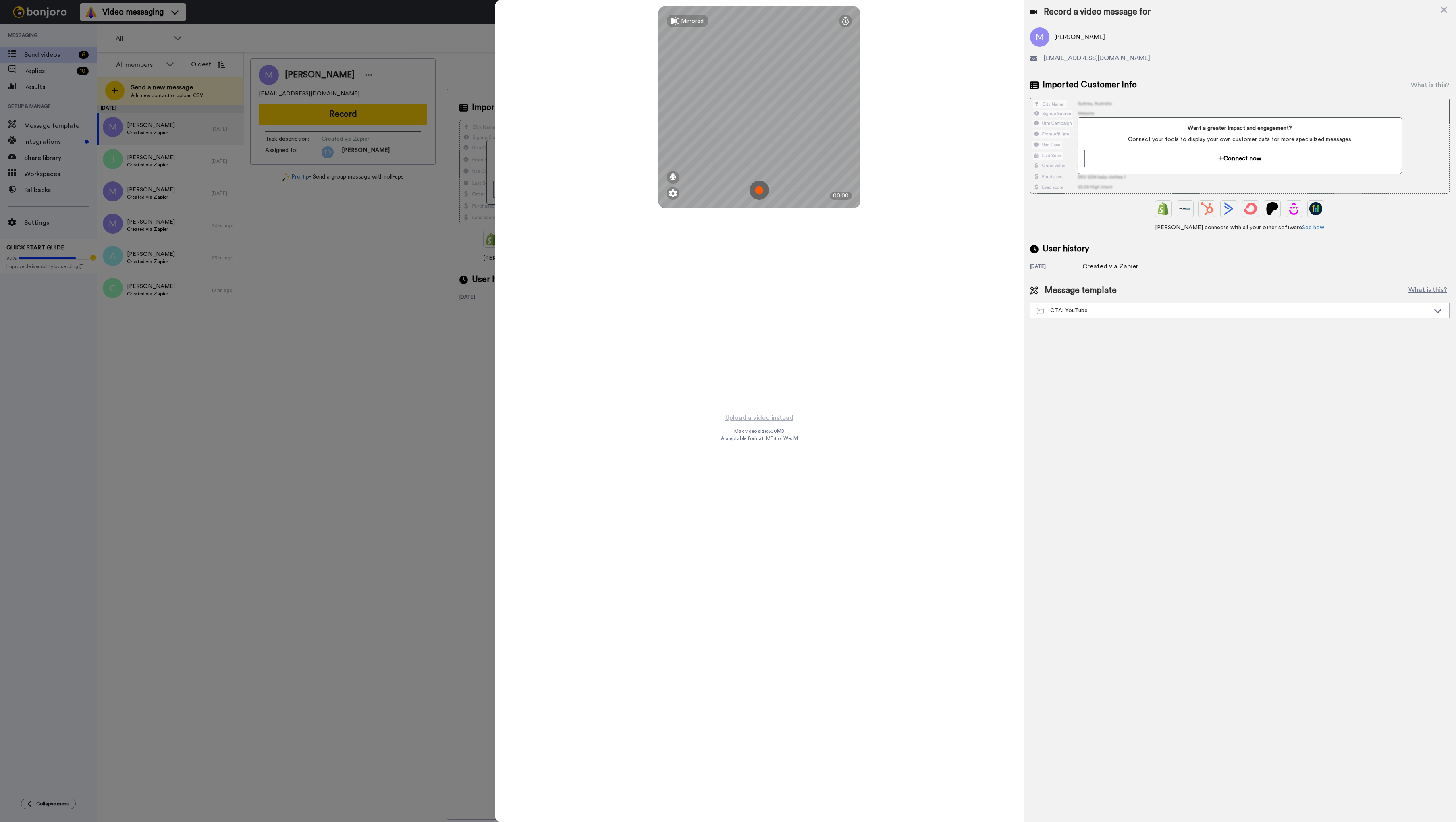
click at [765, 193] on img at bounding box center [760, 190] width 20 height 20
click at [754, 139] on button "Ok" at bounding box center [760, 134] width 21 height 17
click at [760, 192] on img at bounding box center [760, 190] width 20 height 20
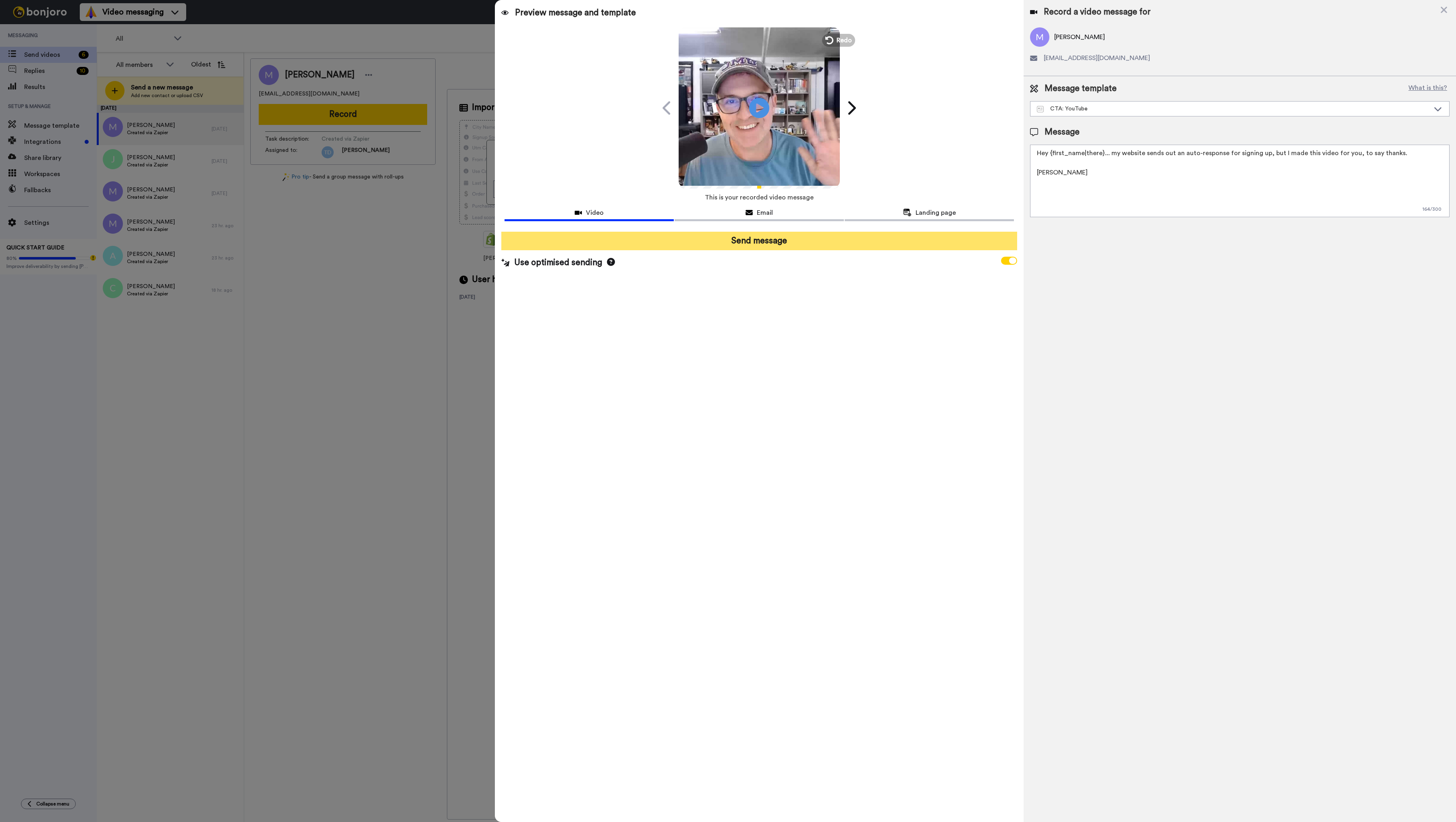
click at [758, 241] on button "Send message" at bounding box center [759, 241] width 516 height 19
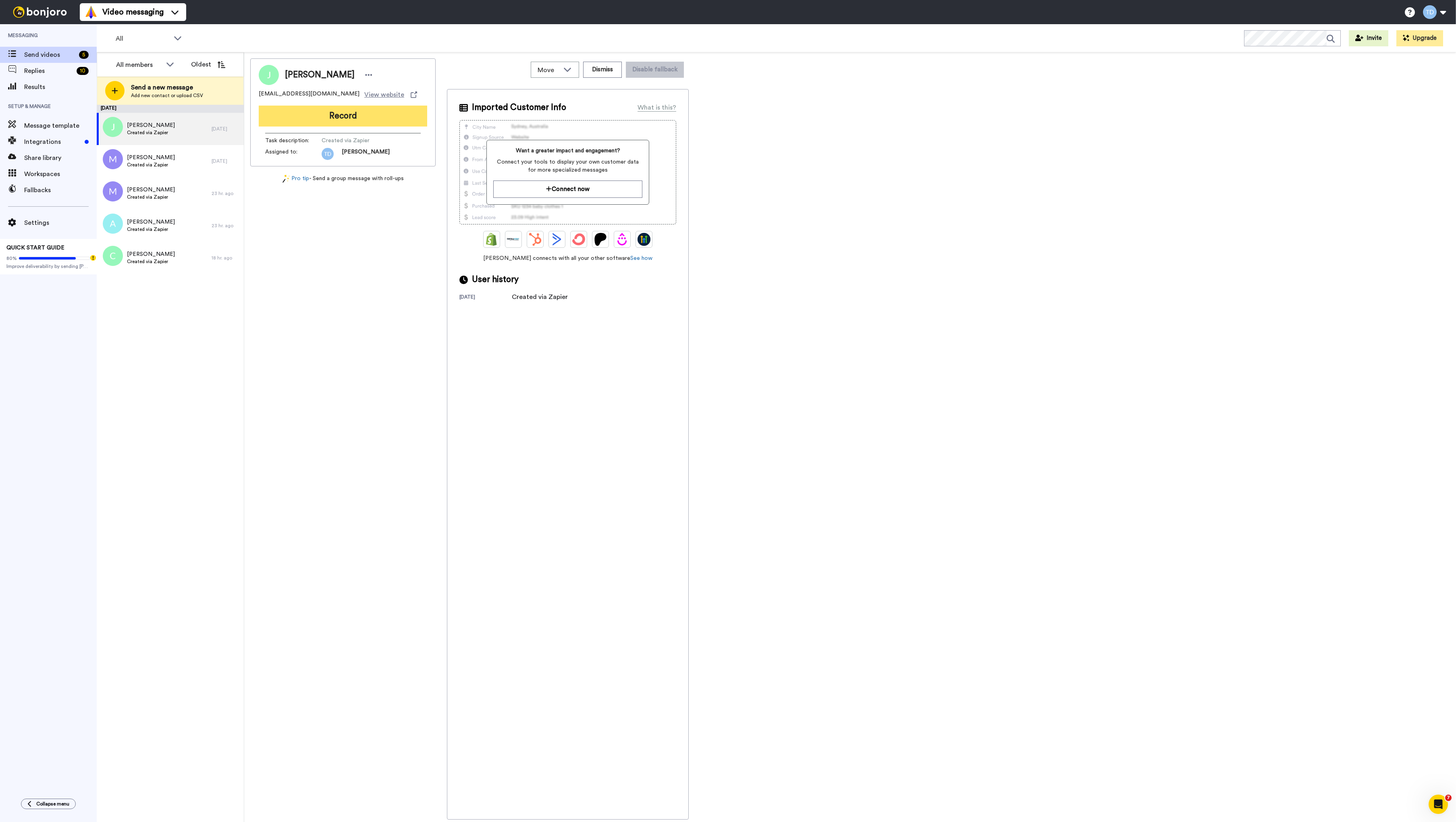
click at [340, 113] on button "Record" at bounding box center [342, 116] width 168 height 21
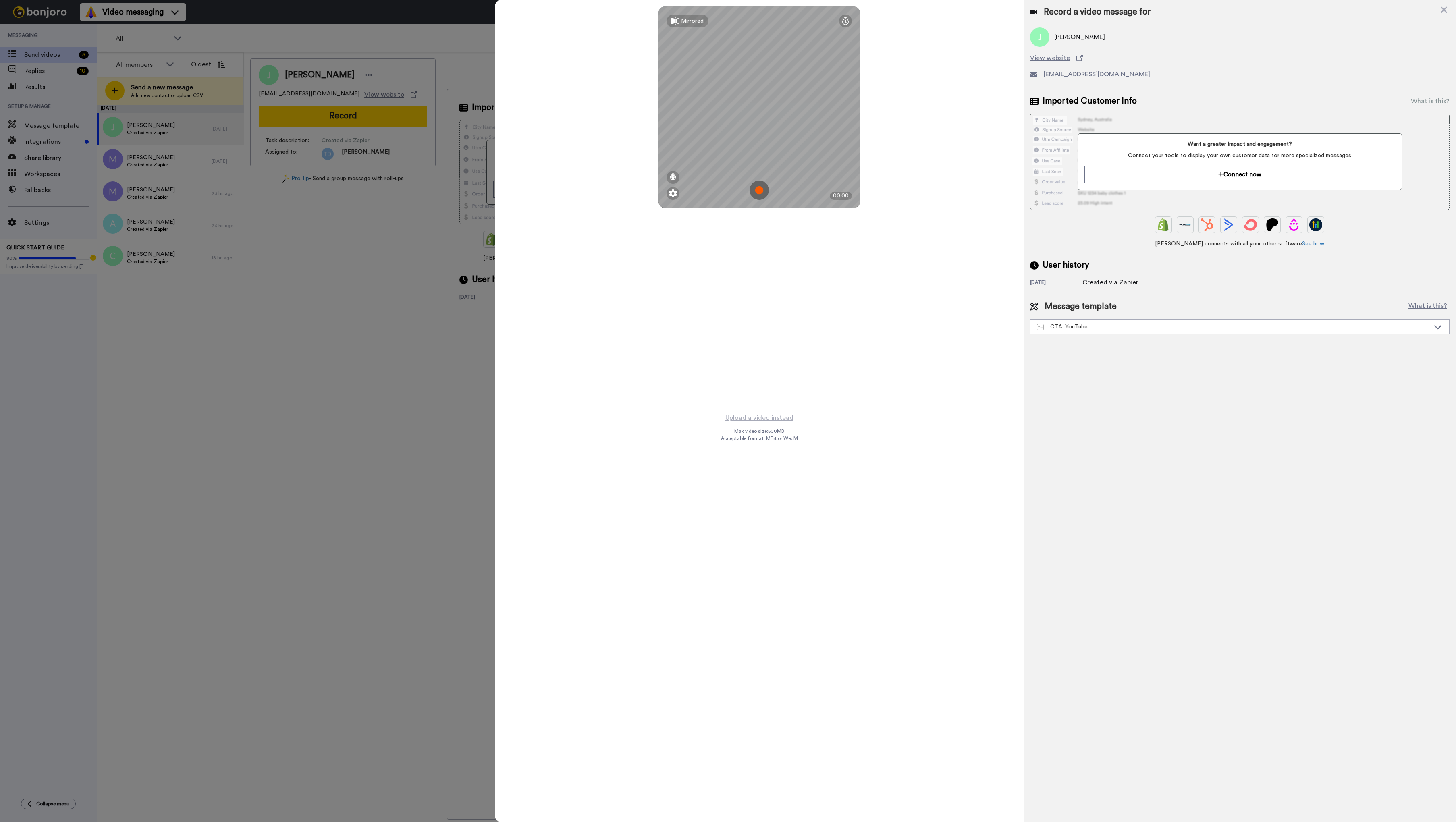
click at [758, 190] on img at bounding box center [760, 190] width 20 height 20
click at [758, 130] on button "Ok" at bounding box center [760, 134] width 21 height 17
click at [760, 190] on img at bounding box center [760, 190] width 20 height 20
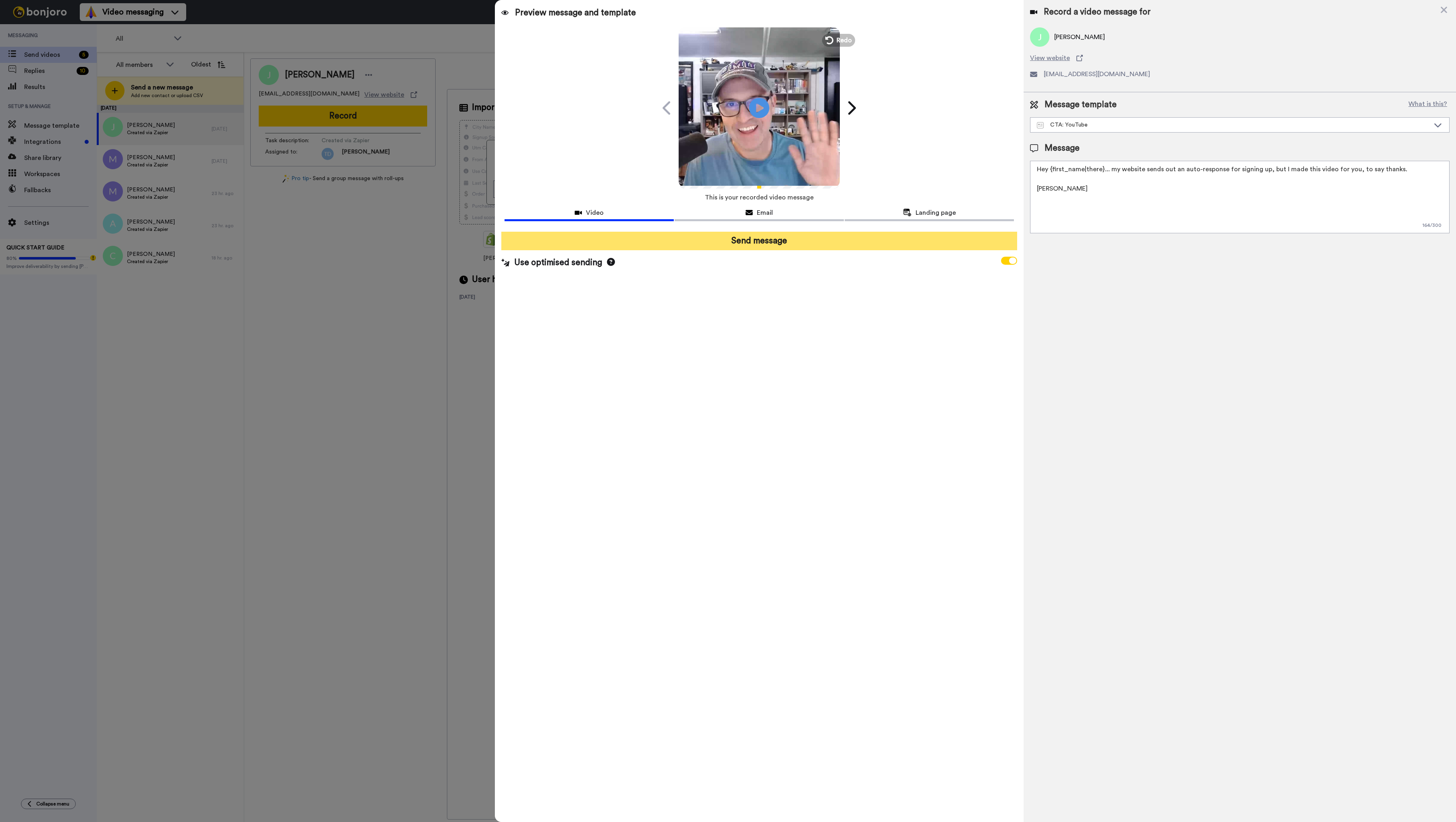
click at [772, 239] on button "Send message" at bounding box center [759, 241] width 516 height 19
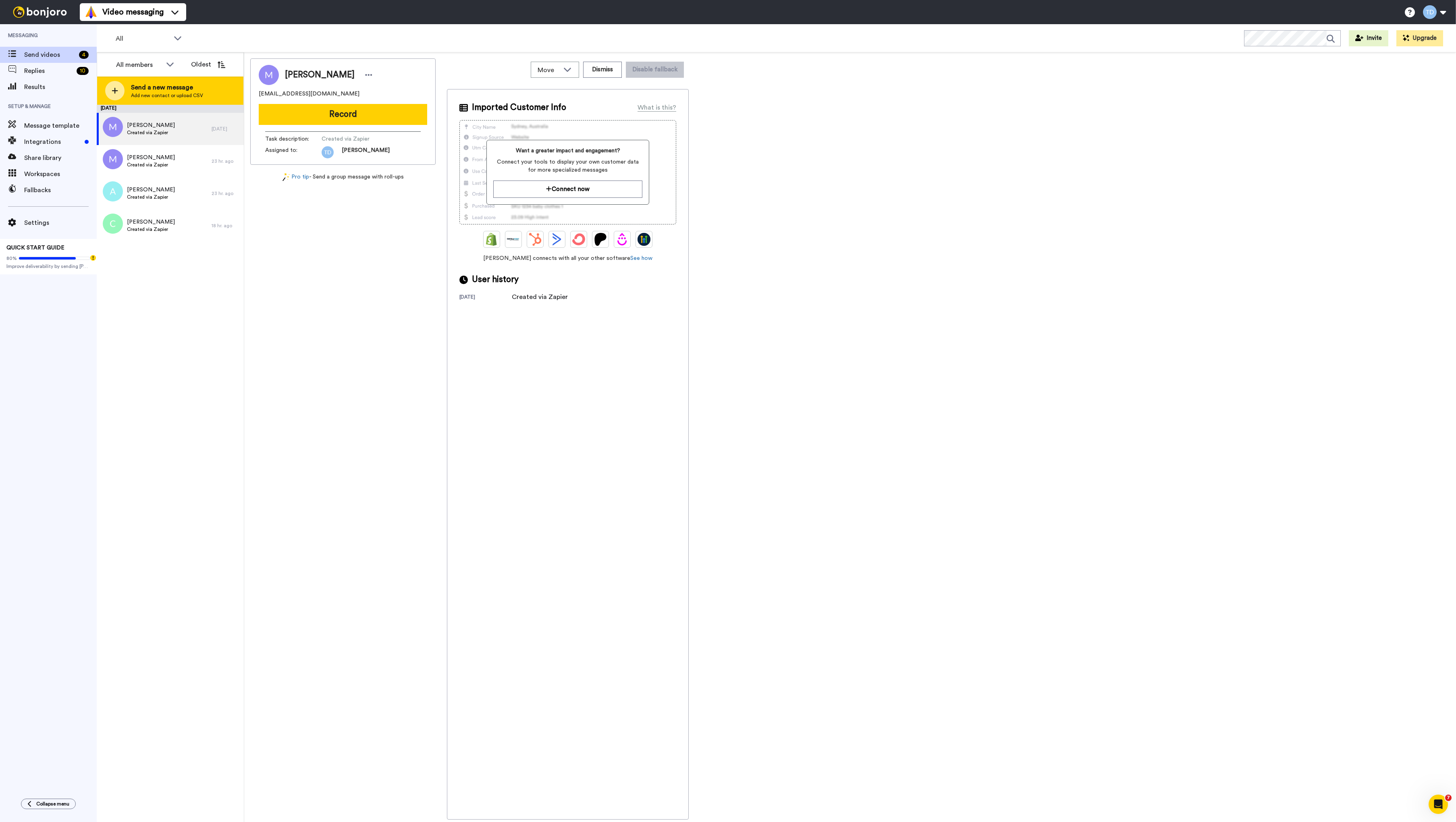
click at [174, 89] on span "Send a new message" at bounding box center [167, 88] width 72 height 10
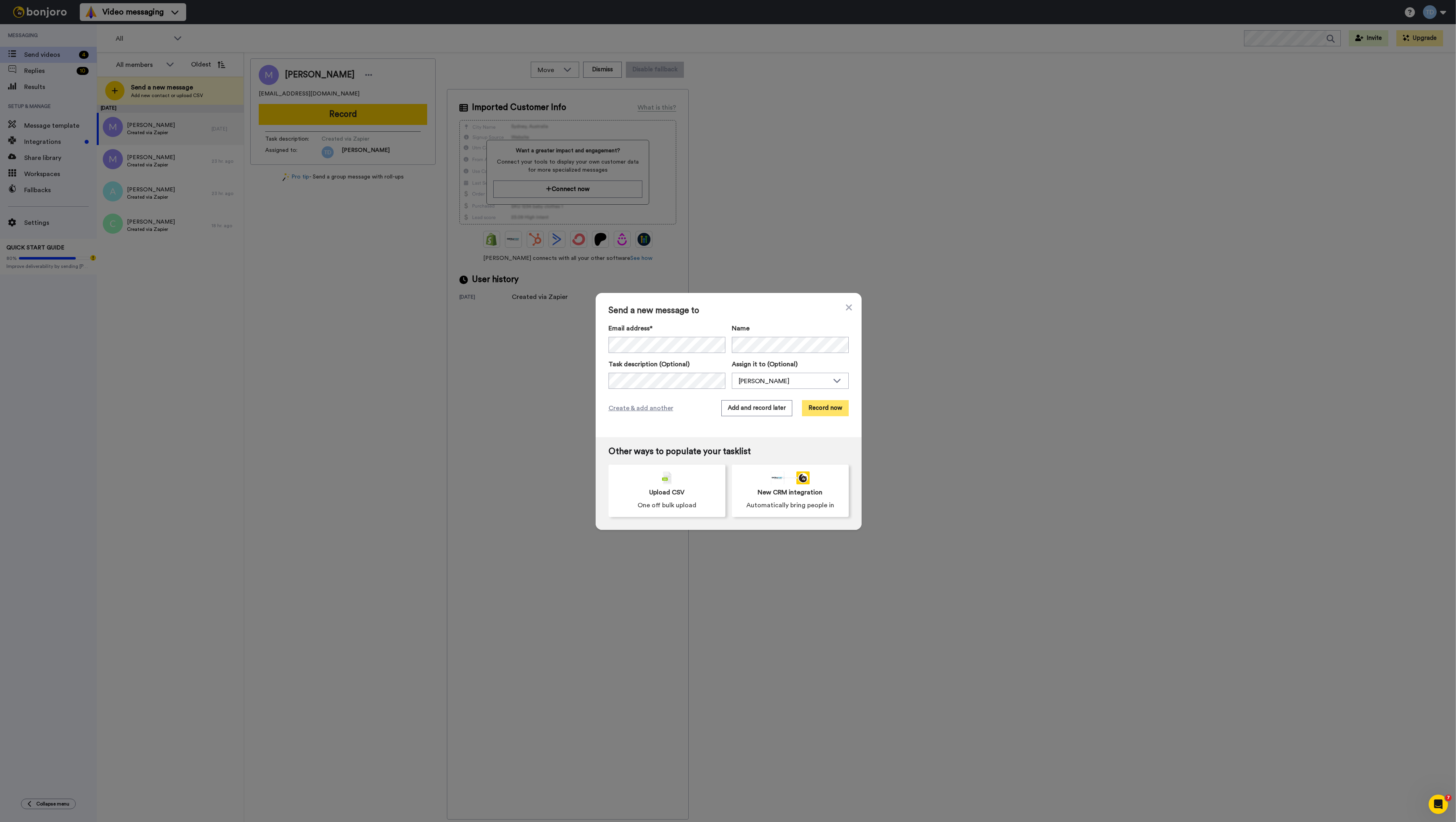
click at [836, 413] on button "Record now" at bounding box center [825, 409] width 47 height 16
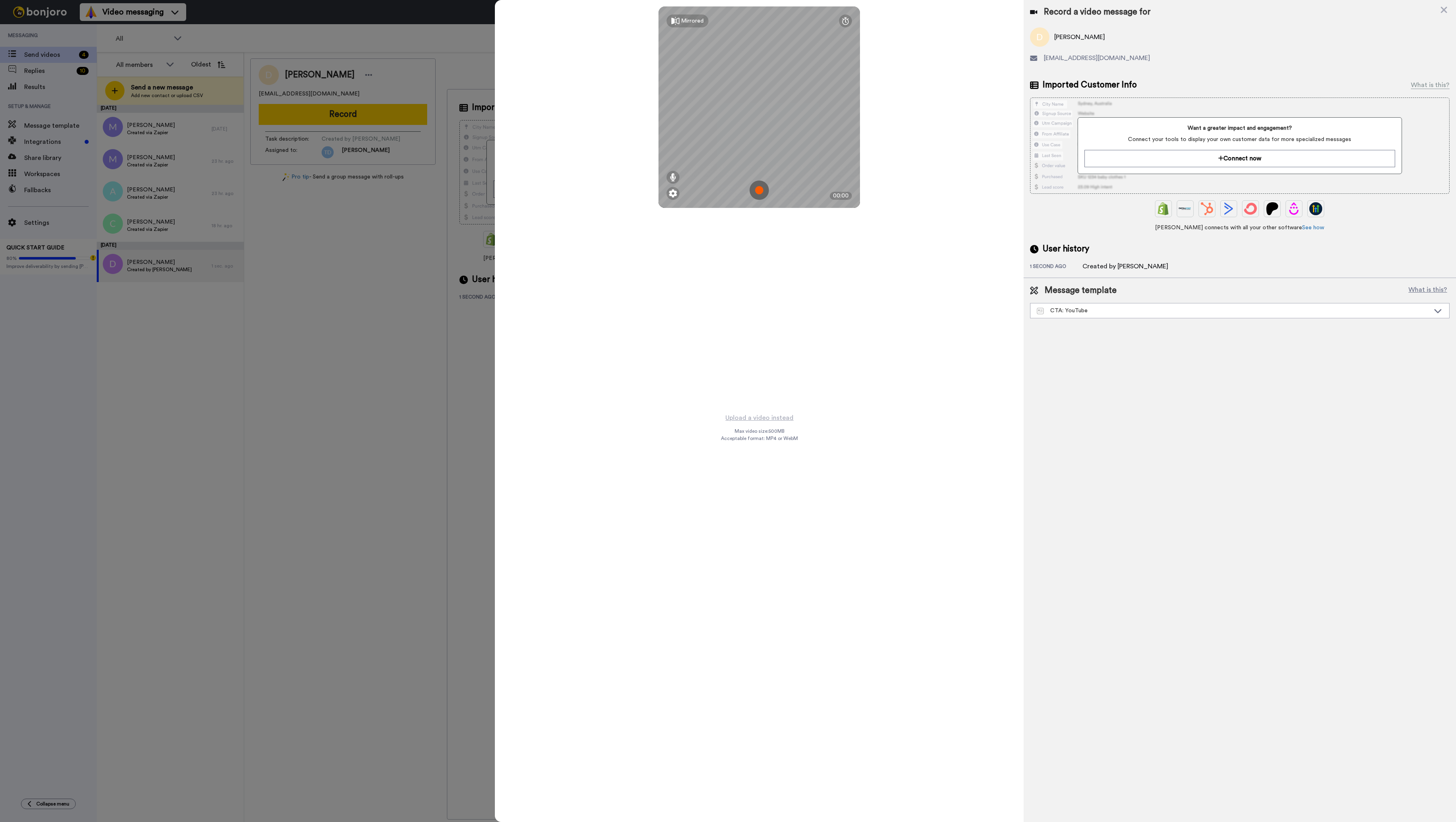
click at [758, 193] on img at bounding box center [760, 190] width 20 height 20
click at [759, 110] on span "Please check your mic setup." at bounding box center [759, 114] width 107 height 11
click at [760, 130] on button "Ok" at bounding box center [760, 134] width 21 height 17
click at [759, 190] on img at bounding box center [760, 190] width 20 height 20
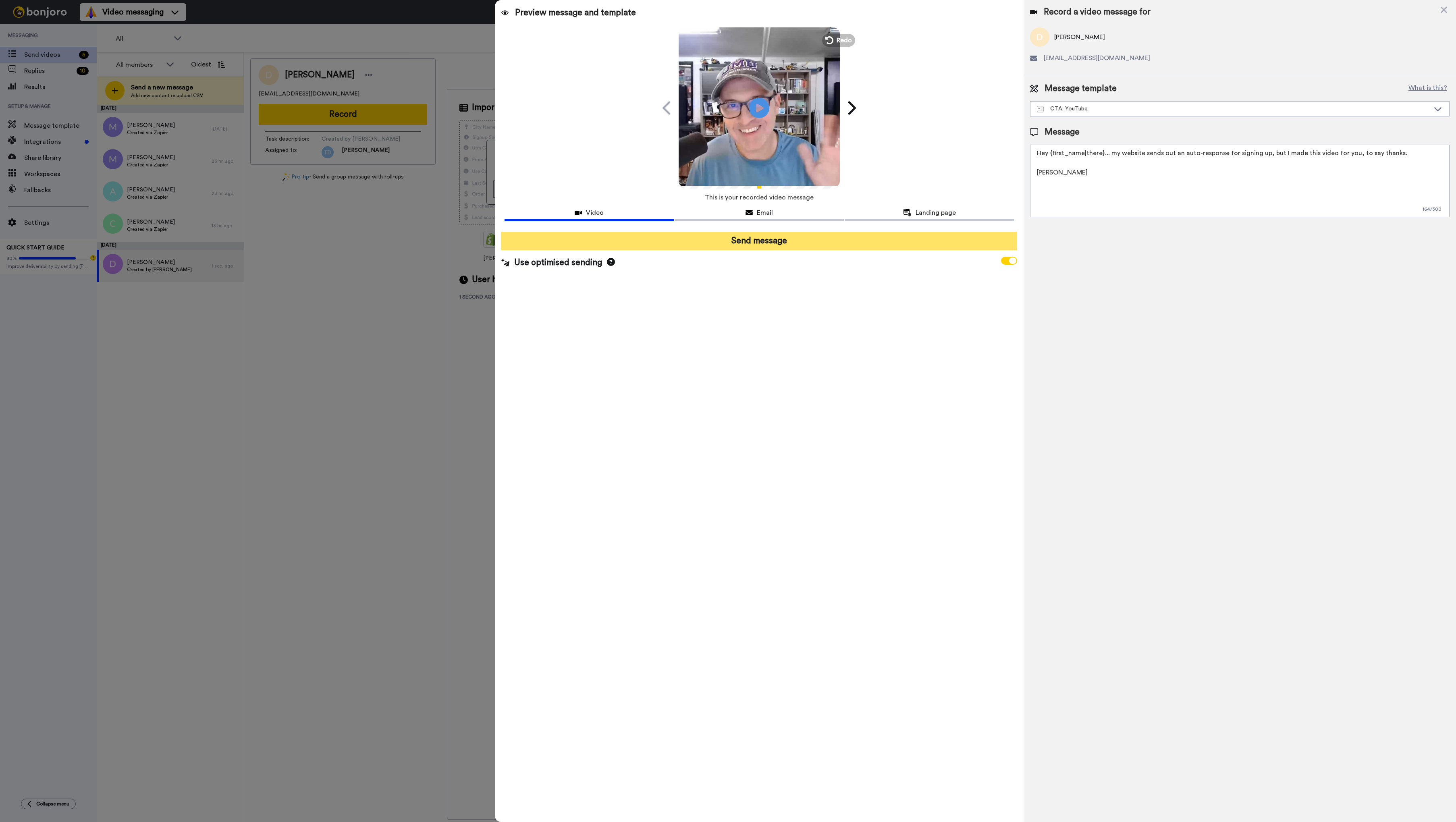
click at [779, 239] on button "Send message" at bounding box center [759, 241] width 516 height 19
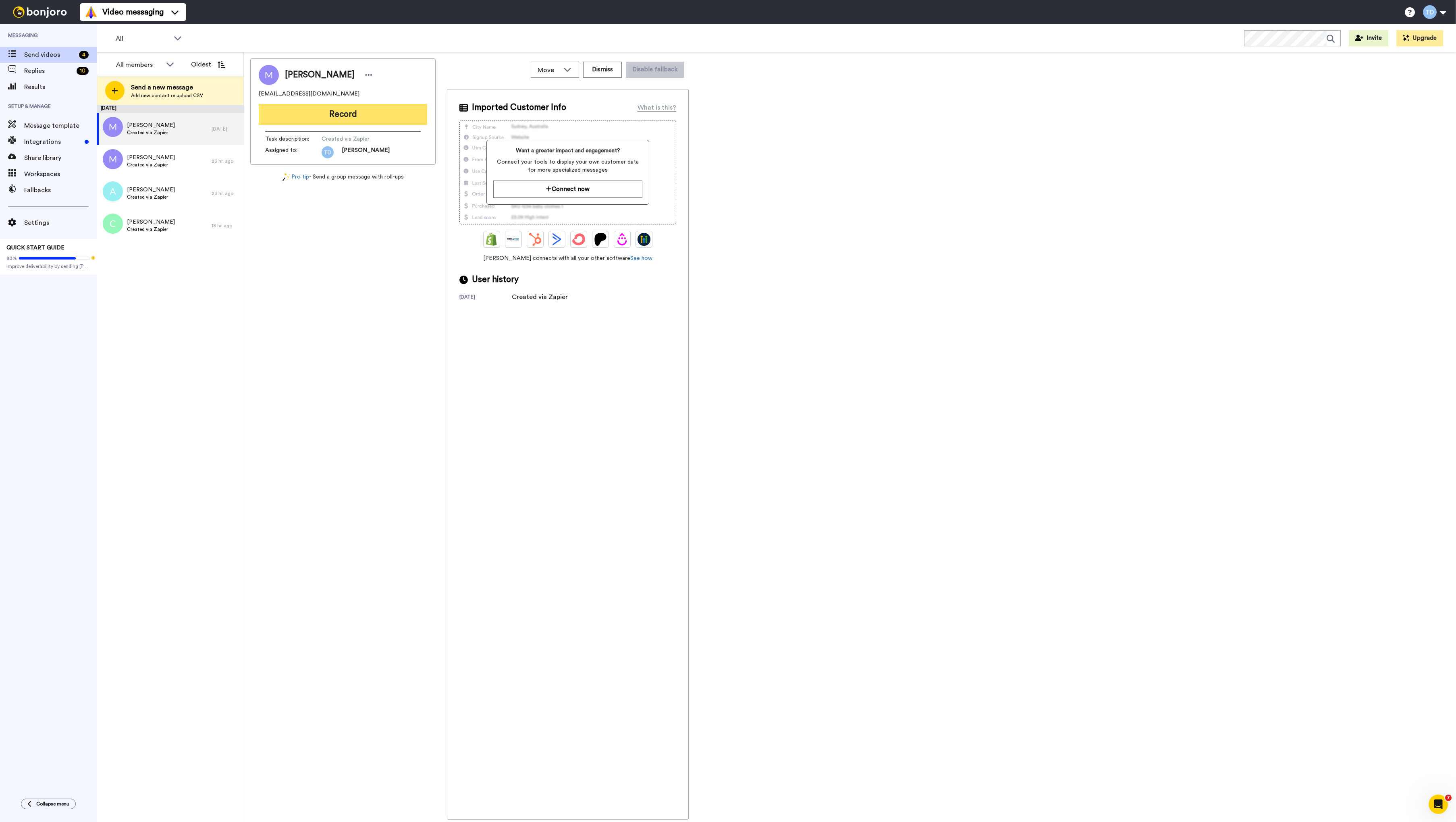
click at [329, 112] on button "Record" at bounding box center [342, 115] width 168 height 21
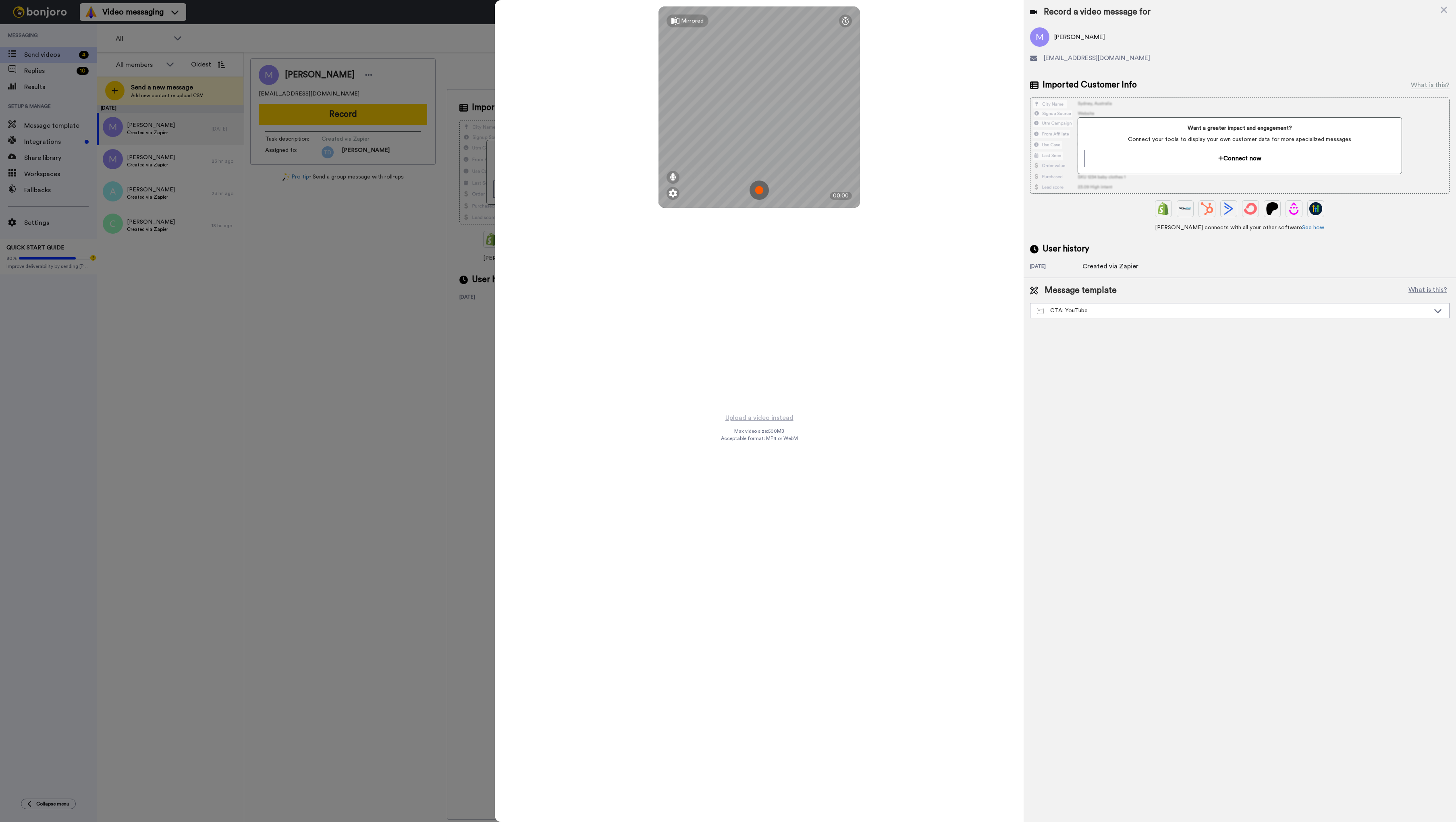
click at [760, 191] on img at bounding box center [760, 190] width 20 height 20
click at [764, 133] on button "Ok" at bounding box center [760, 134] width 21 height 17
click at [760, 189] on img at bounding box center [760, 190] width 20 height 20
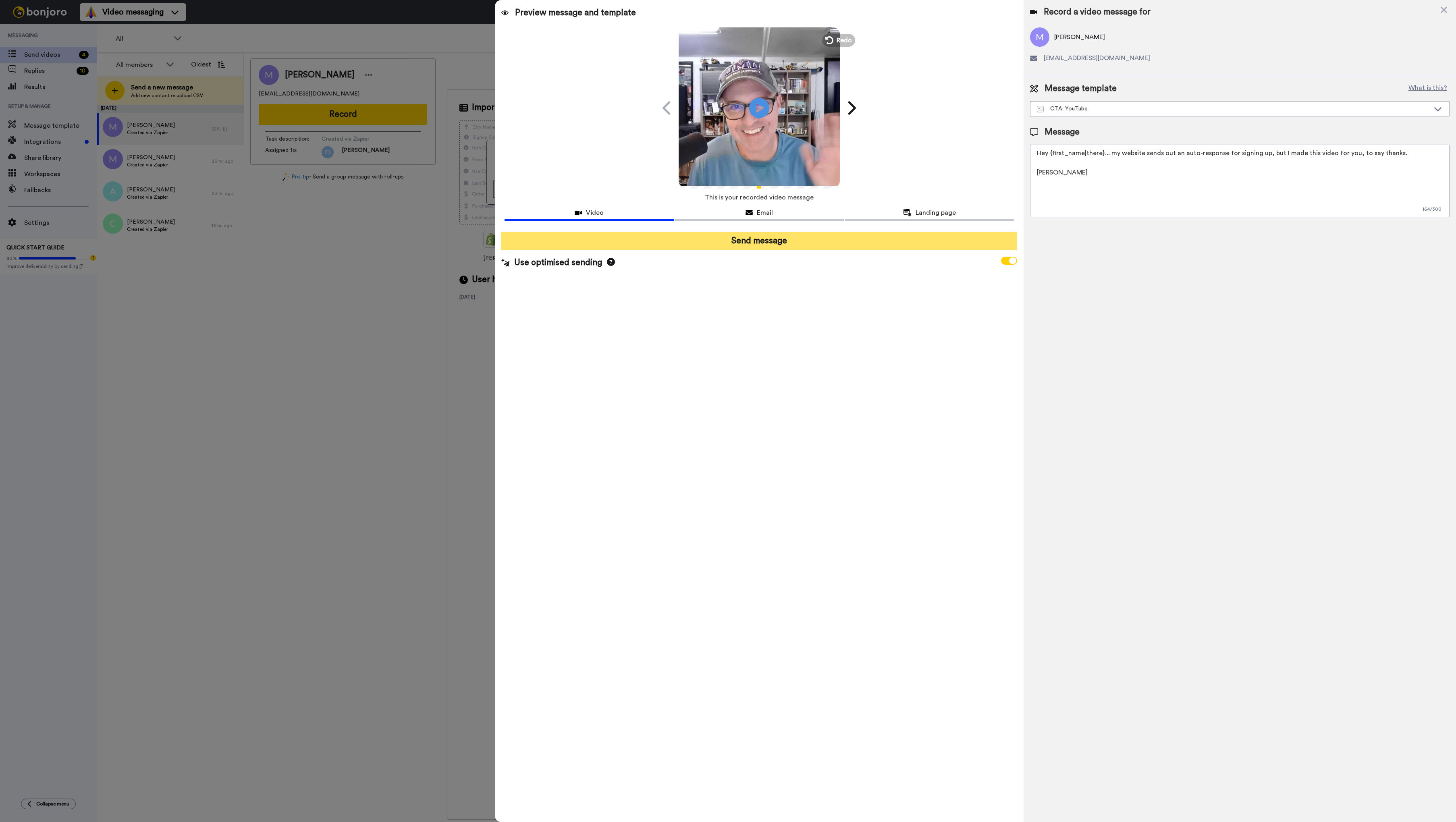
click at [774, 240] on button "Send message" at bounding box center [759, 241] width 516 height 19
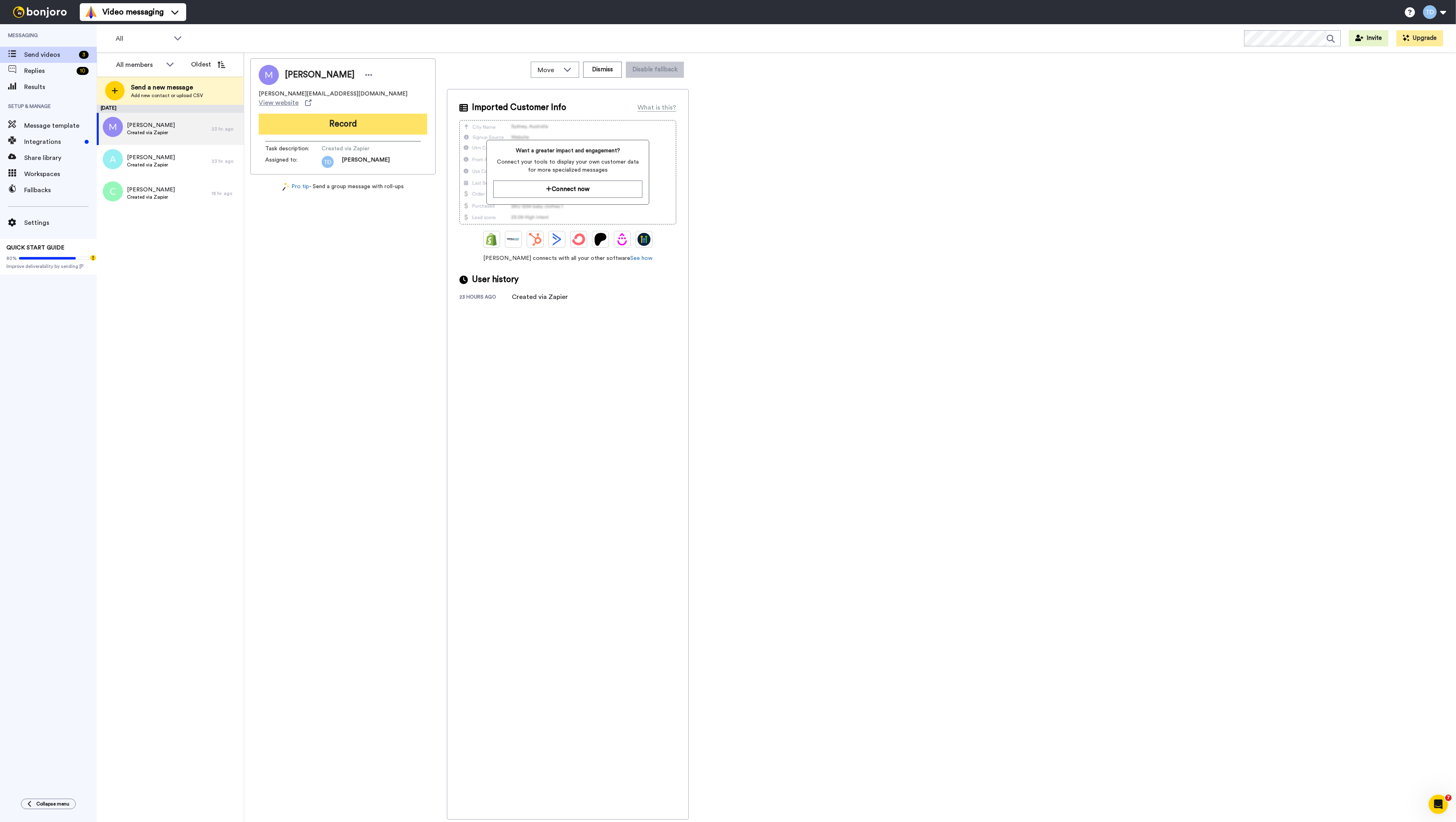
click at [343, 114] on button "Record" at bounding box center [342, 125] width 168 height 21
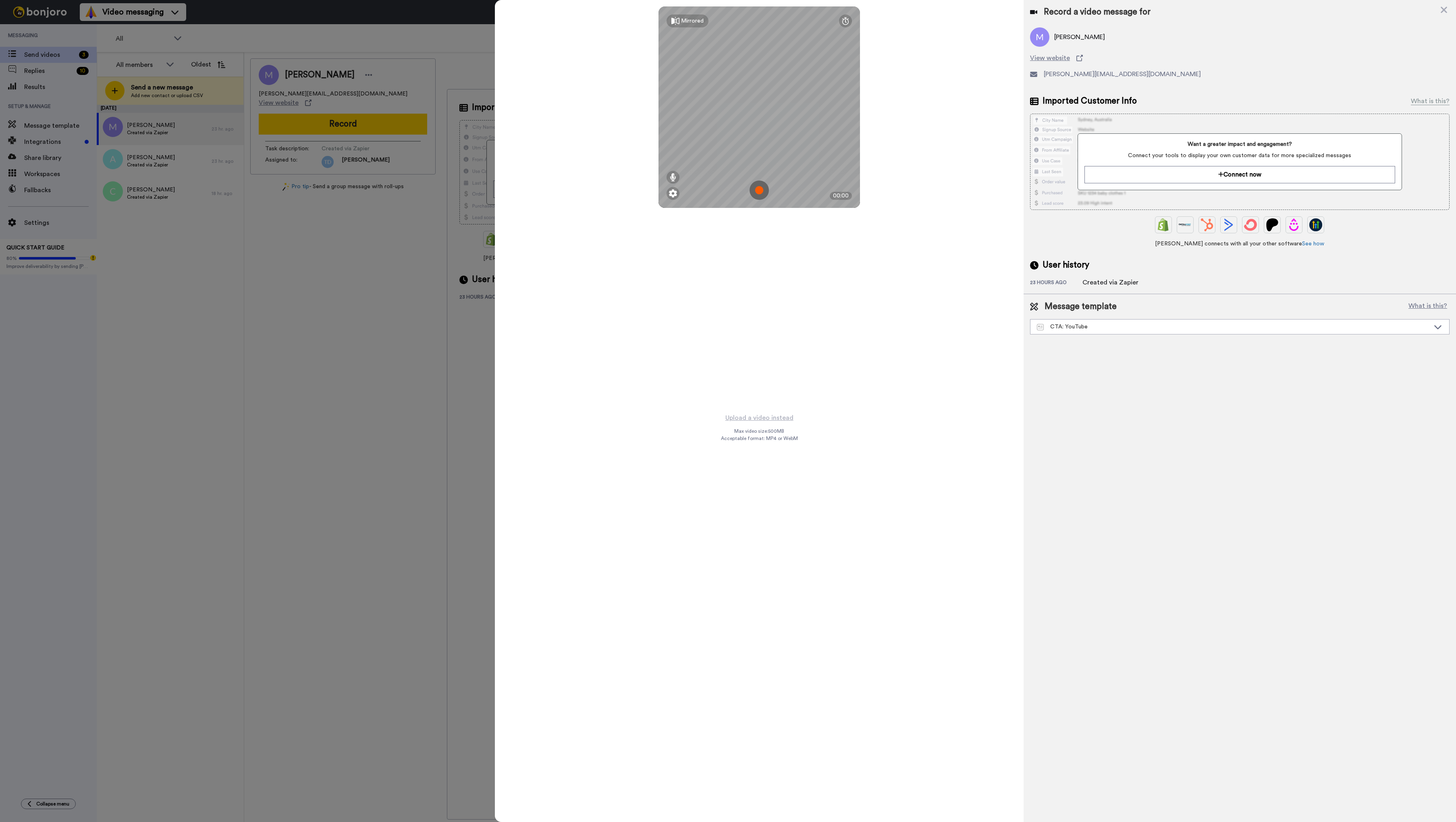
click at [760, 190] on img at bounding box center [760, 190] width 20 height 20
click at [759, 130] on button "Ok" at bounding box center [760, 134] width 21 height 17
click at [761, 193] on img at bounding box center [760, 190] width 20 height 20
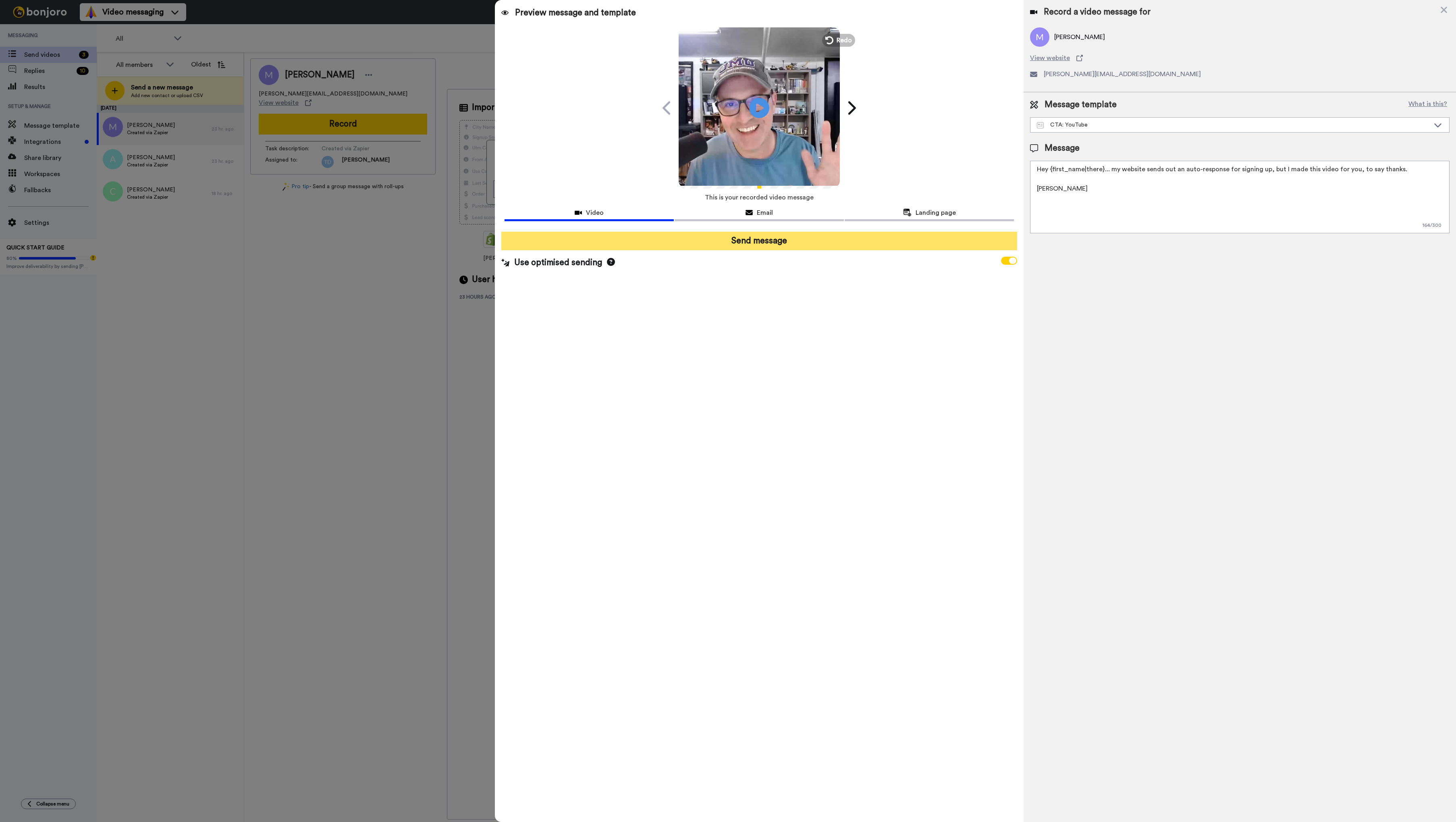
click at [769, 243] on button "Send message" at bounding box center [759, 241] width 516 height 19
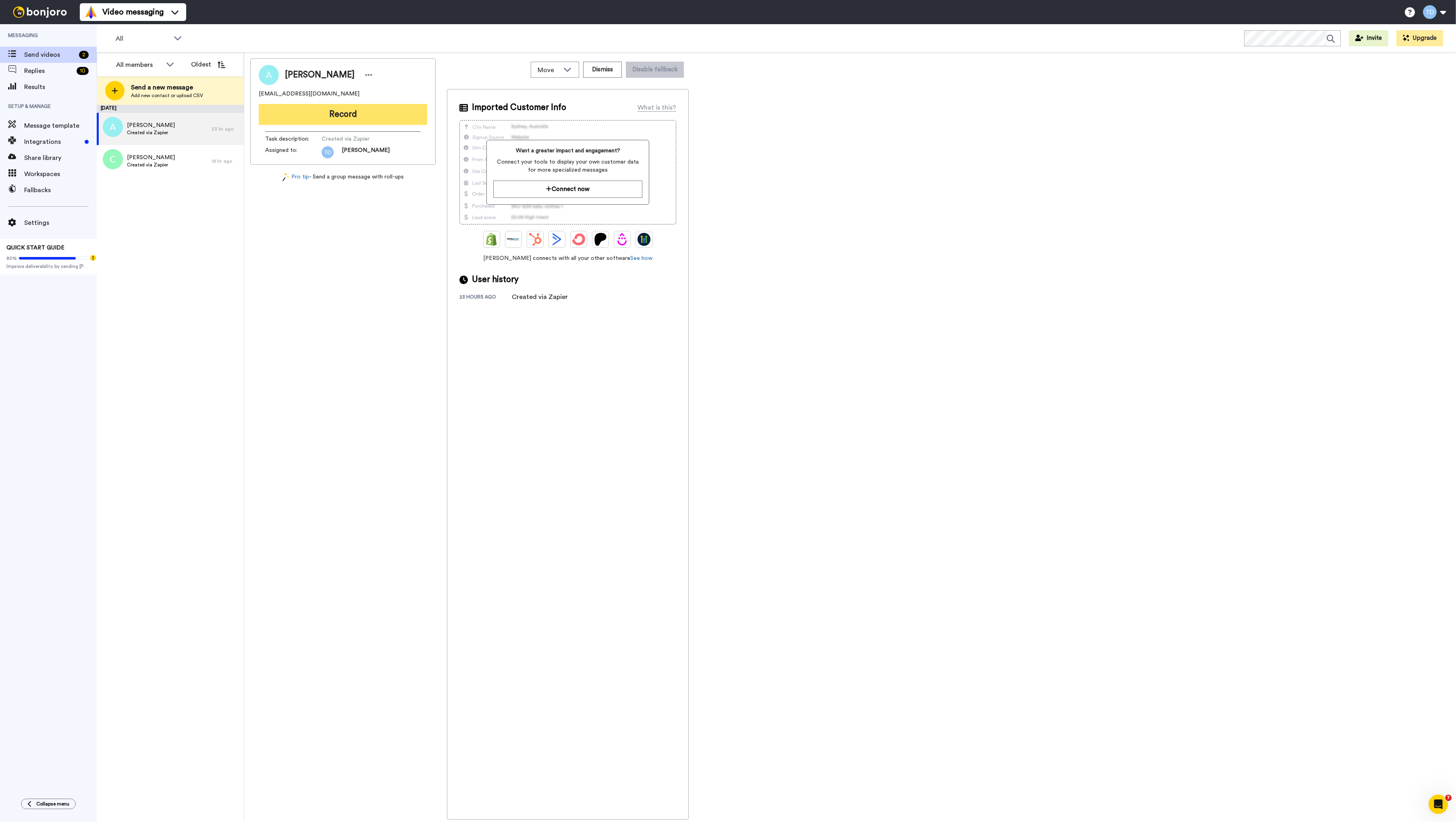
click at [349, 116] on button "Record" at bounding box center [342, 115] width 168 height 21
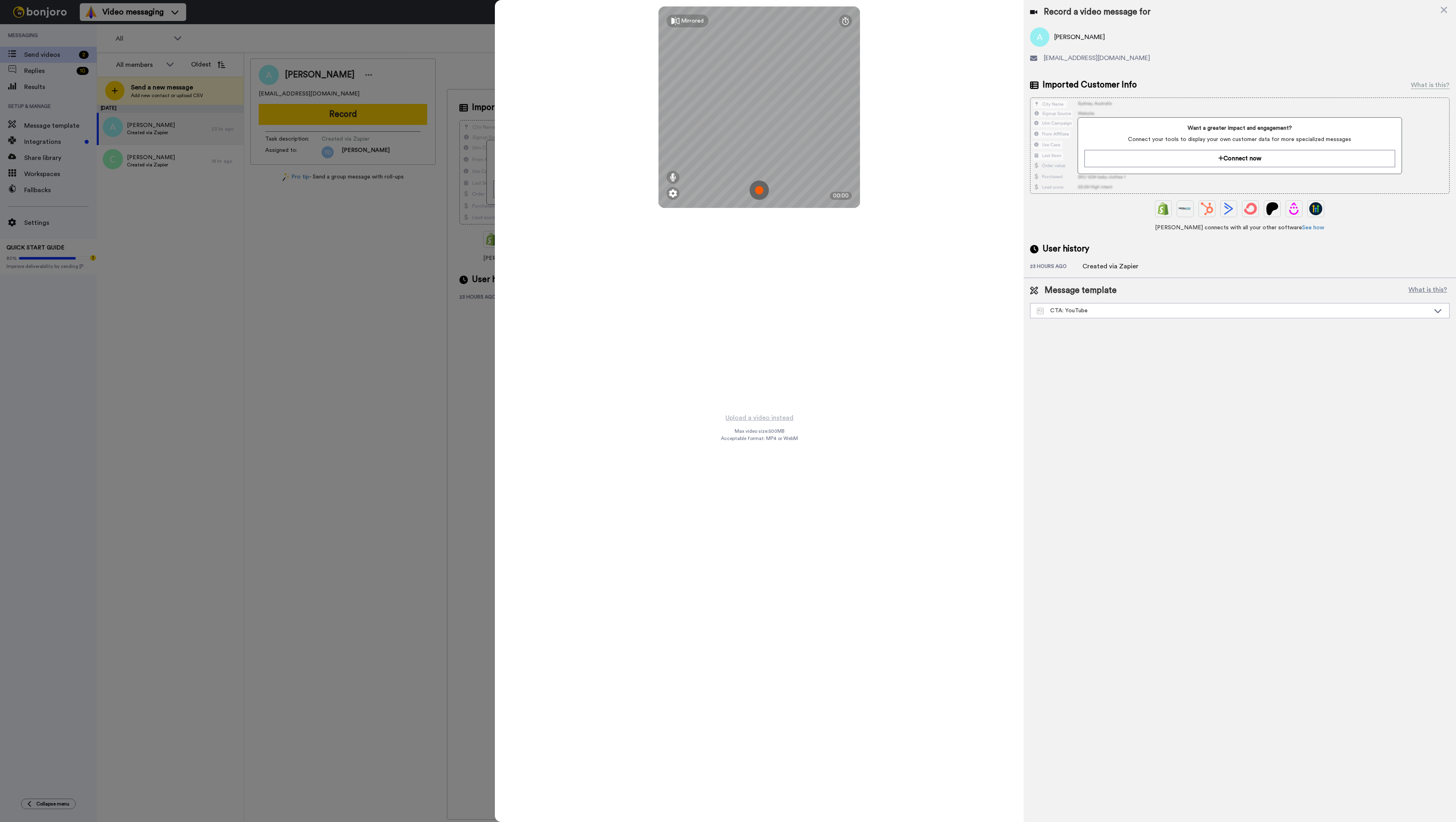
click at [761, 191] on img at bounding box center [760, 190] width 20 height 20
click at [762, 133] on button "Ok" at bounding box center [760, 134] width 21 height 17
click at [761, 189] on img at bounding box center [760, 190] width 20 height 20
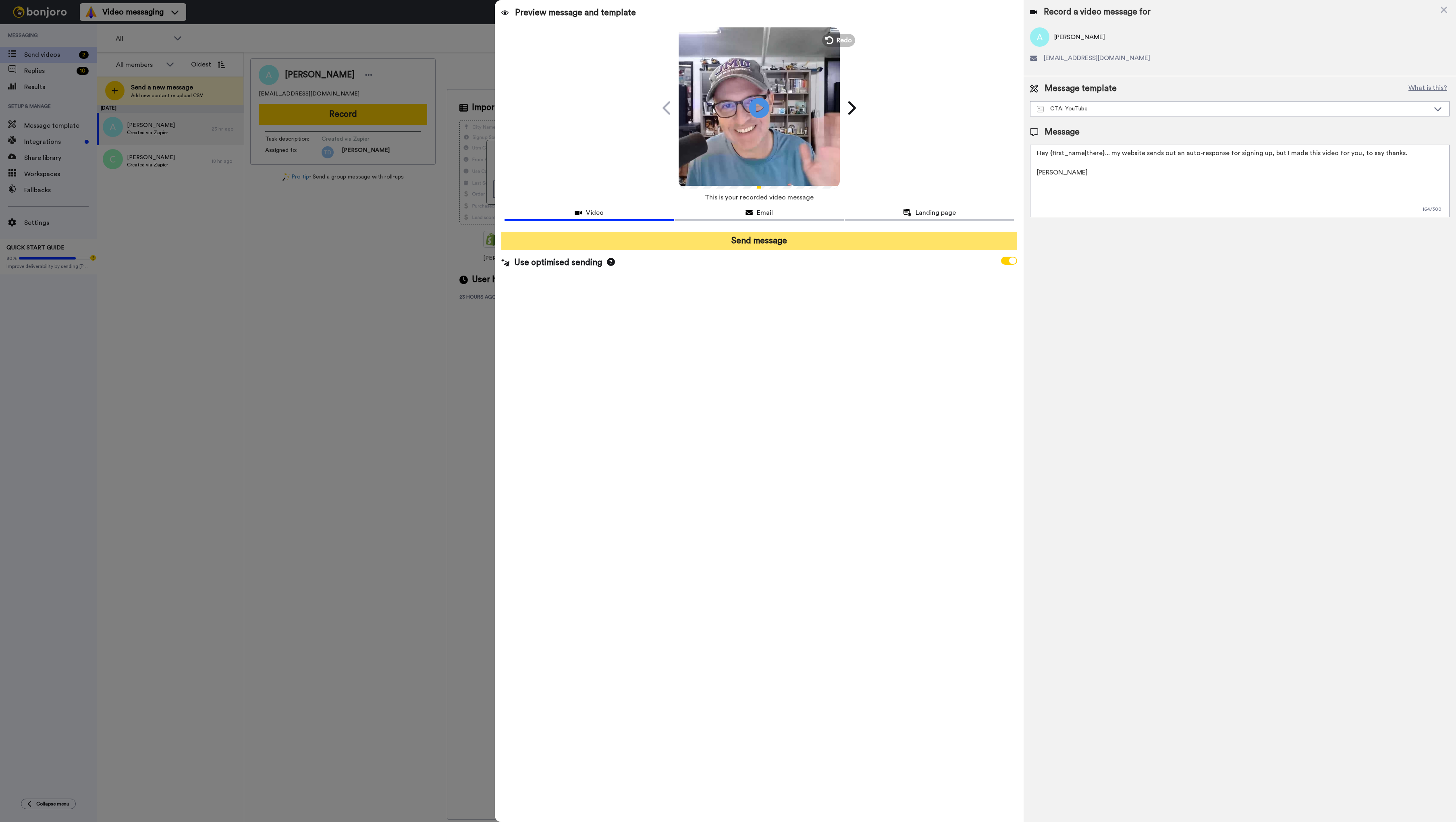
click at [771, 239] on button "Send message" at bounding box center [759, 241] width 516 height 19
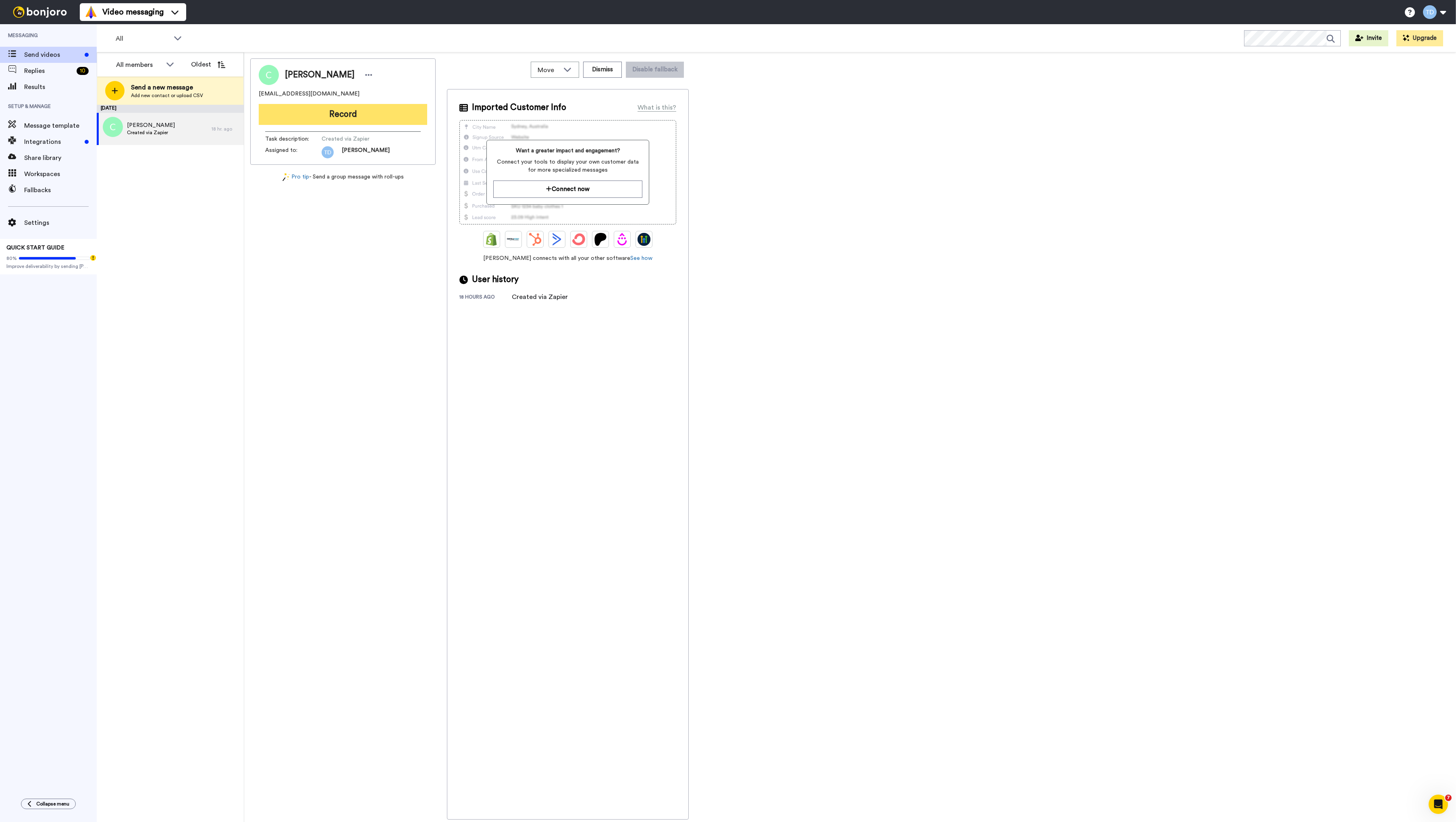
click at [337, 104] on button "Record" at bounding box center [342, 115] width 168 height 21
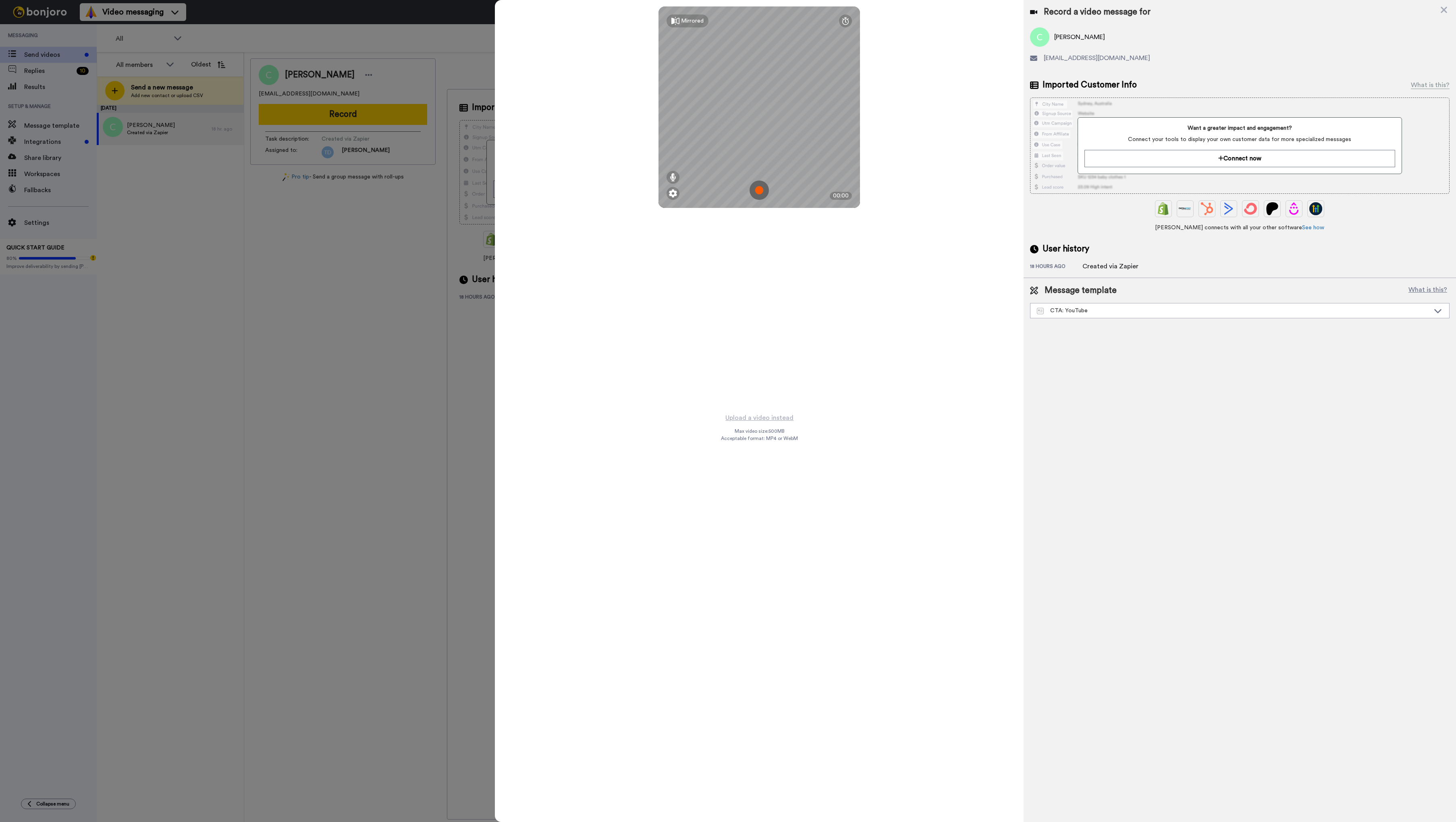
click at [761, 191] on img at bounding box center [760, 190] width 20 height 20
click at [755, 134] on button "Ok" at bounding box center [760, 134] width 21 height 17
click at [760, 190] on img at bounding box center [760, 190] width 20 height 20
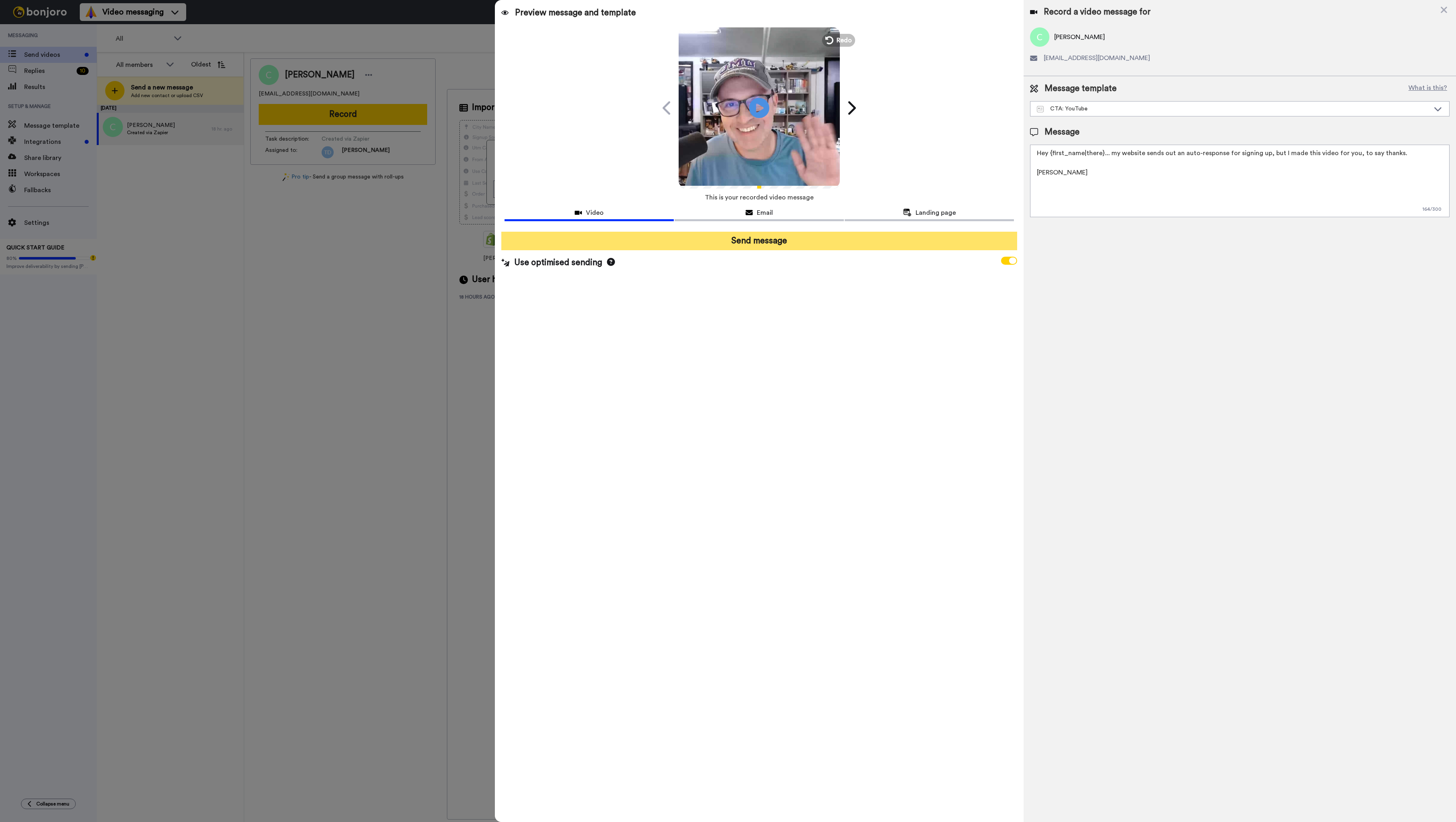
click at [774, 240] on button "Send message" at bounding box center [759, 241] width 516 height 19
